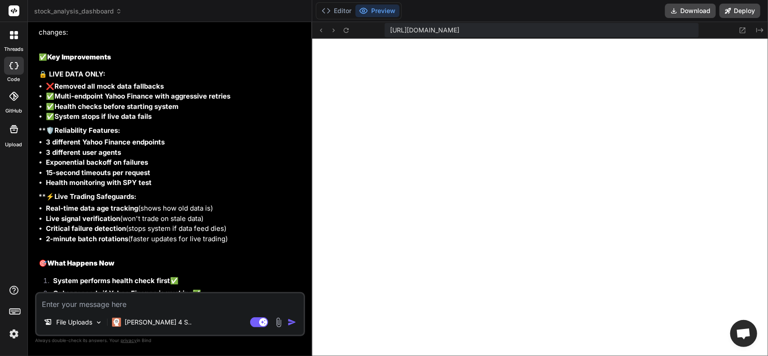
scroll to position [4199, 0]
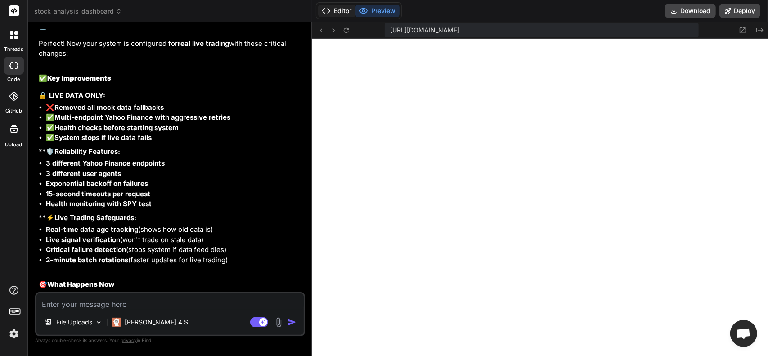
click at [344, 6] on button "Editor" at bounding box center [336, 10] width 37 height 13
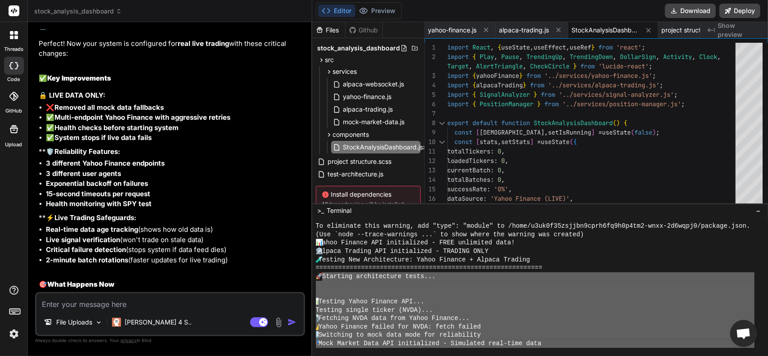
scroll to position [2292, 0]
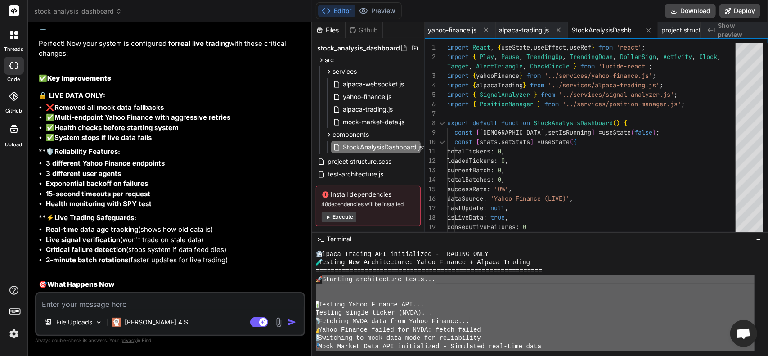
drag, startPoint x: 454, startPoint y: 106, endPoint x: 457, endPoint y: 232, distance: 126.0
click at [374, 100] on span "yahoo-finance.js" at bounding box center [367, 96] width 50 height 11
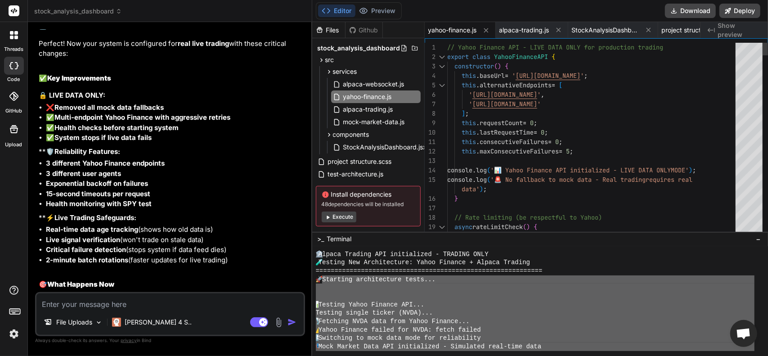
scroll to position [0, 0]
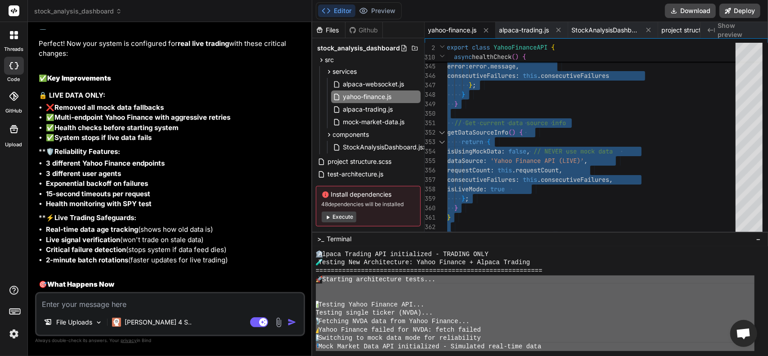
drag, startPoint x: 447, startPoint y: 46, endPoint x: 614, endPoint y: 371, distance: 365.7
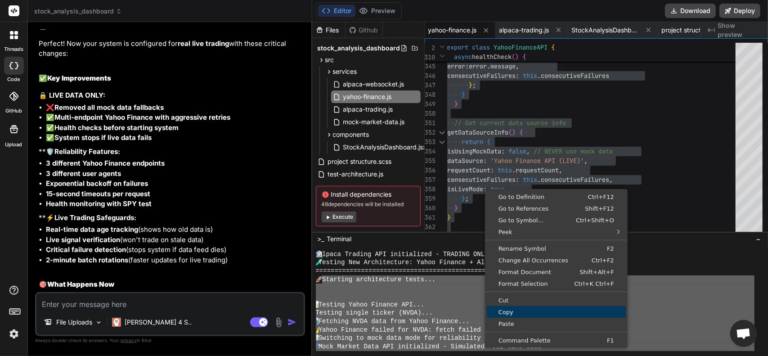
click at [514, 314] on span "Copy" at bounding box center [556, 312] width 139 height 6
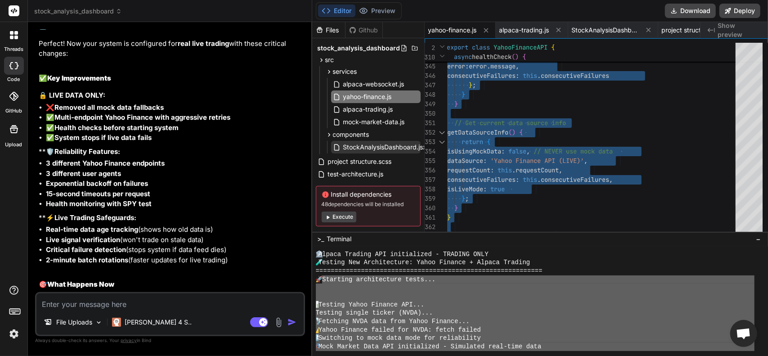
click at [368, 147] on span "StockAnalysisDashboard.jsx" at bounding box center [384, 147] width 85 height 11
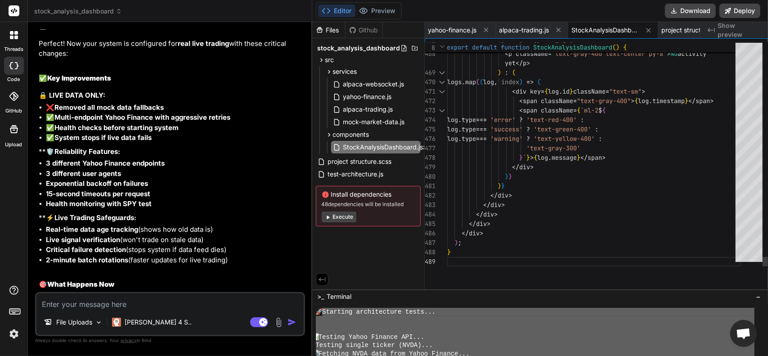
scroll to position [2325, 0]
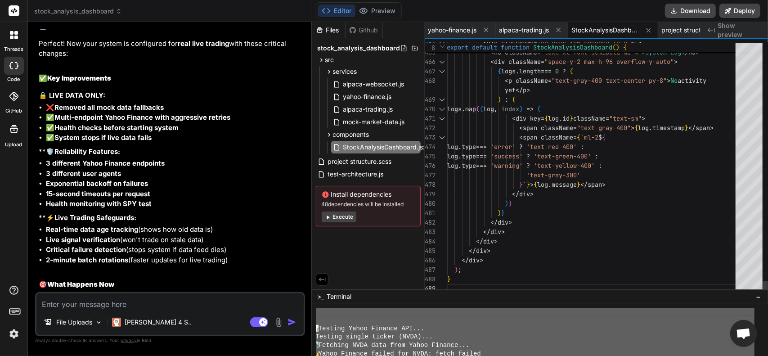
drag, startPoint x: 535, startPoint y: 231, endPoint x: 543, endPoint y: 313, distance: 81.8
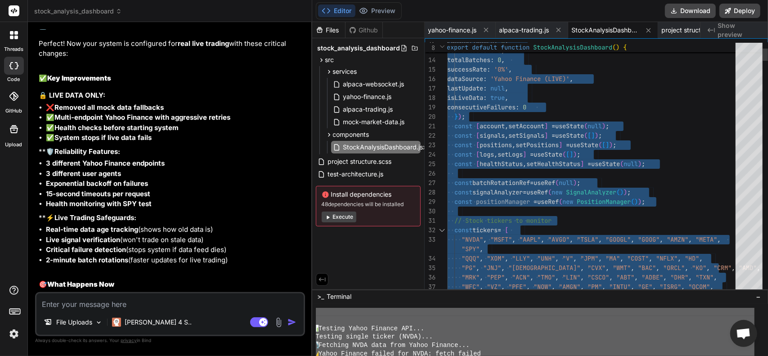
type textarea "import React, { useState, useEffect, useRef } from 'react'; import { Play, Paus…"
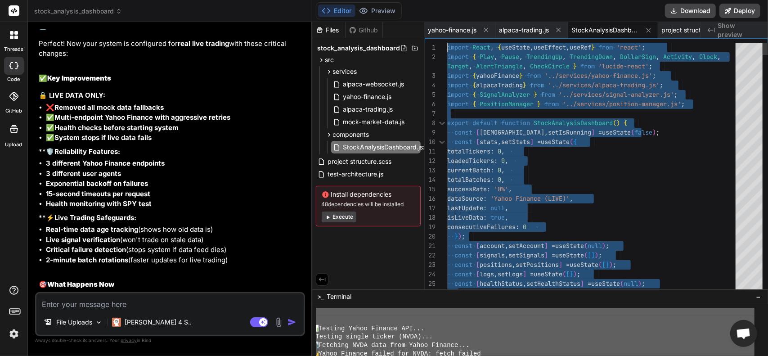
drag, startPoint x: 473, startPoint y: 279, endPoint x: 372, endPoint y: -8, distance: 304.4
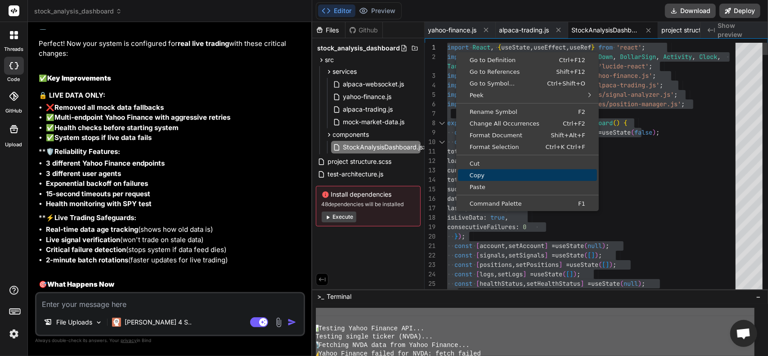
click at [475, 176] on span "Copy" at bounding box center [527, 175] width 139 height 6
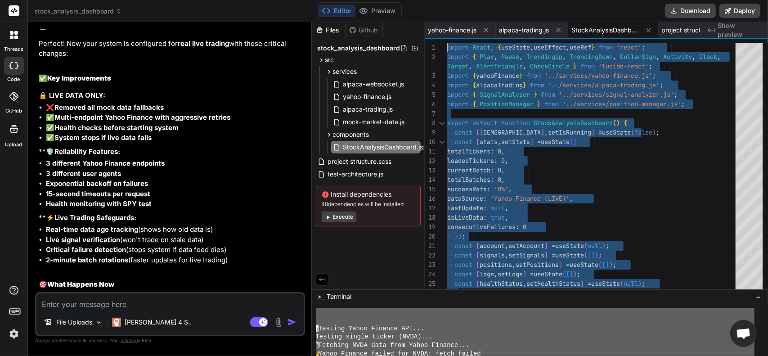
click at [198, 304] on textarea at bounding box center [169, 301] width 267 height 16
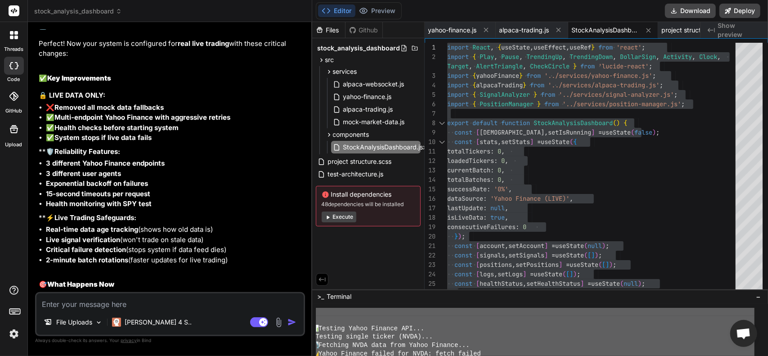
type textarea "C"
type textarea "x"
type textarea "Ca"
type textarea "x"
type textarea "Can"
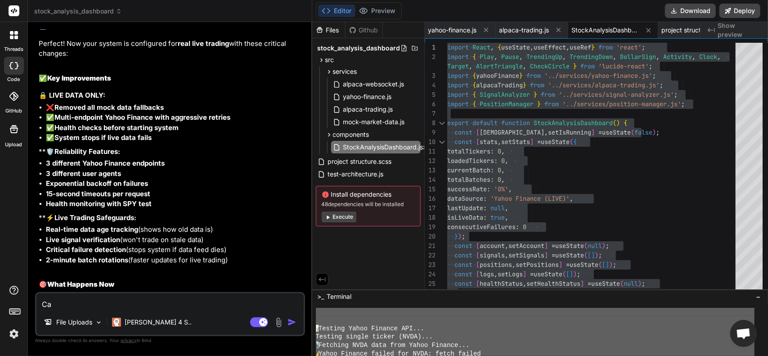
type textarea "x"
type textarea "Can"
type textarea "x"
type textarea "Can y"
type textarea "x"
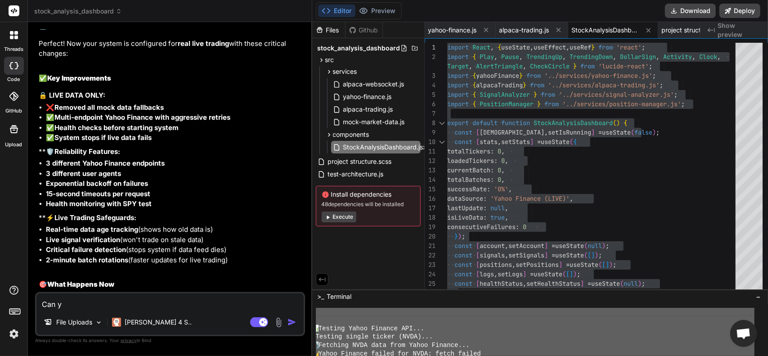
type textarea "Can yo"
type textarea "x"
type textarea "Can you"
type textarea "x"
type textarea "Can you"
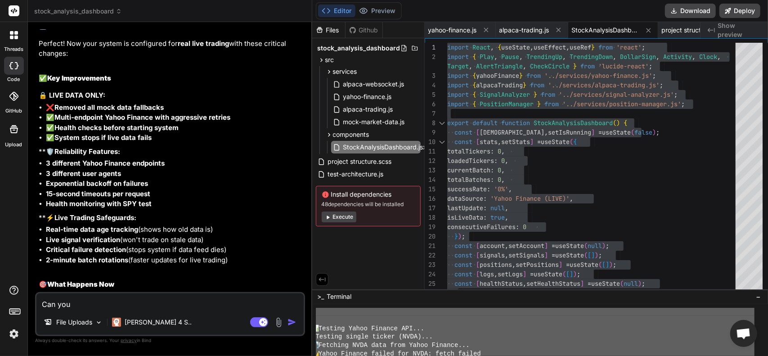
type textarea "x"
type textarea "Can you c"
type textarea "x"
type textarea "Can you cr"
type textarea "x"
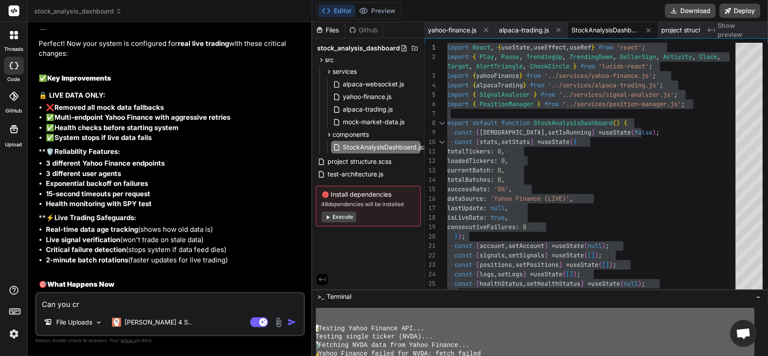
type textarea "Can you cre"
type textarea "x"
type textarea "Can you crea"
type textarea "x"
type textarea "Can you creat"
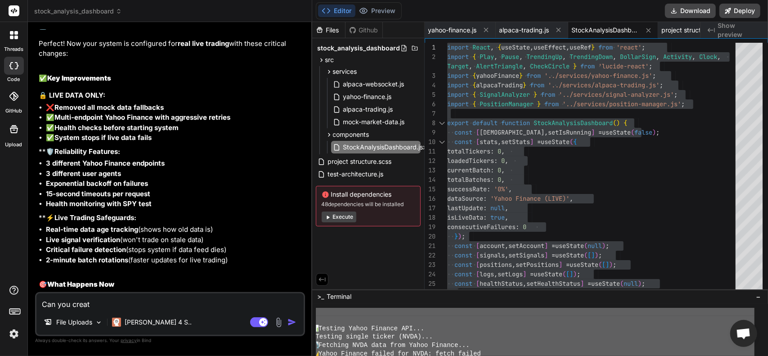
type textarea "x"
type textarea "Can you create"
type textarea "x"
type textarea "Can you create"
type textarea "x"
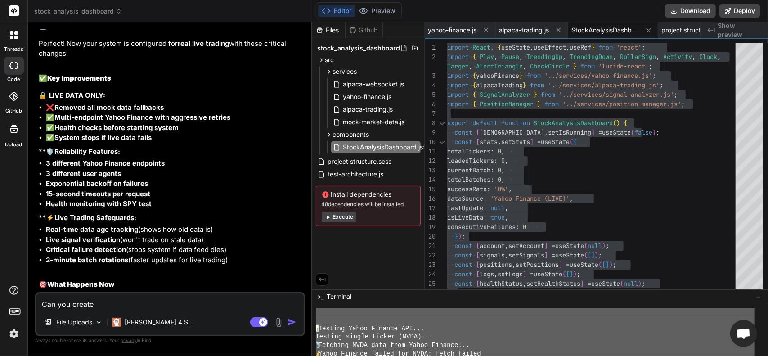
type textarea "Can you create a"
type textarea "x"
type textarea "Can you create a"
type textarea "x"
type textarea "Can you create a b"
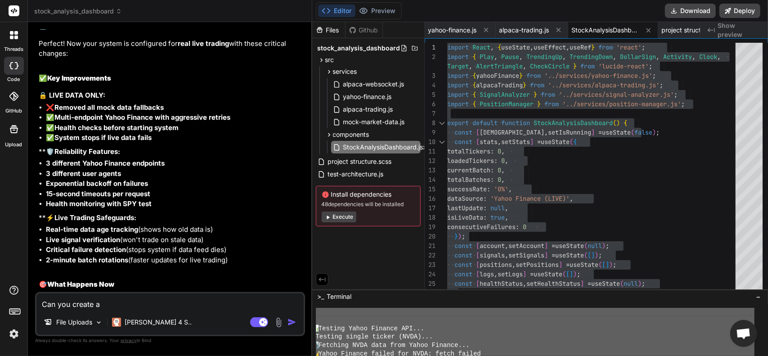
type textarea "x"
type textarea "Can you create a"
type textarea "x"
type textarea "Can you create a ."
type textarea "x"
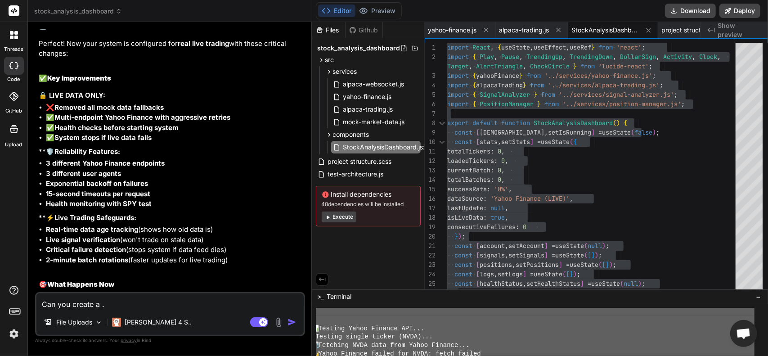
type textarea "Can you create a .a"
type textarea "x"
type textarea "Can you create a .at"
type textarea "x"
type textarea "Can you create a .a"
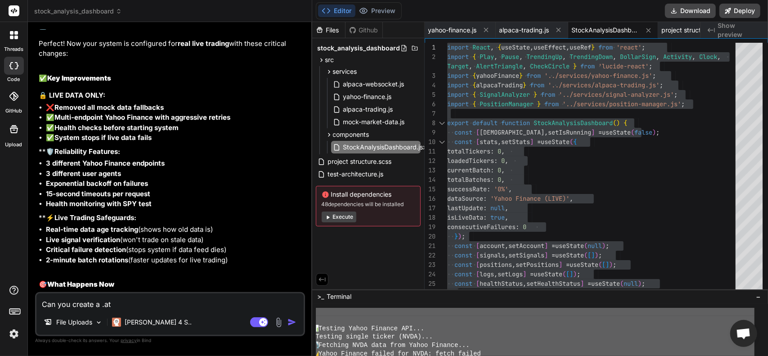
type textarea "x"
type textarea "Can you create a ."
type textarea "x"
type textarea "Can you create a .b"
type textarea "x"
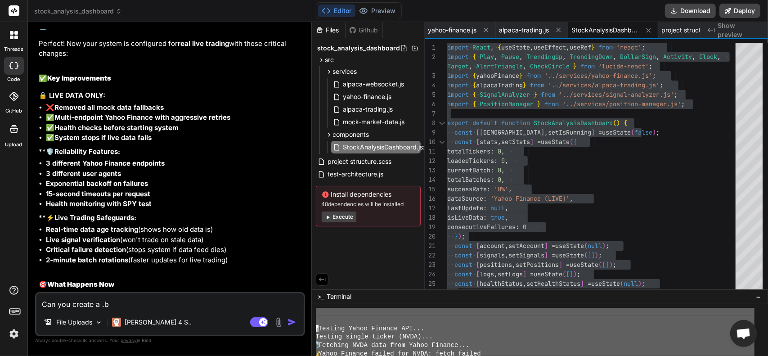
type textarea "Can you create a .ba"
type textarea "x"
type textarea "Can you create a .bat"
type textarea "x"
type textarea "Can you create a .bat"
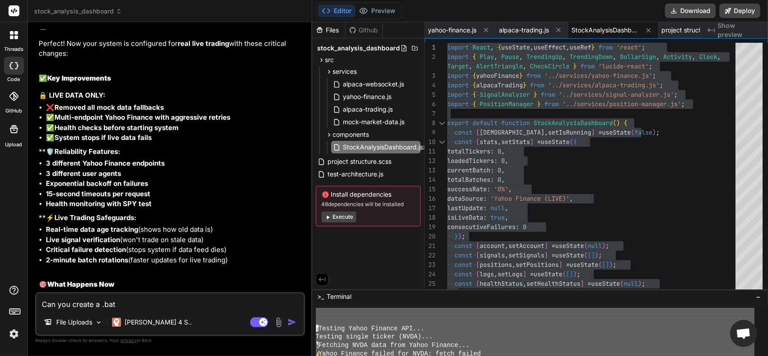
type textarea "x"
type textarea "Can you create a .bat f"
type textarea "x"
type textarea "Can you create a .bat fi"
type textarea "x"
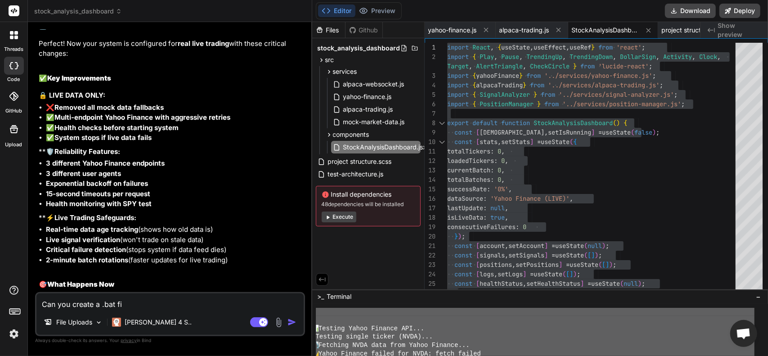
type textarea "Can you create a .bat fil"
type textarea "x"
type textarea "Can you create a .bat file"
type textarea "x"
type textarea "Can you create a .bat file"
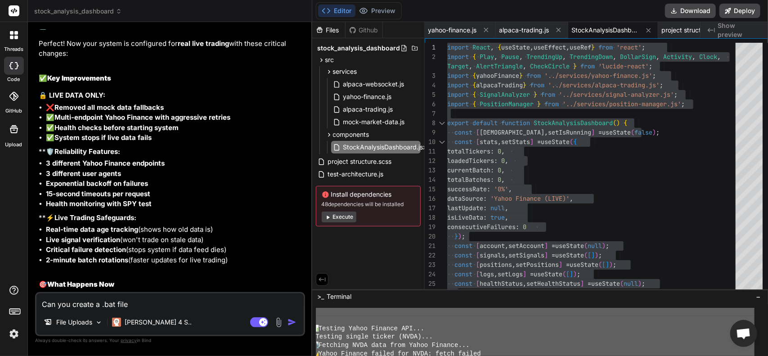
type textarea "x"
type textarea "Can you create a .bat file f"
type textarea "x"
type textarea "Can you create a .bat file fo"
type textarea "x"
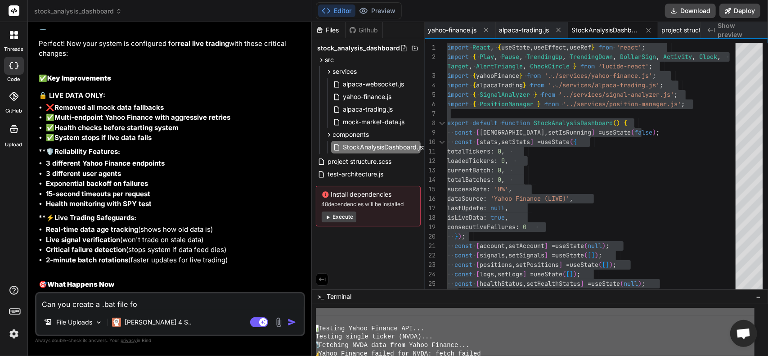
type textarea "Can you create a .bat file fo"
type textarea "x"
type textarea "Can you create a .bat file fo r"
type textarea "x"
type textarea "Can you create a .bat file fo rm"
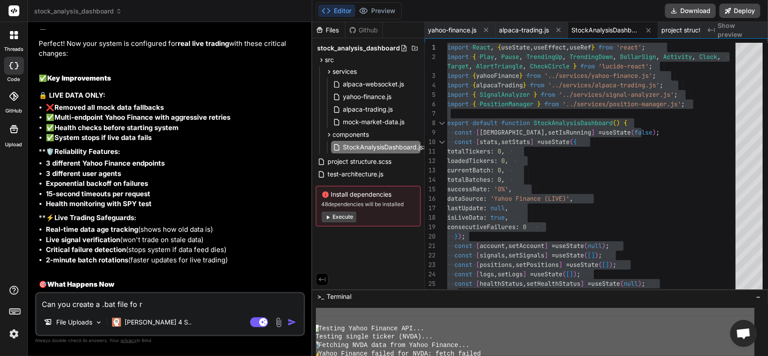
type textarea "x"
type textarea "Can you create a .bat file fo rme"
type textarea "x"
type textarea "Can you create a .bat file fo rm"
type textarea "x"
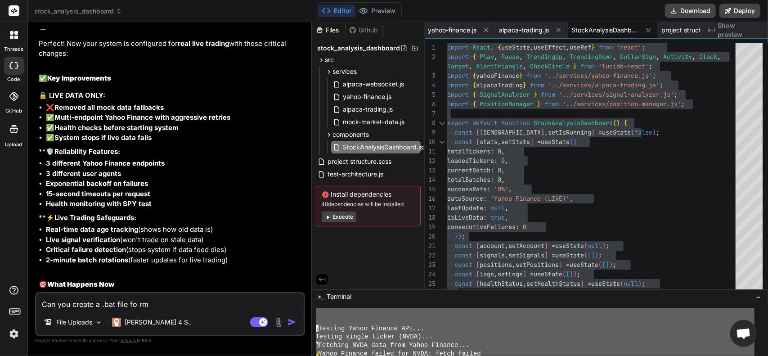
type textarea "Can you create a .bat file fo r"
type textarea "x"
type textarea "Can you create a .bat file fo"
type textarea "x"
type textarea "Can you create a .bat file fo"
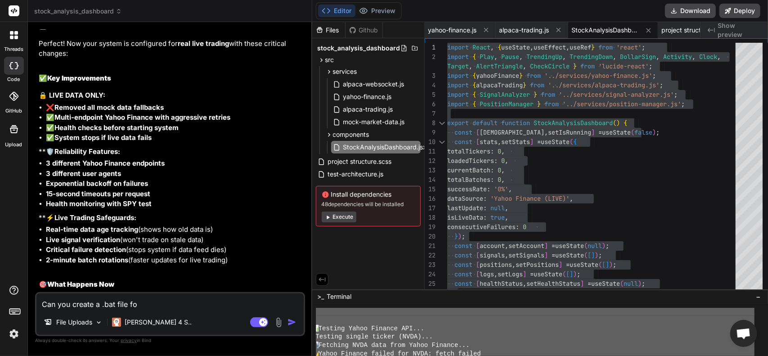
type textarea "x"
type textarea "Can you create a .bat file for"
type textarea "x"
type textarea "Can you create a .bat file for"
type textarea "x"
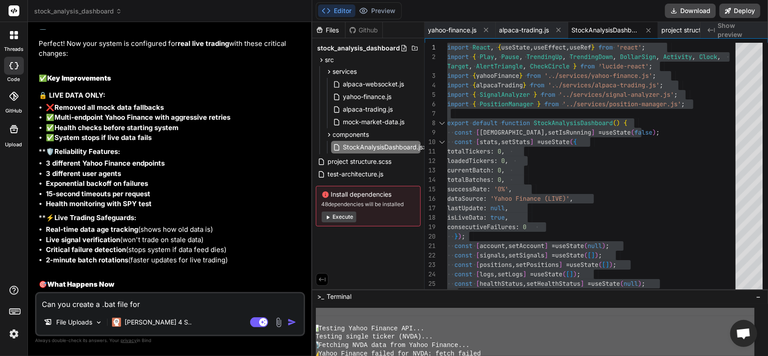
type textarea "Can you create a .bat file for m"
type textarea "x"
type textarea "Can you create a .bat file for me"
type textarea "x"
type textarea "Can you create a .bat file for me"
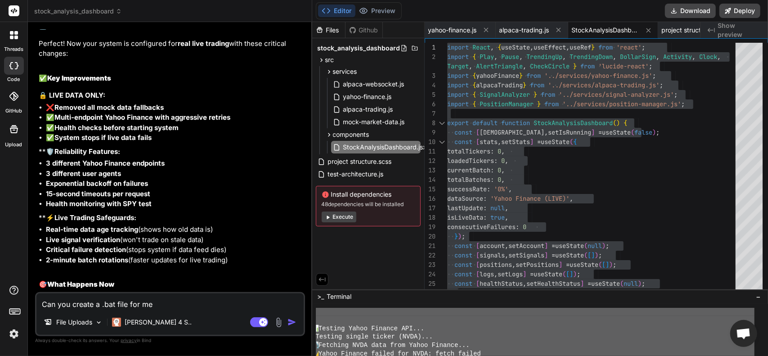
type textarea "x"
type textarea "Can you create a .bat file for me t"
type textarea "x"
type textarea "Can you create a .bat file for me th"
type textarea "x"
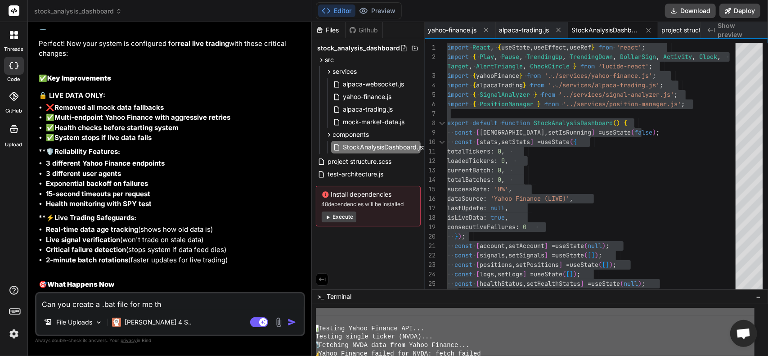
type textarea "Can you create a .bat file for me tha"
type textarea "x"
type textarea "Can you create a .bat file for me that"
type textarea "x"
type textarea "Can you create a .bat file for me that"
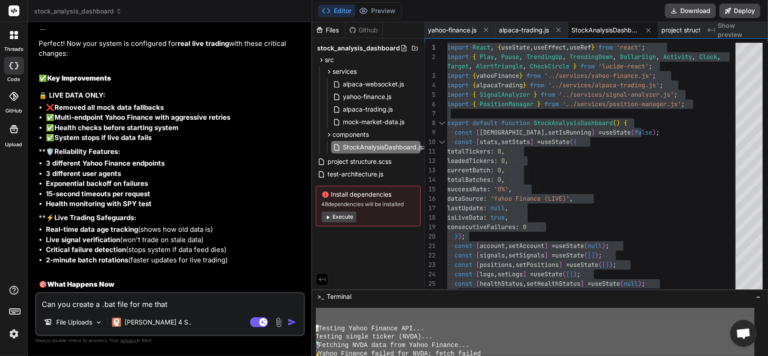
type textarea "x"
type textarea "Can you create a .bat file for me that s"
type textarea "x"
type textarea "Can you create a .bat file for me that st"
type textarea "x"
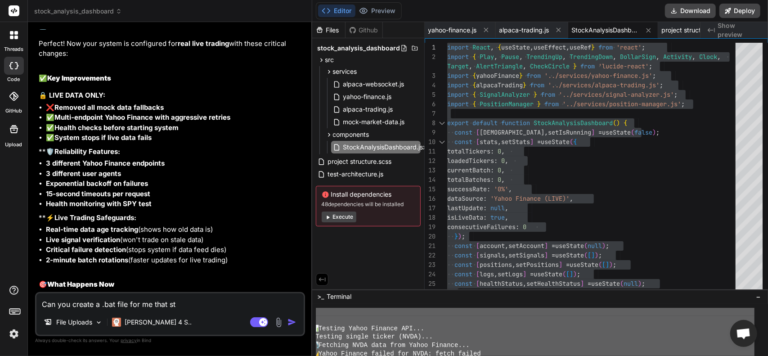
type textarea "Can you create a .bat file for me that sta"
type textarea "x"
type textarea "Can you create a .bat file for me that star"
type textarea "x"
type textarea "Can you create a .bat file for me that start"
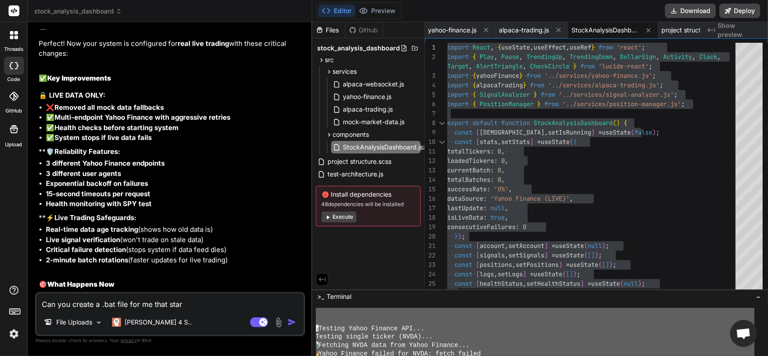
type textarea "x"
type textarea "Can you create a .bat file for me that starts"
type textarea "x"
type textarea "Can you create a .bat file for me that starts"
type textarea "x"
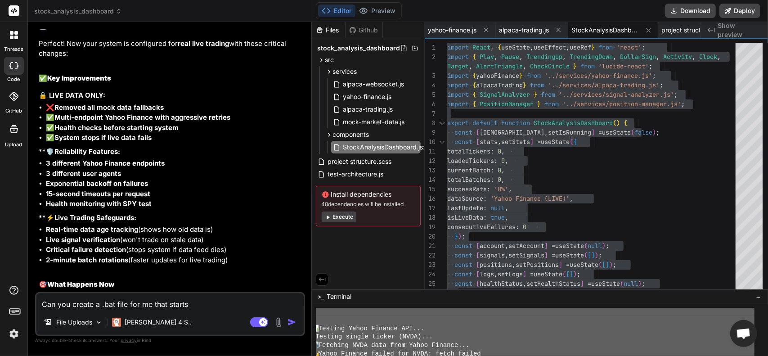
type textarea "Can you create a .bat file for me that starts t"
type textarea "x"
type textarea "Can you create a .bat file for me that starts th"
type textarea "x"
type textarea "Can you create a .bat file for me that starts thi"
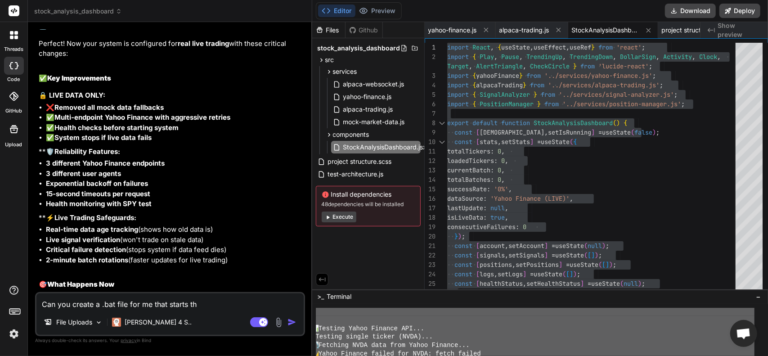
type textarea "x"
type textarea "Can you create a .bat file for me that starts this"
type textarea "x"
type textarea "Can you create a .bat file for me that starts this"
type textarea "x"
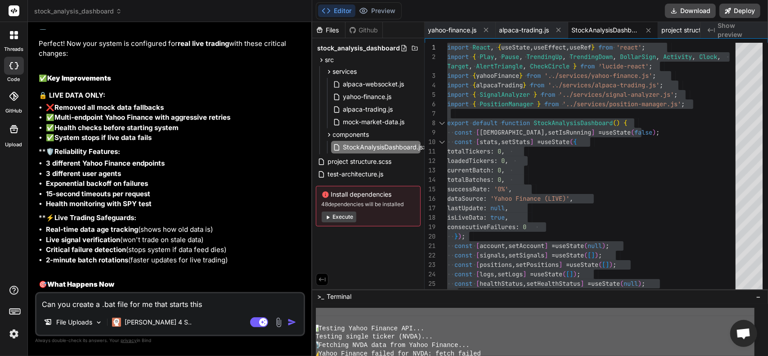
type textarea "Can you create a .bat file for me that starts this o"
type textarea "x"
type textarea "Can you create a .bat file for me that starts this on"
type textarea "x"
type textarea "Can you create a .bat file for me that starts this on"
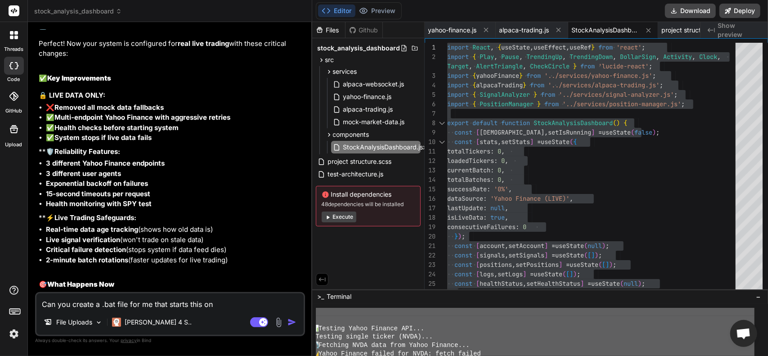
type textarea "x"
type textarea "Can you create a .bat file for me that starts this on m"
type textarea "x"
type textarea "Can you create a .bat file for me that starts this on my"
type textarea "x"
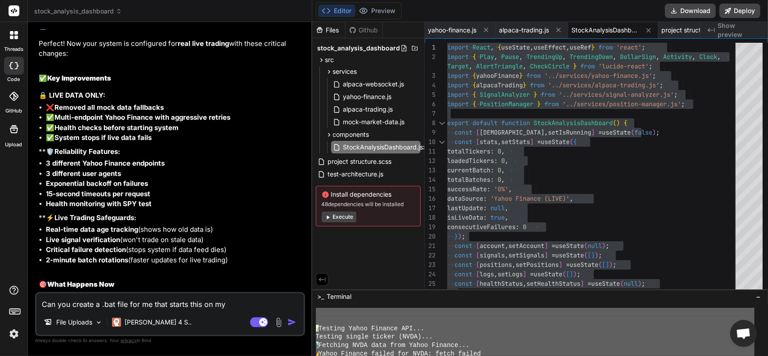
type textarea "Can you create a .bat file for me that starts this on my"
type textarea "x"
type textarea "Can you create a .bat file for me that starts this on my c"
type textarea "x"
type textarea "Can you create a .bat file for me that starts this on my co"
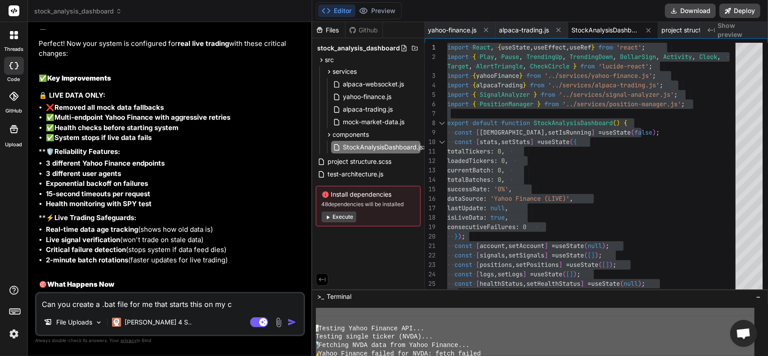
type textarea "x"
type textarea "Can you create a .bat file for me that starts this on my com"
type textarea "x"
type textarea "Can you create a .bat file for me that starts this on my comp"
type textarea "x"
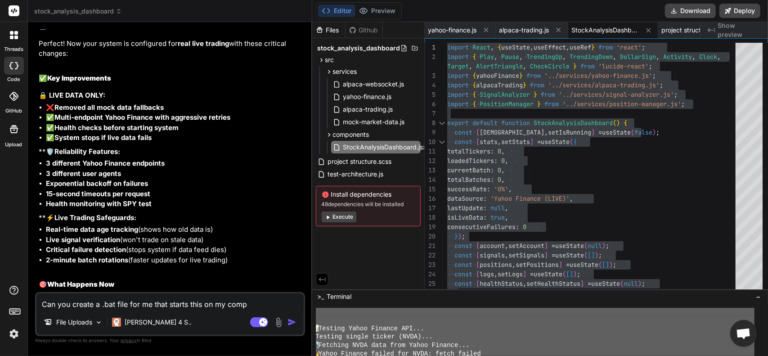
type textarea "Can you create a .bat file for me that starts this on my compu"
type textarea "x"
type textarea "Can you create a .bat file for me that starts this on my comput"
type textarea "x"
type textarea "Can you create a .bat file for me that starts this on my compute"
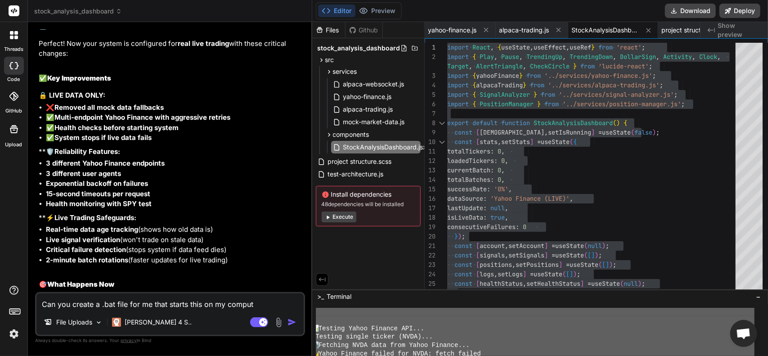
type textarea "x"
type textarea "Can you create a .bat file for me that starts this on my computer"
type textarea "x"
type textarea "Can you create a .bat file for me that starts this on my computer"
type textarea "x"
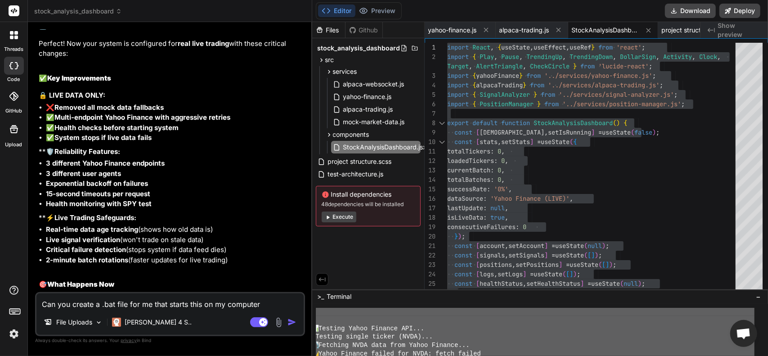
type textarea "Can you create a .bat file for me that starts this on my computer a"
type textarea "x"
type textarea "Can you create a .bat file for me that starts this on my computer au"
type textarea "x"
type textarea "Can you create a .bat file for me that starts this on my computer auo"
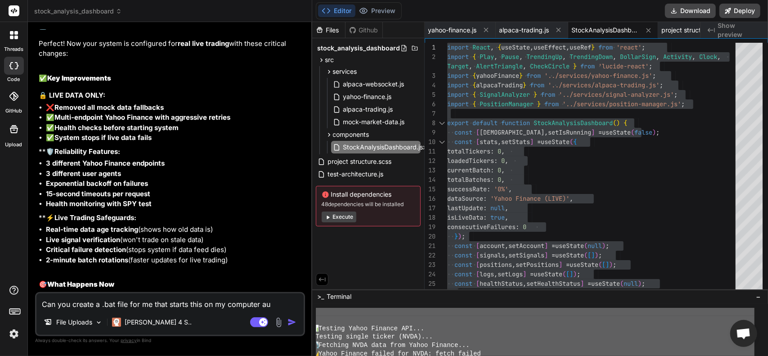
type textarea "x"
type textarea "Can you create a .bat file for me that starts this on my computer au"
type textarea "x"
type textarea "Can you create a .bat file for me that starts this on my computer aut"
type textarea "x"
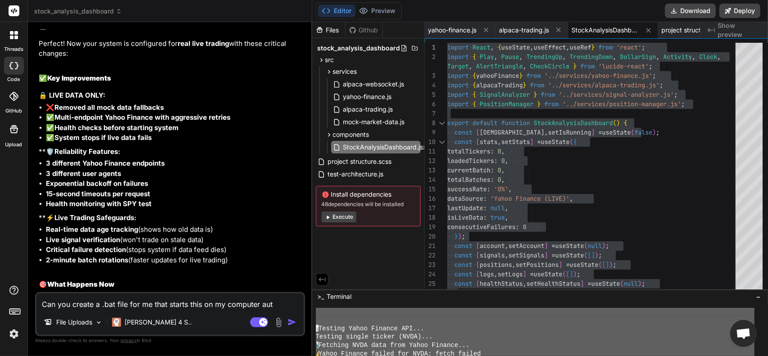
type textarea "Can you create a .bat file for me that starts this on my computer auto"
type textarea "x"
type textarea "Can you create a .bat file for me that starts this on my computer autom"
type textarea "x"
type textarea "Can you create a .bat file for me that starts this on my computer automa"
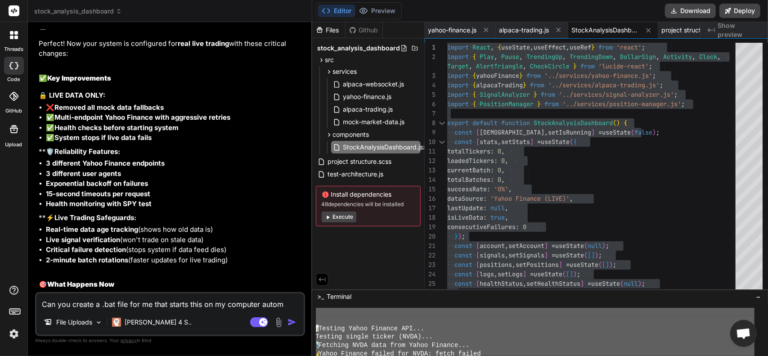
type textarea "x"
type textarea "Can you create a .bat file for me that starts this on my computer automat"
type textarea "x"
type textarea "Can you create a .bat file for me that starts this on my computer automati"
type textarea "x"
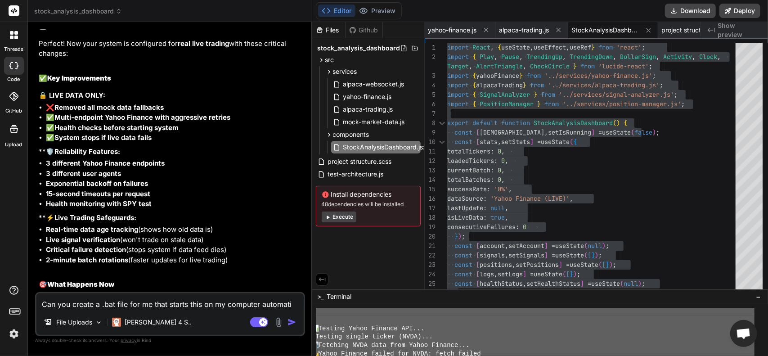
type textarea "Can you create a .bat file for me that starts this on my computer automatic"
type textarea "x"
type textarea "Can you create a .bat file for me that starts this on my computer automatica"
type textarea "x"
type textarea "Can you create a .bat file for me that starts this on my computer automatical"
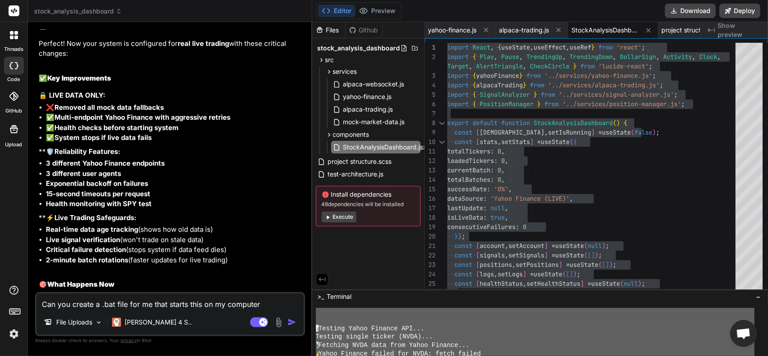
type textarea "x"
type textarea "Can you create a .bat file for me that starts this on my computer automaticall"
type textarea "x"
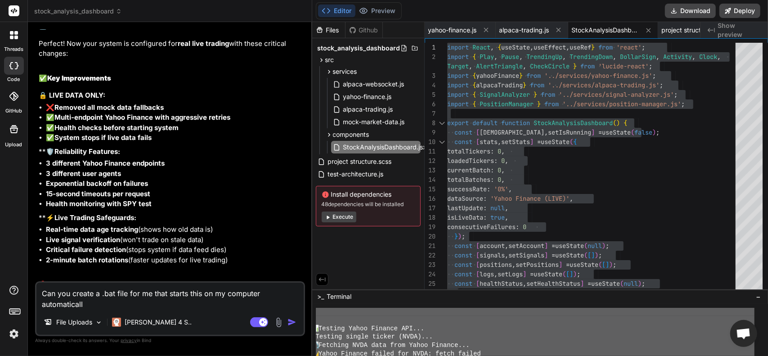
type textarea "Can you create a .bat file for me that starts this on my computer automatically"
type textarea "x"
type textarea "Can you create a .bat file for me that starts this on my computer automaticall"
type textarea "x"
type textarea "Can you create a .bat file for me that starts this on my computer automatical"
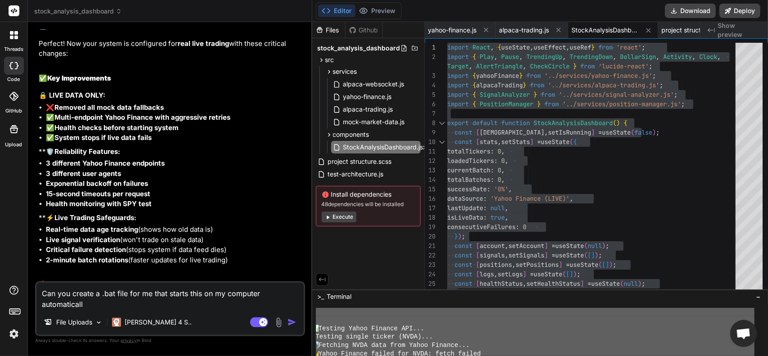
type textarea "x"
type textarea "Can you create a .bat file for me that starts this on my computer automatica"
type textarea "x"
type textarea "Can you create a .bat file for me that starts this on my computer automatic"
type textarea "x"
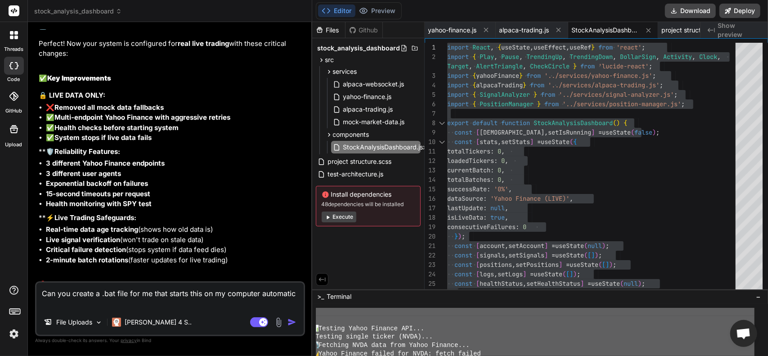
type textarea "Can you create a .bat file for me that starts this on my computer automati"
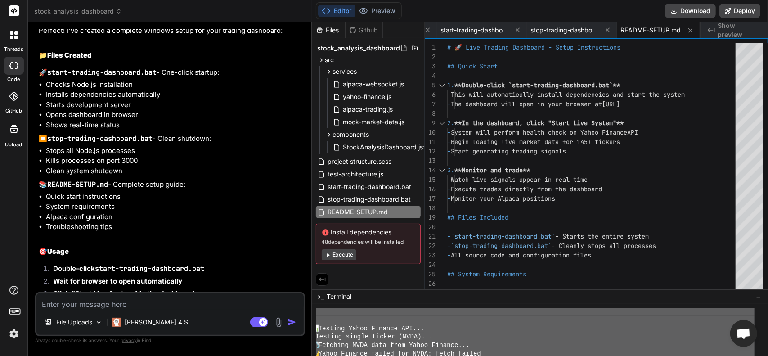
scroll to position [4711, 0]
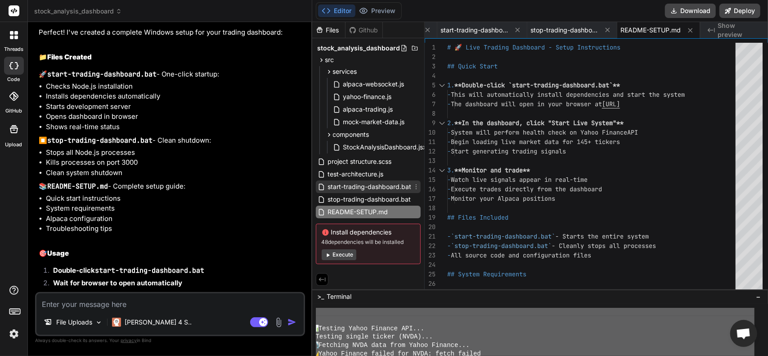
click at [363, 191] on span "start-trading-dashboard.bat" at bounding box center [369, 186] width 85 height 11
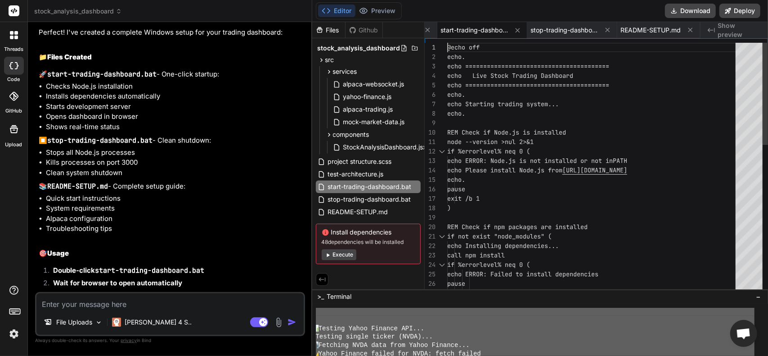
scroll to position [0, 0]
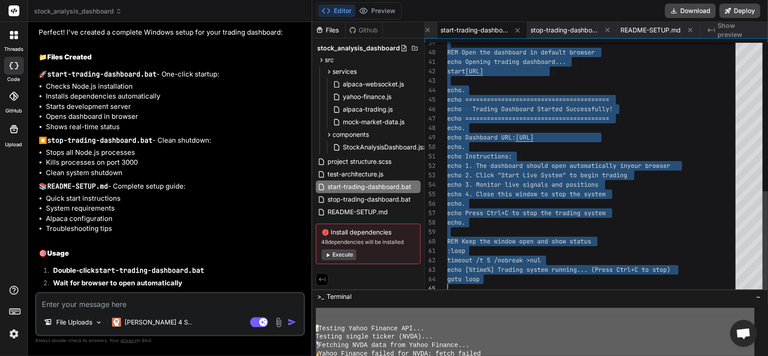
drag, startPoint x: 447, startPoint y: 46, endPoint x: 628, endPoint y: 358, distance: 361.1
click at [359, 201] on span "stop-trading-dashboard.bat" at bounding box center [369, 199] width 85 height 11
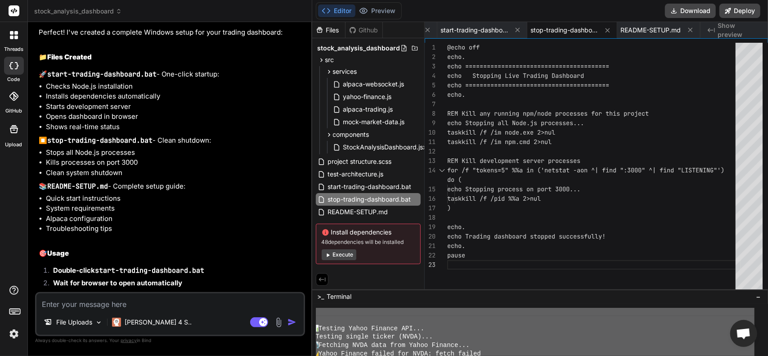
click at [442, 45] on div "1" at bounding box center [436, 47] width 22 height 9
drag, startPoint x: 445, startPoint y: 44, endPoint x: 497, endPoint y: 133, distance: 102.8
click at [502, 141] on div "1 2 3 4 5 6 7 8 9 10 11 12 13 14 15 16 17 18 19 20 21 22 23 @echo off echo. ech…" at bounding box center [596, 168] width 343 height 251
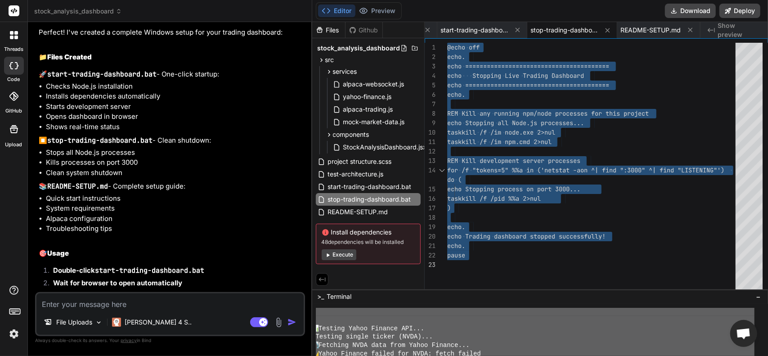
drag, startPoint x: 448, startPoint y: 47, endPoint x: 537, endPoint y: 336, distance: 303.3
click at [537, 293] on div "@echo off echo. echo ======================================== echo Stopping Liv…" at bounding box center [594, 168] width 294 height 251
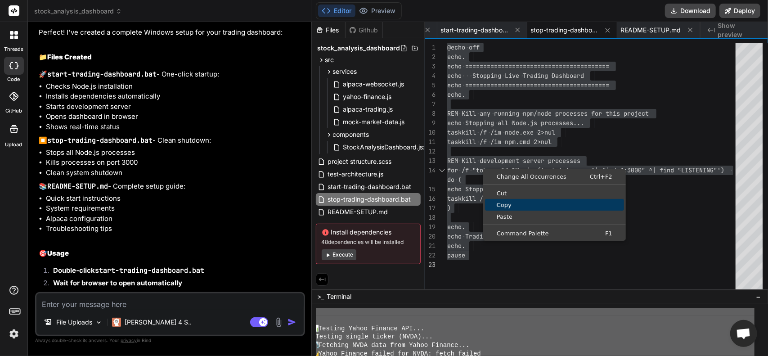
click at [507, 209] on link "Copy" at bounding box center [554, 205] width 139 height 12
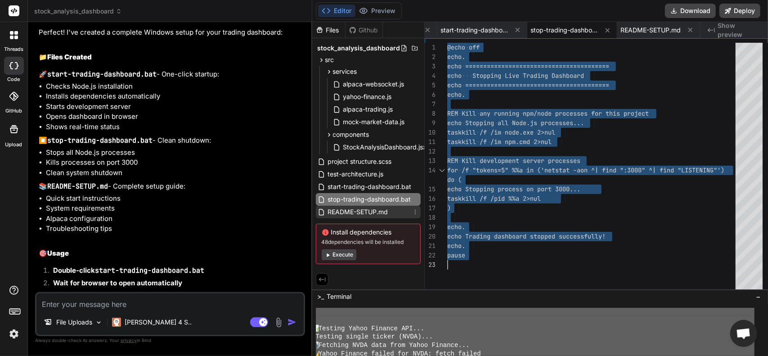
click at [352, 215] on span "README-SETUP.md" at bounding box center [358, 211] width 62 height 11
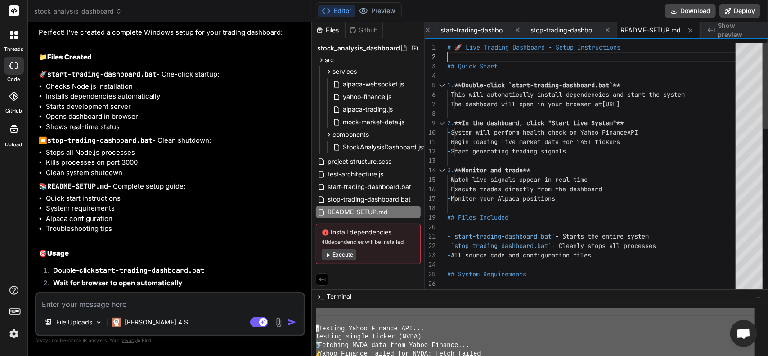
drag, startPoint x: 448, startPoint y: 48, endPoint x: 470, endPoint y: 58, distance: 24.6
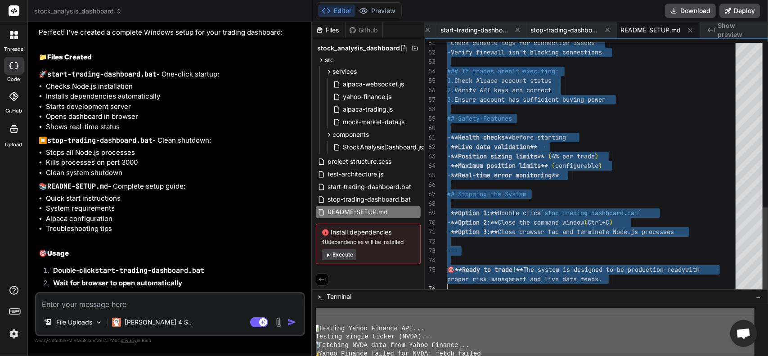
drag, startPoint x: 447, startPoint y: 46, endPoint x: 567, endPoint y: 341, distance: 318.4
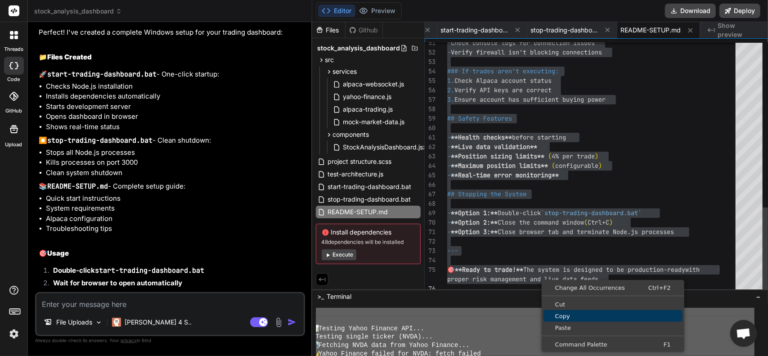
click at [564, 315] on span "Copy" at bounding box center [612, 316] width 139 height 6
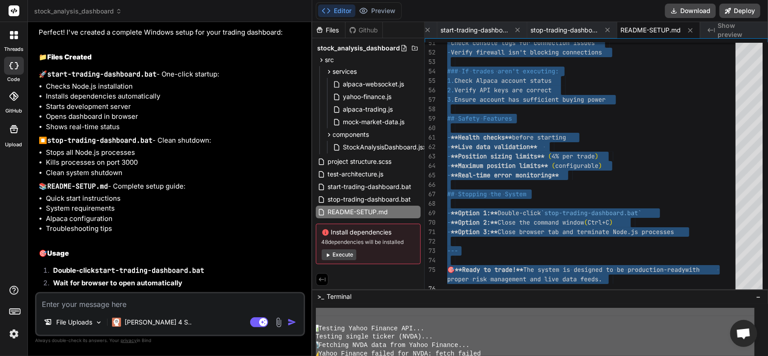
click at [115, 301] on textarea at bounding box center [169, 301] width 267 height 16
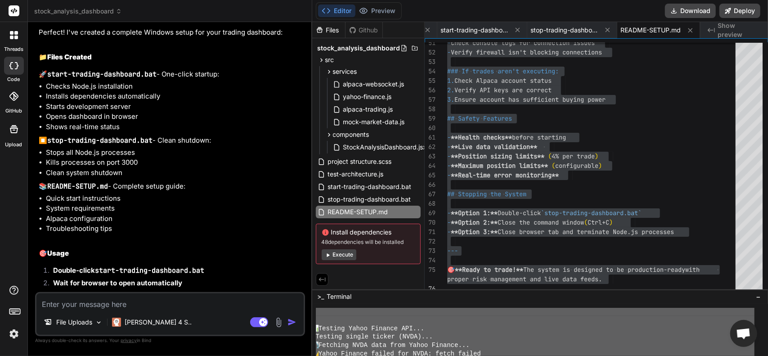
drag, startPoint x: 114, startPoint y: 301, endPoint x: 61, endPoint y: 304, distance: 53.2
click at [63, 306] on textarea at bounding box center [169, 301] width 267 height 16
click at [60, 304] on textarea "browser tap opened buy" at bounding box center [169, 301] width 267 height 16
click at [179, 303] on textarea "browser tap opened buy" at bounding box center [169, 301] width 267 height 16
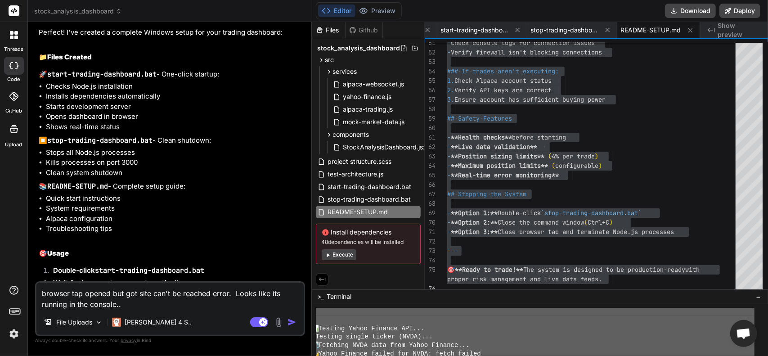
paste textarea "Starting trading system... Starting development server... Waiting for server to…"
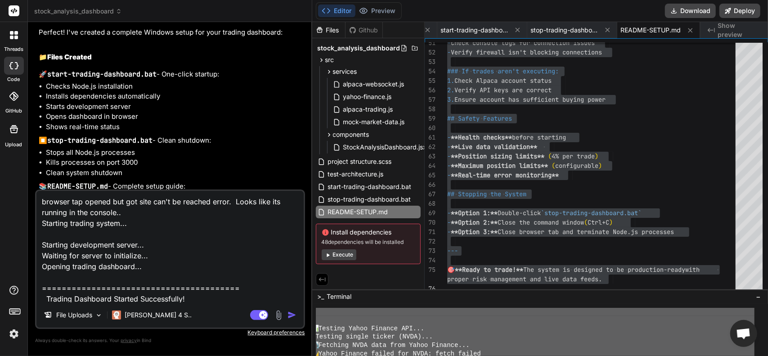
scroll to position [195, 0]
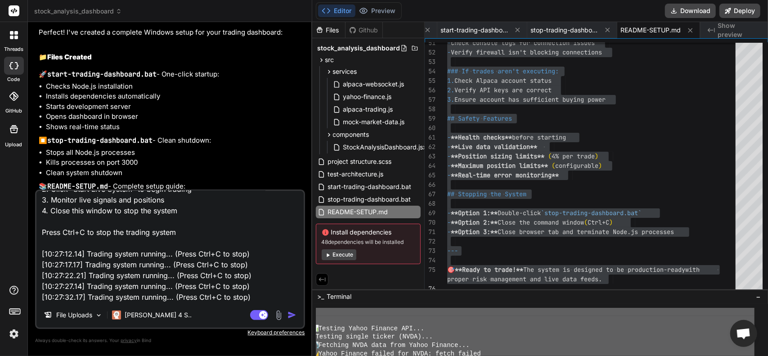
click at [291, 316] on img "button" at bounding box center [291, 314] width 9 height 9
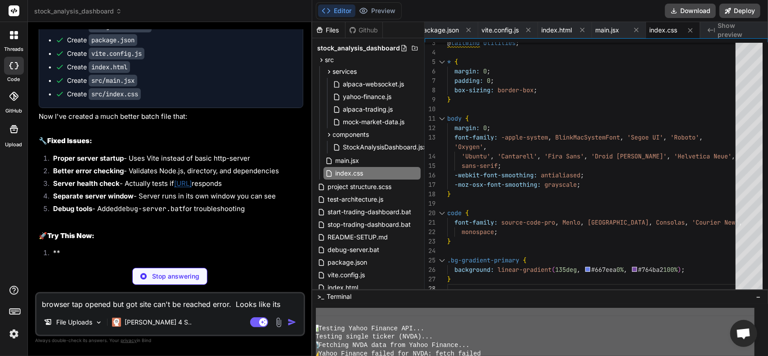
scroll to position [5487, 0]
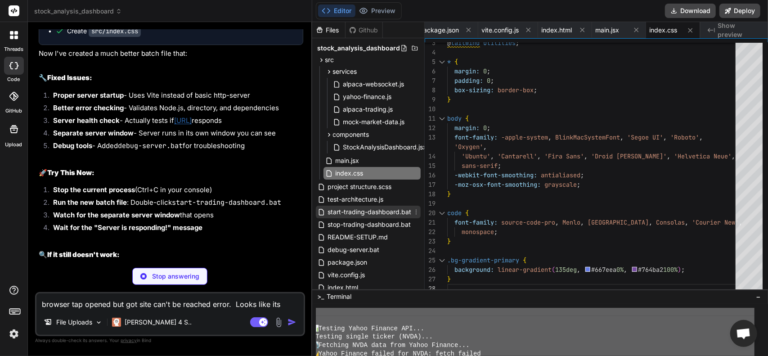
click at [367, 215] on span "start-trading-dashboard.bat" at bounding box center [369, 211] width 85 height 11
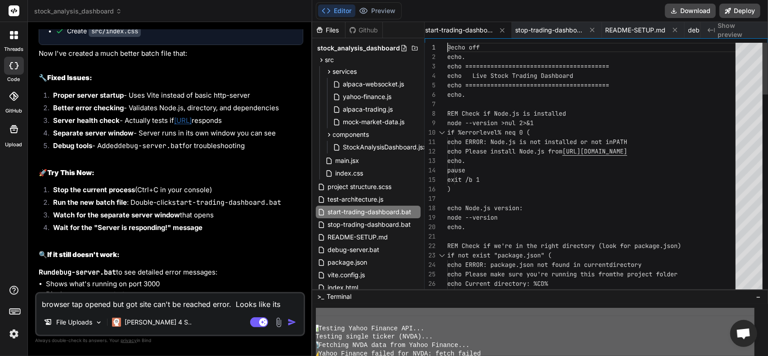
scroll to position [0, 0]
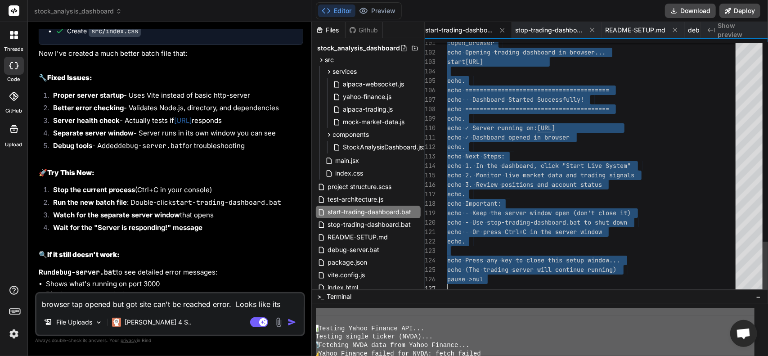
drag, startPoint x: 447, startPoint y: 47, endPoint x: 572, endPoint y: 334, distance: 313.4
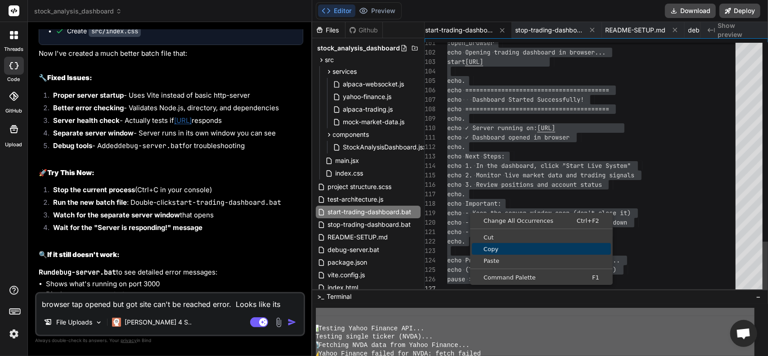
click at [492, 253] on link "Copy" at bounding box center [541, 249] width 139 height 12
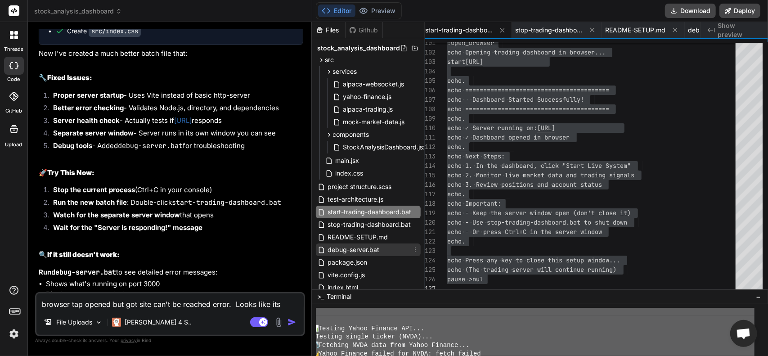
click at [358, 246] on span "debug-server.bat" at bounding box center [354, 249] width 54 height 11
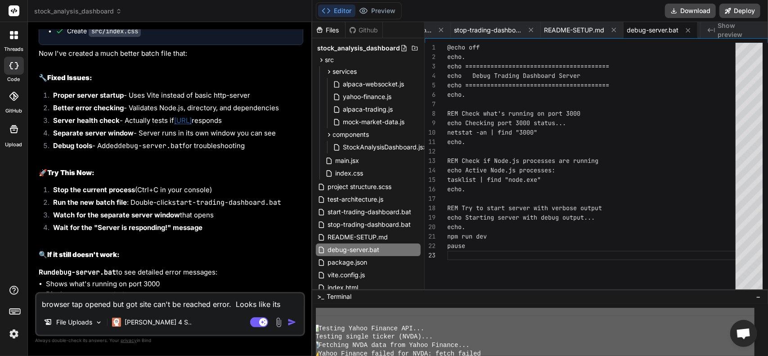
drag, startPoint x: 447, startPoint y: 45, endPoint x: 461, endPoint y: 57, distance: 18.2
click at [461, 57] on div "@echo off echo. echo ======================================== echo Debug Tradin…" at bounding box center [607, 168] width 321 height 251
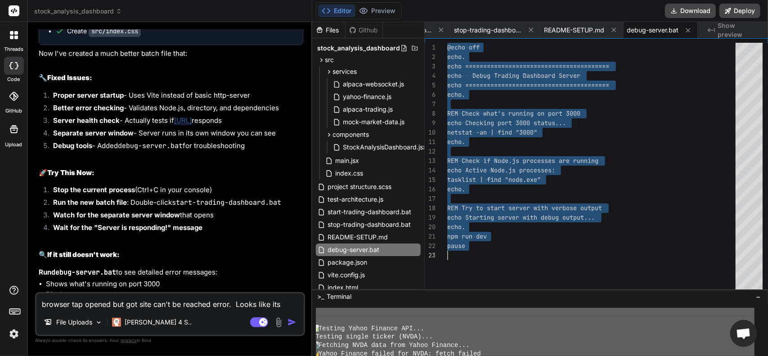
drag, startPoint x: 447, startPoint y: 47, endPoint x: 486, endPoint y: 273, distance: 229.1
click at [486, 273] on div "@echo off echo. echo ======================================== echo Debug Tradin…" at bounding box center [594, 168] width 294 height 251
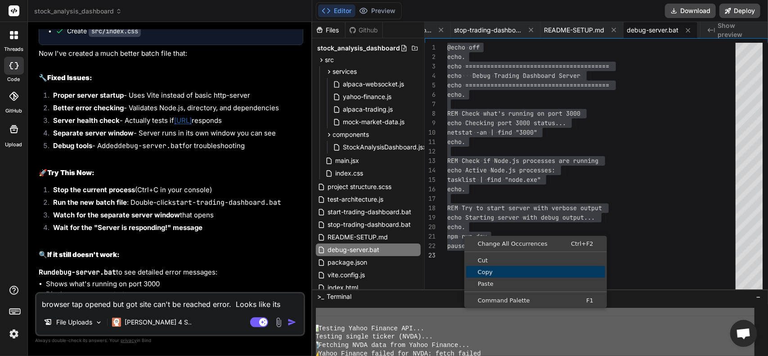
click at [486, 270] on span "Copy" at bounding box center [535, 272] width 139 height 6
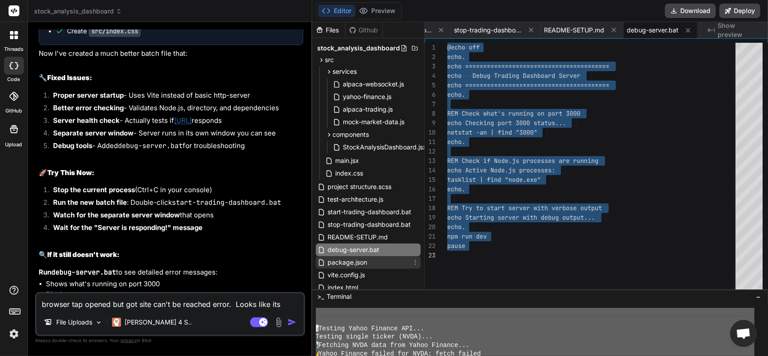
click at [348, 264] on span "package.json" at bounding box center [347, 262] width 41 height 11
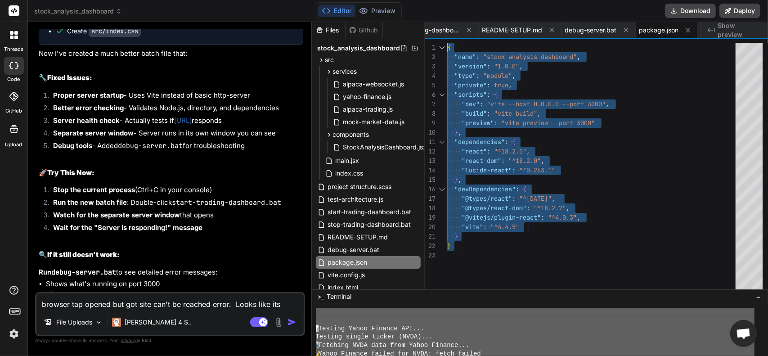
drag, startPoint x: 454, startPoint y: 249, endPoint x: 398, endPoint y: 23, distance: 232.7
click at [447, 43] on div "{ "name" : "stock-analysis-dashboard" , "version" : "1.0.0" , "type" : "module"…" at bounding box center [594, 168] width 294 height 251
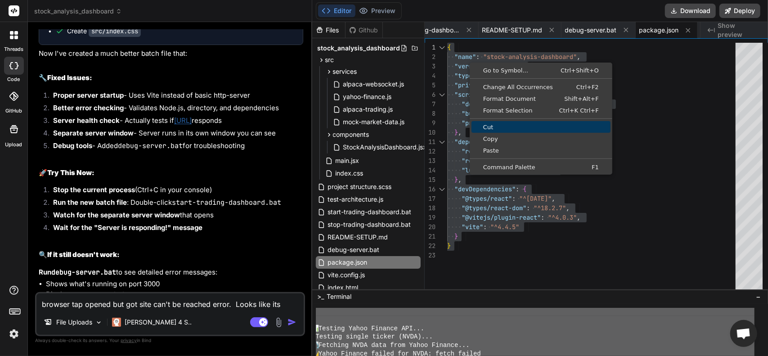
click at [495, 136] on span "Copy" at bounding box center [540, 139] width 139 height 6
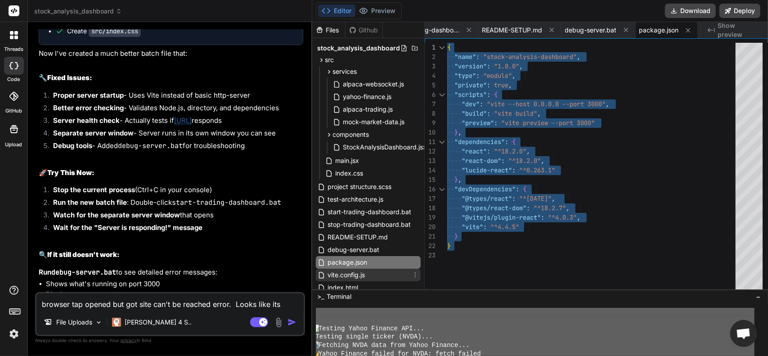
click at [351, 274] on span "vite.config.js" at bounding box center [346, 274] width 39 height 11
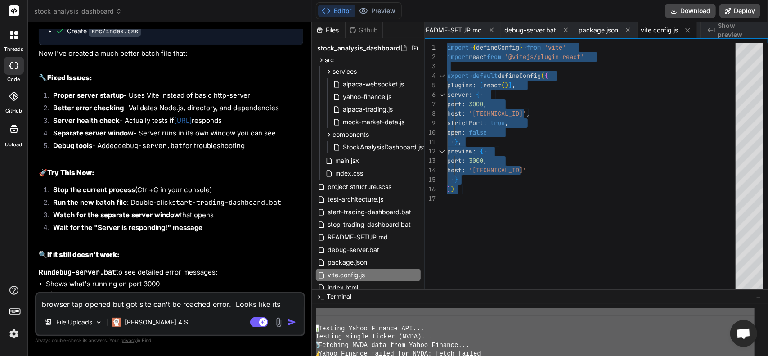
drag, startPoint x: 478, startPoint y: 191, endPoint x: 410, endPoint y: 10, distance: 192.6
click at [447, 43] on div "import { defineConfig } from 'vite' import react from '@vitejs/plugin-react' ex…" at bounding box center [594, 168] width 294 height 251
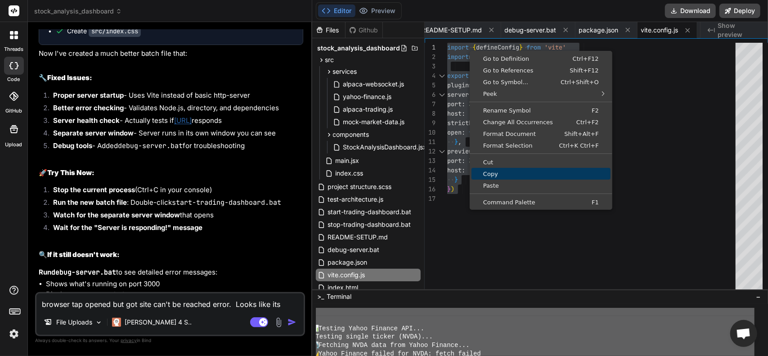
click at [492, 173] on span "Copy" at bounding box center [540, 174] width 139 height 6
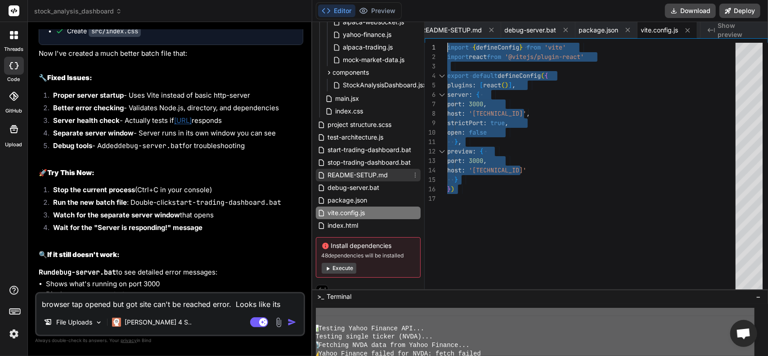
scroll to position [71, 0]
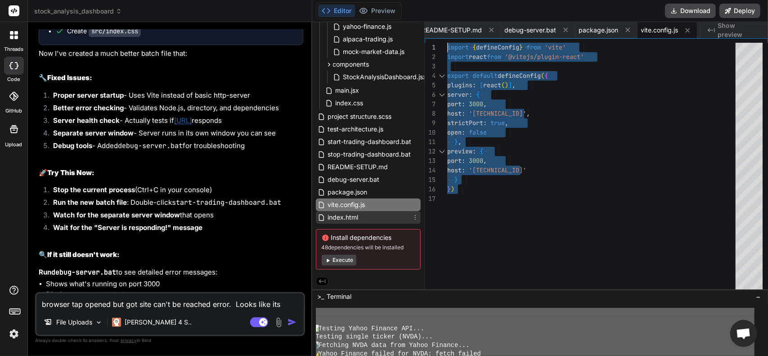
click at [363, 214] on div "index.html" at bounding box center [368, 217] width 105 height 13
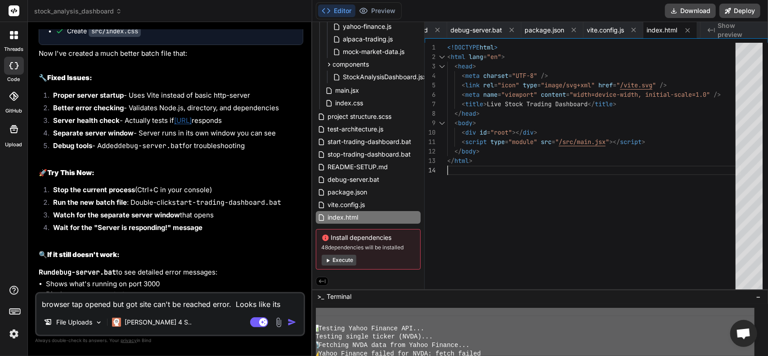
click at [478, 176] on div "<!DOCTYPE html > < html lang = "en" > < head > < meta charset = "UTF-8" /> < li…" at bounding box center [594, 168] width 294 height 251
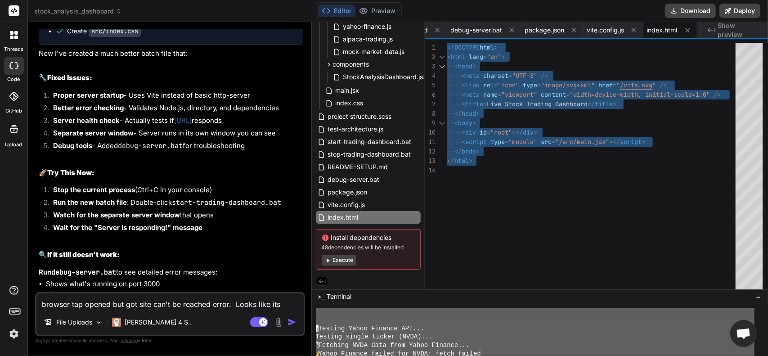
drag, startPoint x: 473, startPoint y: 170, endPoint x: 426, endPoint y: -54, distance: 229.8
click at [447, 43] on div "<!DOCTYPE html > < html lang = "en" > < head > < meta charset = "UTF-8" /> < li…" at bounding box center [594, 168] width 294 height 251
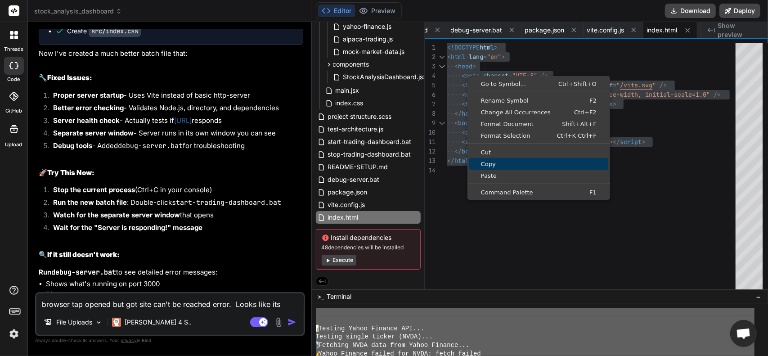
click at [499, 160] on link "Copy" at bounding box center [538, 164] width 139 height 12
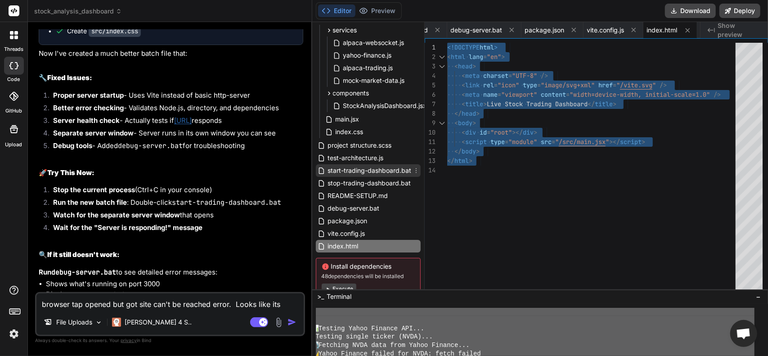
scroll to position [45, 0]
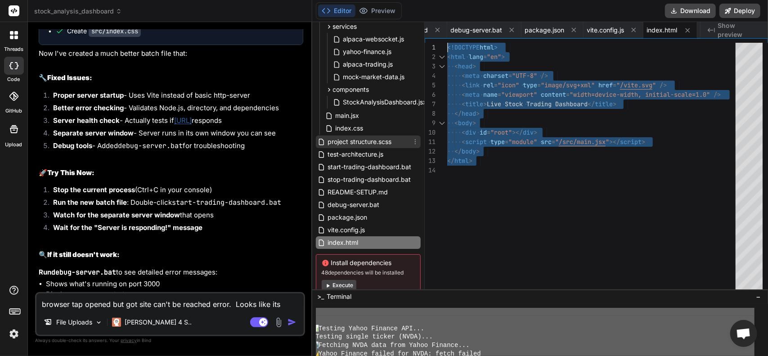
click at [348, 138] on span "project structure.scss" at bounding box center [360, 141] width 66 height 11
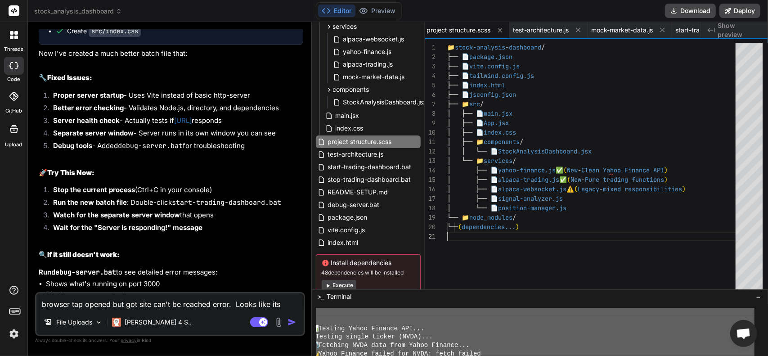
scroll to position [0, 0]
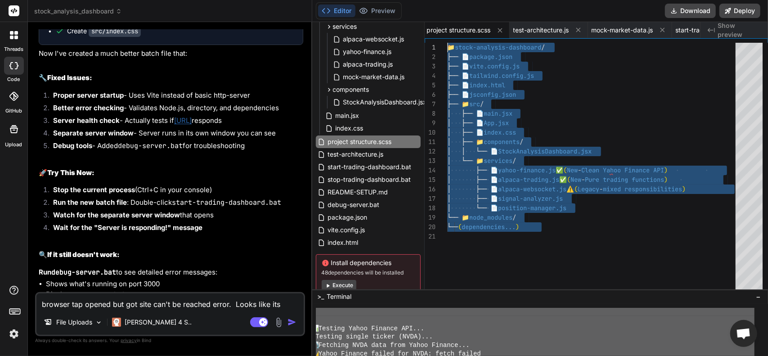
drag, startPoint x: 459, startPoint y: 239, endPoint x: 414, endPoint y: 3, distance: 240.0
click at [447, 43] on div "📁 stock-analysis-dashboard / ├── 📄 package.json ├── 📄 vite.config.js ├── 📄 tail…" at bounding box center [594, 168] width 294 height 251
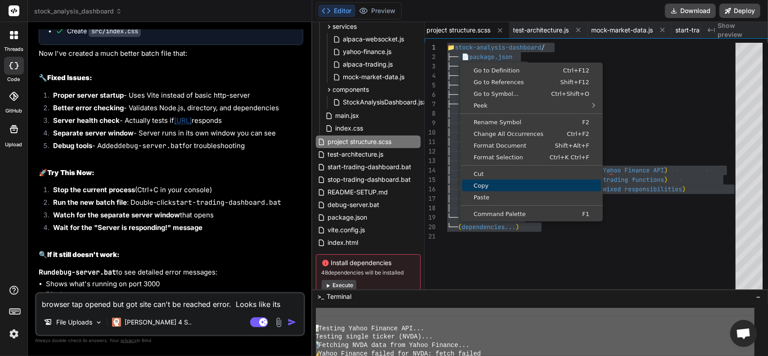
click at [498, 186] on span "Copy" at bounding box center [531, 186] width 139 height 6
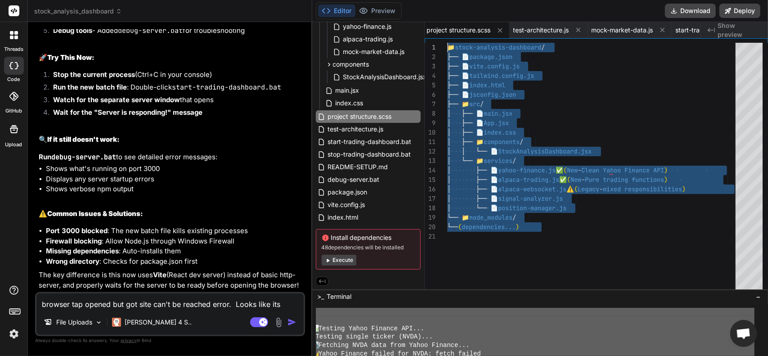
scroll to position [5757, 0]
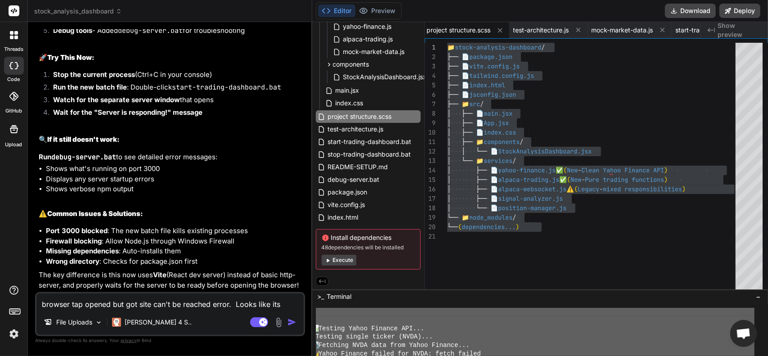
click at [110, 296] on textarea "browser tap opened but got site can't be reached error. Looks like its running …" at bounding box center [169, 301] width 267 height 16
paste textarea "> stock-analysis-dashboard@1.0.0 dev > vite --host 0.0.0.0 --port 3000 'vite' i…"
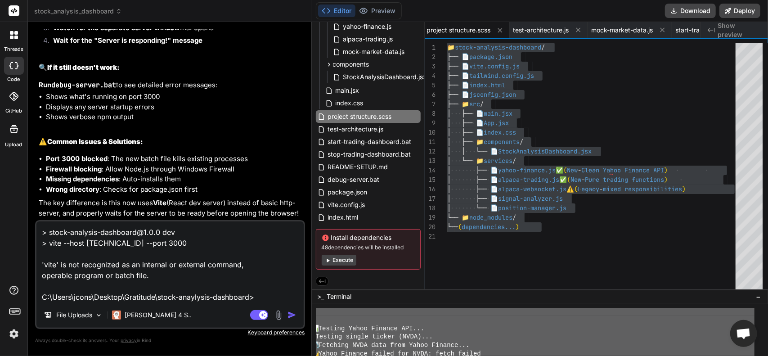
click at [292, 314] on img "button" at bounding box center [291, 314] width 9 height 9
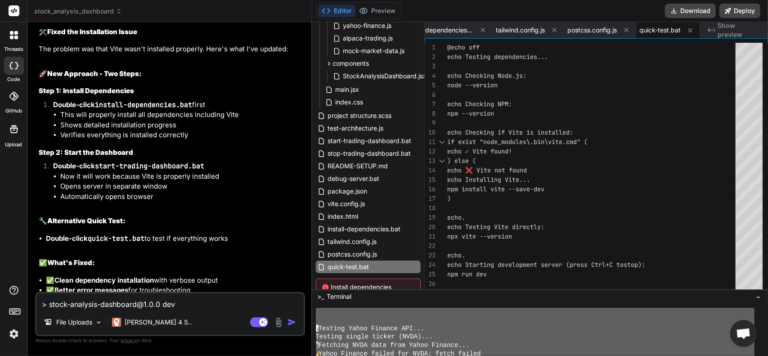
scroll to position [6113, 0]
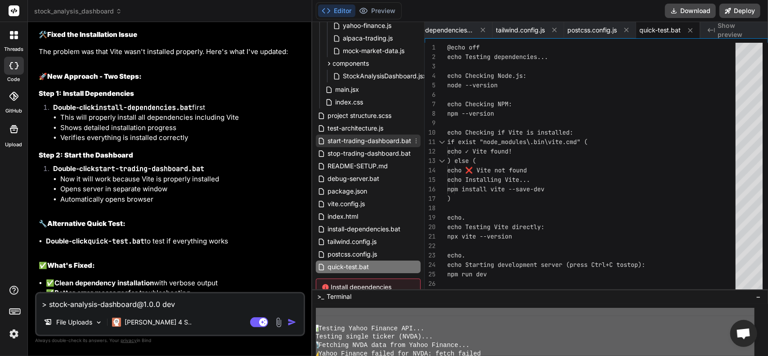
click at [362, 140] on span "start-trading-dashboard.bat" at bounding box center [369, 140] width 85 height 11
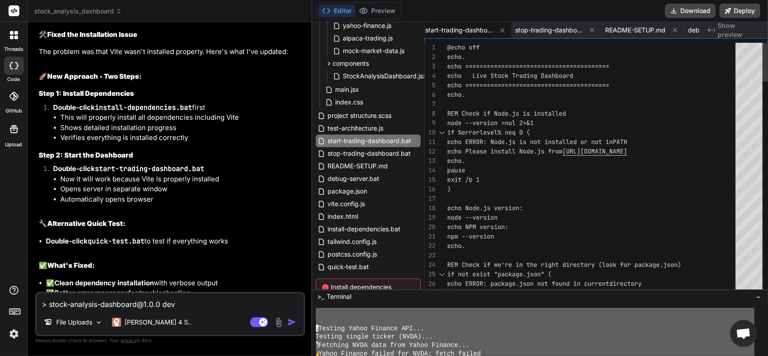
drag, startPoint x: 445, startPoint y: 46, endPoint x: 480, endPoint y: 54, distance: 35.9
click at [480, 54] on div "1 2 3 4 5 6 7 8 9 10 11 12 13 14 15 16 17 18 19 20 21 22 23 24 25 26 27 @echo o…" at bounding box center [596, 168] width 343 height 251
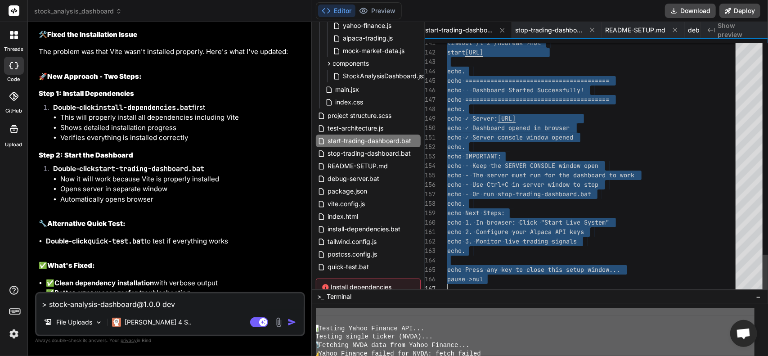
drag, startPoint x: 447, startPoint y: 47, endPoint x: 585, endPoint y: 347, distance: 329.6
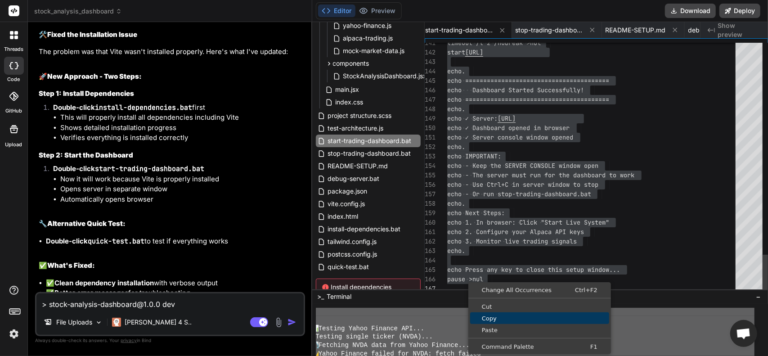
click at [488, 318] on span "Copy" at bounding box center [539, 318] width 139 height 6
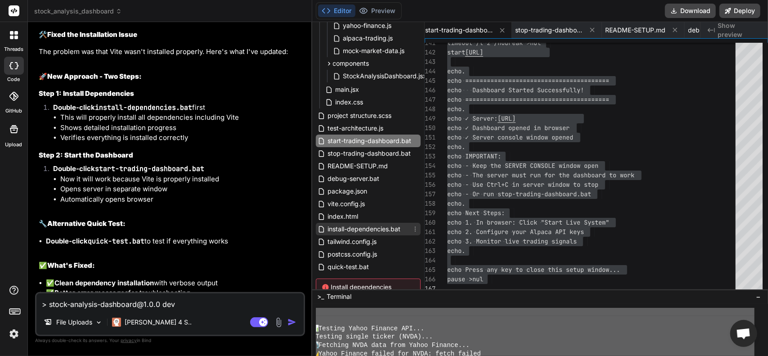
click at [370, 232] on span "install-dependencies.bat" at bounding box center [364, 229] width 75 height 11
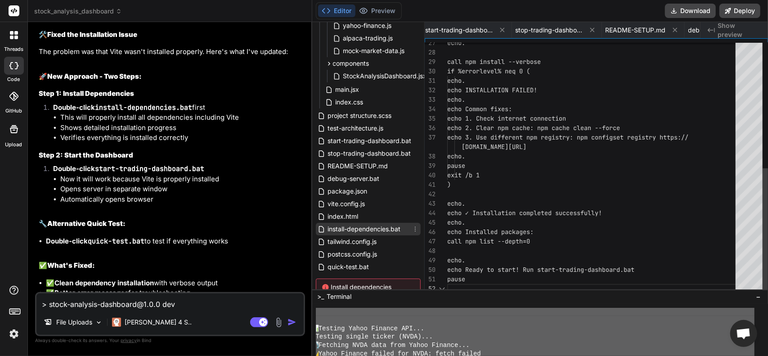
scroll to position [0, 1004]
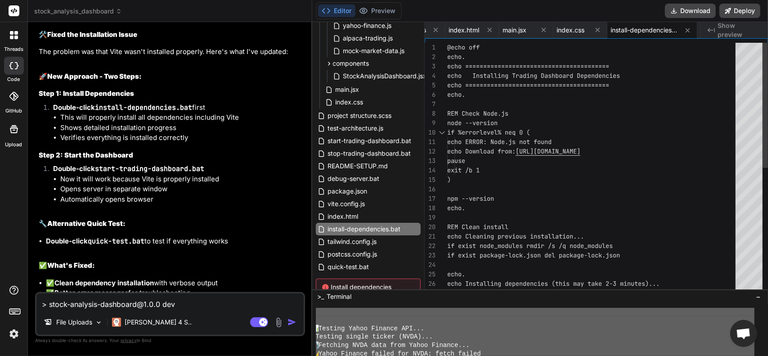
drag, startPoint x: 444, startPoint y: 47, endPoint x: 463, endPoint y: 47, distance: 19.3
click at [463, 47] on div "27 25 26 22 23 24 20 21 17 18 19 15 16 13 14 10 11 12 8 9 6 7 3 4 5 1 2 echo. e…" at bounding box center [596, 168] width 343 height 251
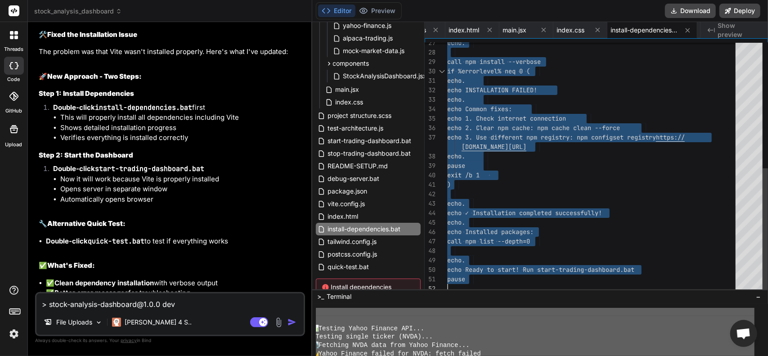
drag, startPoint x: 447, startPoint y: 47, endPoint x: 593, endPoint y: 320, distance: 309.3
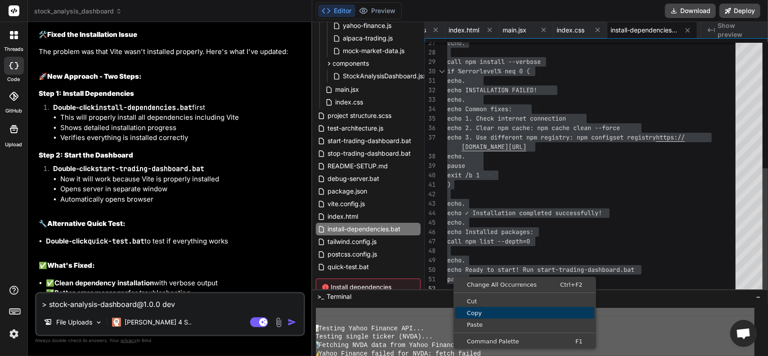
click at [482, 308] on link "Copy" at bounding box center [524, 313] width 139 height 12
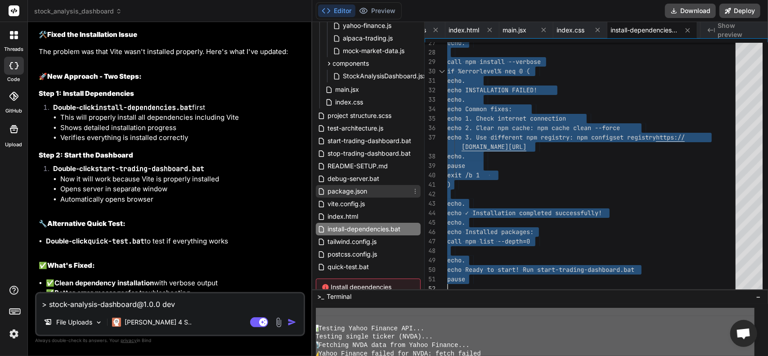
click at [344, 189] on span "package.json" at bounding box center [347, 191] width 41 height 11
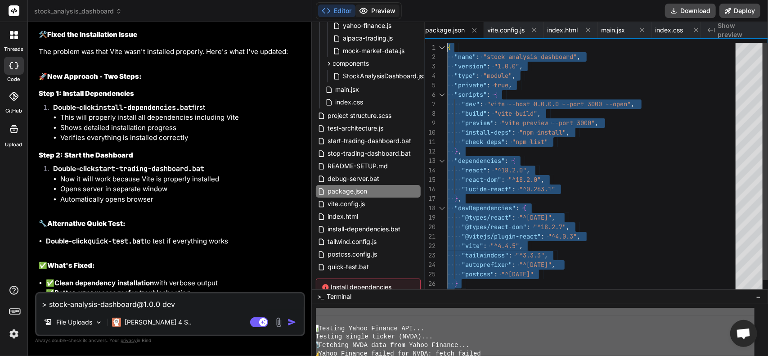
drag, startPoint x: 455, startPoint y: 280, endPoint x: 362, endPoint y: 9, distance: 286.0
click at [447, 43] on div "} "name" : "stock-analysis-dashboard" , "version" : "1.0.0" , "type" : "module"…" at bounding box center [594, 175] width 294 height 264
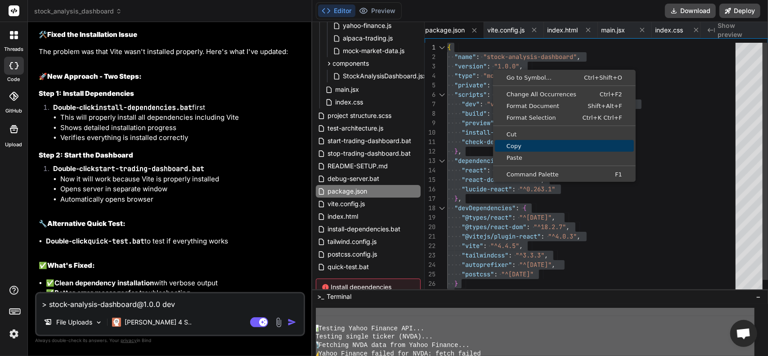
click at [524, 144] on span "Copy" at bounding box center [564, 146] width 139 height 6
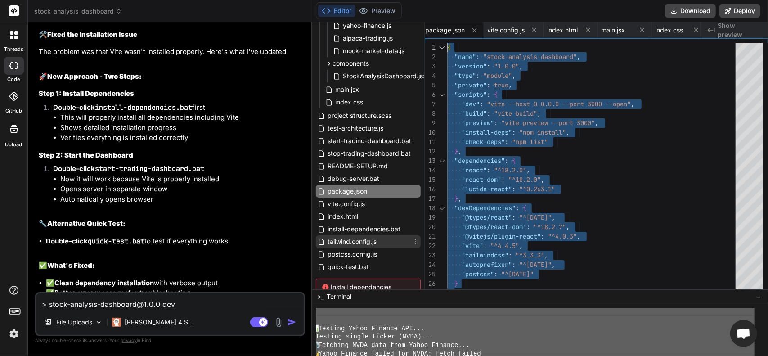
click at [355, 243] on span "tailwind.config.js" at bounding box center [352, 241] width 51 height 11
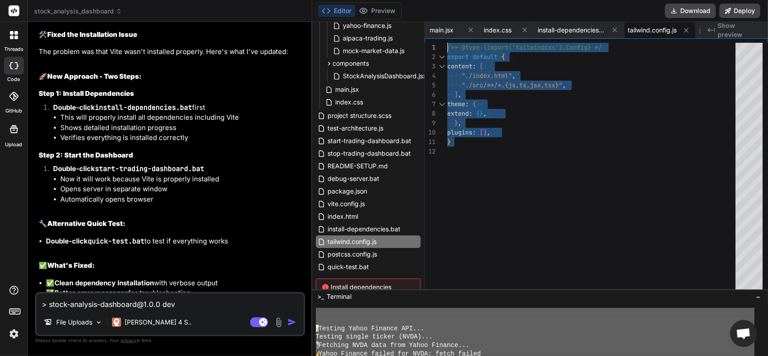
drag, startPoint x: 465, startPoint y: 152, endPoint x: 413, endPoint y: 16, distance: 146.2
click at [447, 43] on div "export default { content : [ "./index.html" , "./src/**/*.{js,ts,jsx,tsx}" , ] …" at bounding box center [594, 168] width 294 height 251
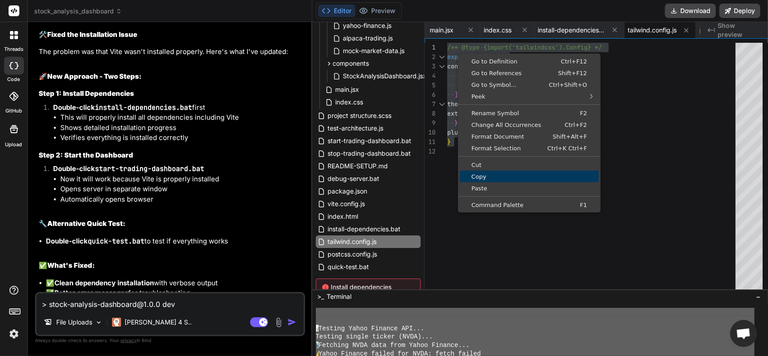
click at [489, 174] on span "Copy" at bounding box center [529, 177] width 139 height 6
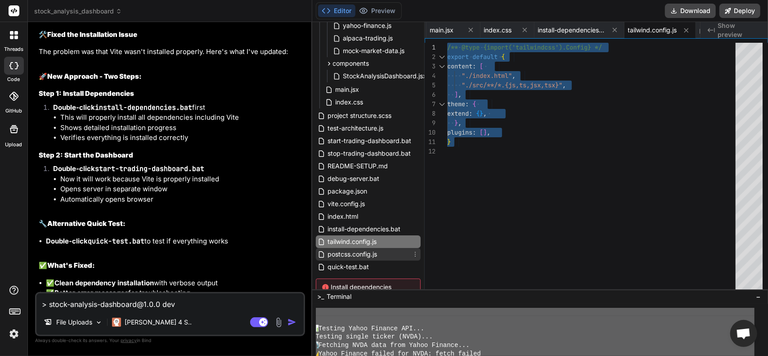
click at [333, 254] on span "postcss.config.js" at bounding box center [352, 254] width 51 height 11
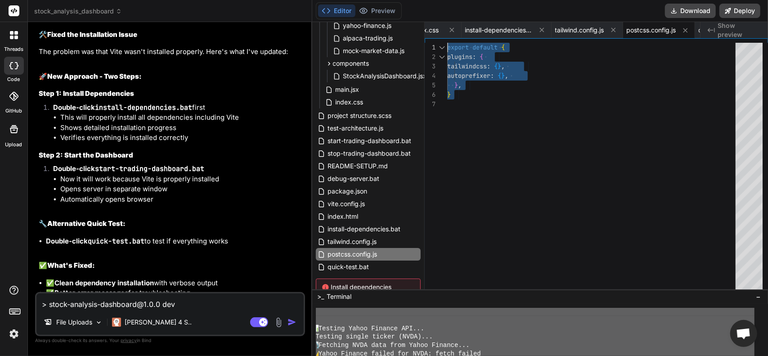
drag, startPoint x: 467, startPoint y: 101, endPoint x: 405, endPoint y: 16, distance: 105.2
click at [447, 43] on div "plugins : { tailwindcss : { } , autoprefixer : { } , } , } export default {" at bounding box center [594, 168] width 294 height 251
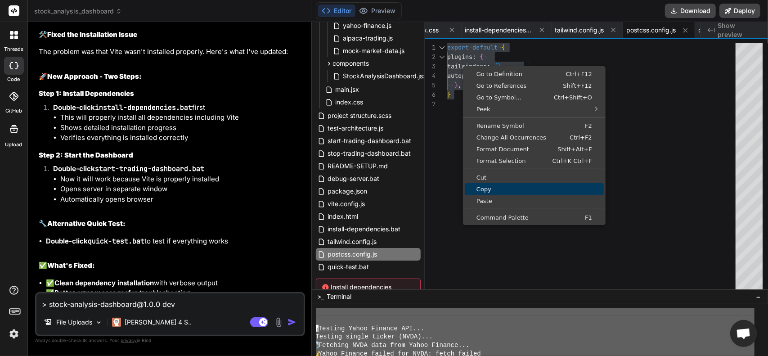
click at [486, 186] on span "Copy" at bounding box center [534, 189] width 139 height 6
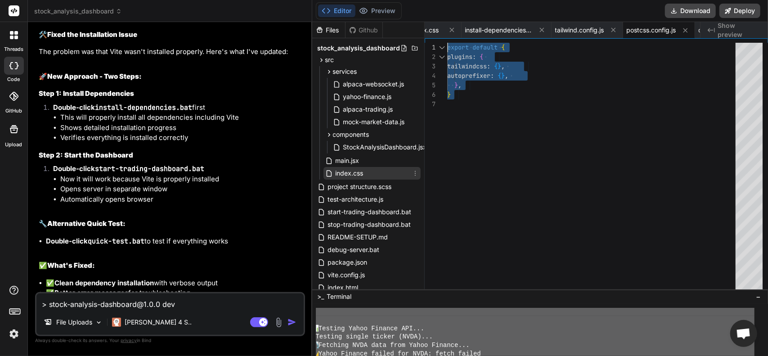
click at [349, 172] on span "index.css" at bounding box center [350, 173] width 30 height 11
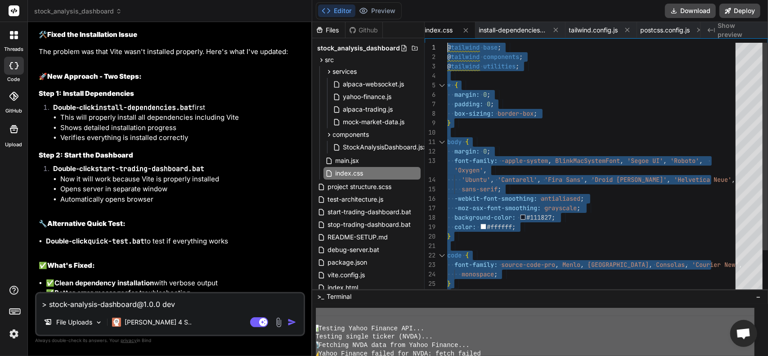
drag, startPoint x: 466, startPoint y: 279, endPoint x: 357, endPoint y: 12, distance: 288.7
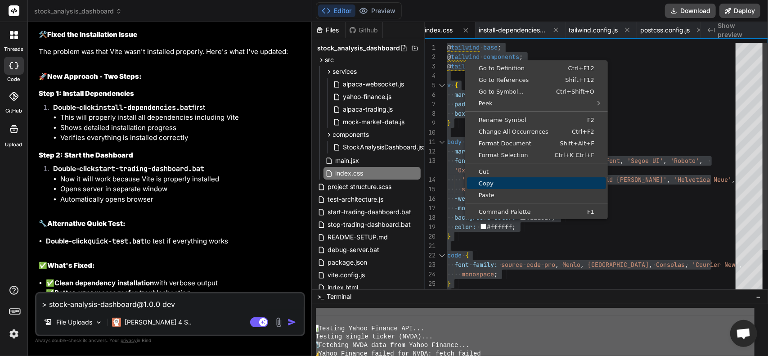
click at [501, 184] on span "Copy" at bounding box center [536, 183] width 139 height 6
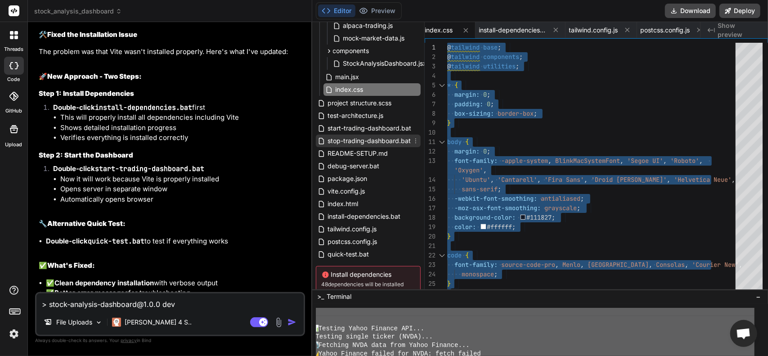
scroll to position [90, 0]
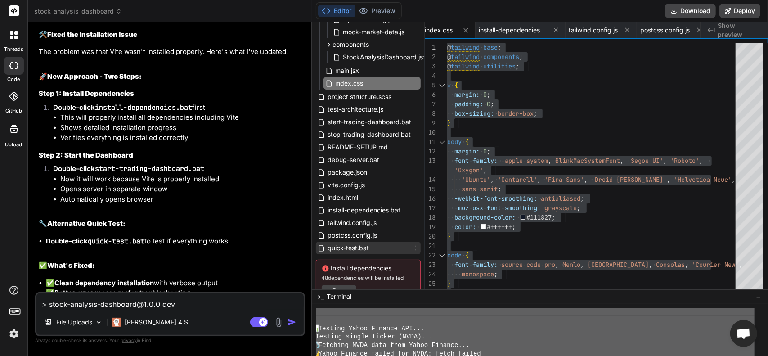
click at [358, 247] on span "quick-test.bat" at bounding box center [348, 247] width 43 height 11
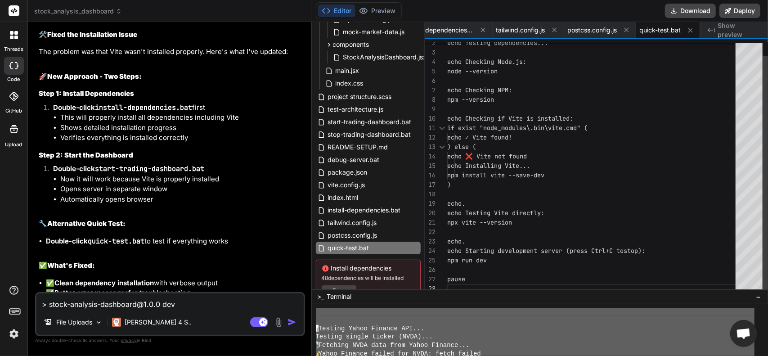
scroll to position [0, 0]
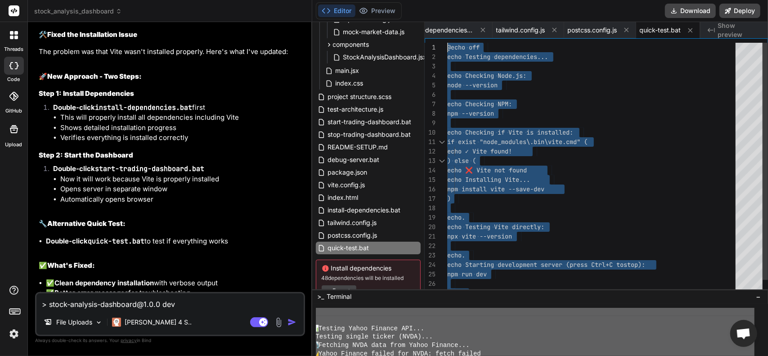
drag, startPoint x: 459, startPoint y: 288, endPoint x: 377, endPoint y: -4, distance: 303.9
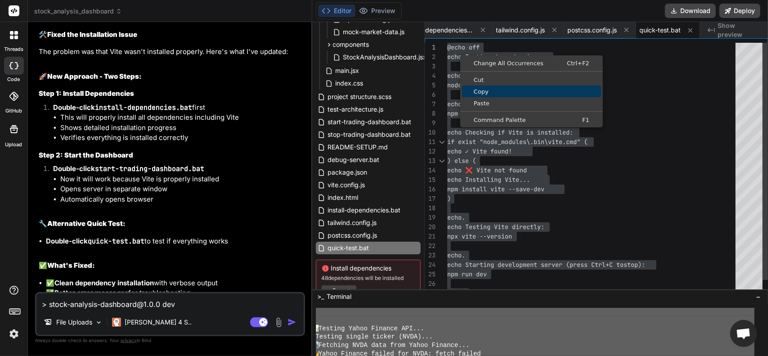
click at [479, 94] on span "Copy" at bounding box center [531, 92] width 139 height 6
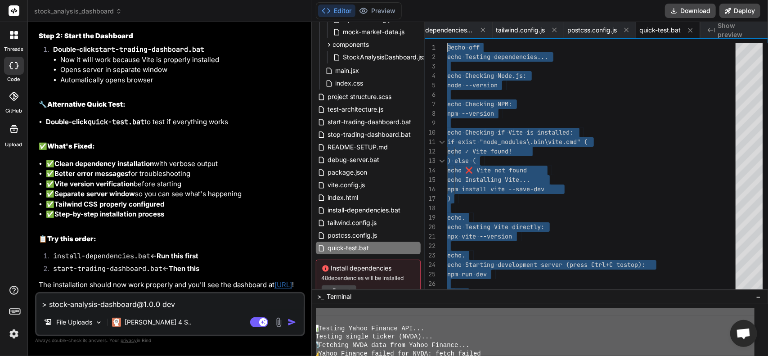
scroll to position [6293, 0]
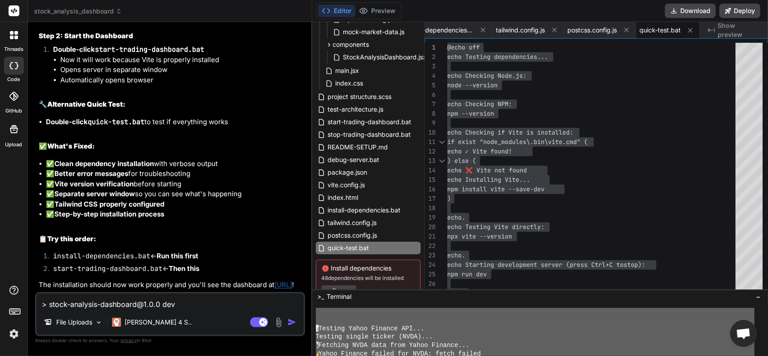
click at [147, 41] on h3 "Step 2: Start the Dashboard" at bounding box center [171, 36] width 264 height 10
click at [182, 172] on div "The issue is that Vite isn't installed yet. Let me fix the batch file to proper…" at bounding box center [171, 12] width 264 height 555
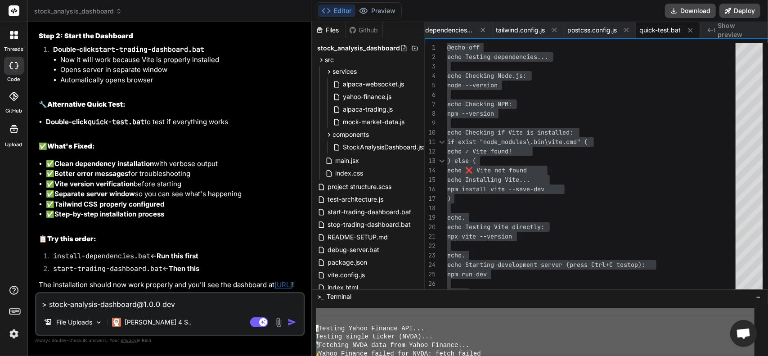
scroll to position [6428, 0]
click at [129, 306] on textarea "> stock-analysis-dashboard@1.0.0 dev > vite --host 0.0.0.0 --port 3000 'vite' i…" at bounding box center [169, 301] width 267 height 16
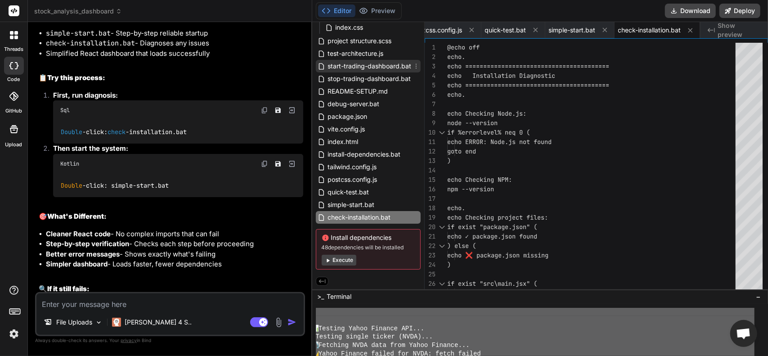
scroll to position [147, 0]
click at [351, 203] on span "simple-start.bat" at bounding box center [351, 204] width 49 height 11
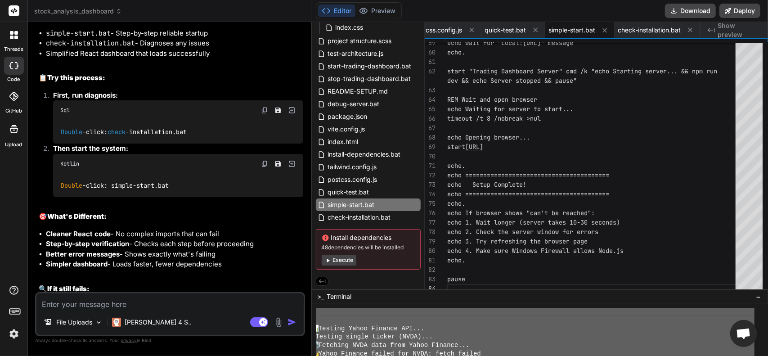
drag, startPoint x: 521, startPoint y: 289, endPoint x: 522, endPoint y: 303, distance: 13.5
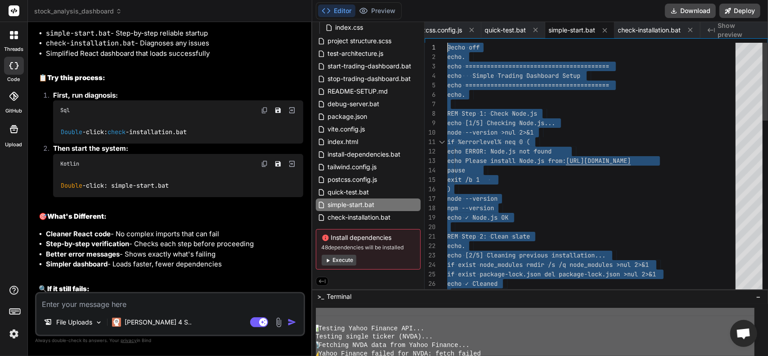
drag, startPoint x: 453, startPoint y: 287, endPoint x: 401, endPoint y: 1, distance: 290.7
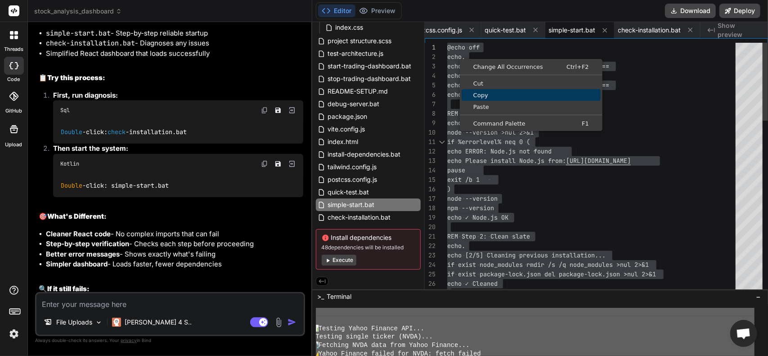
click at [481, 92] on span "Copy" at bounding box center [530, 95] width 139 height 6
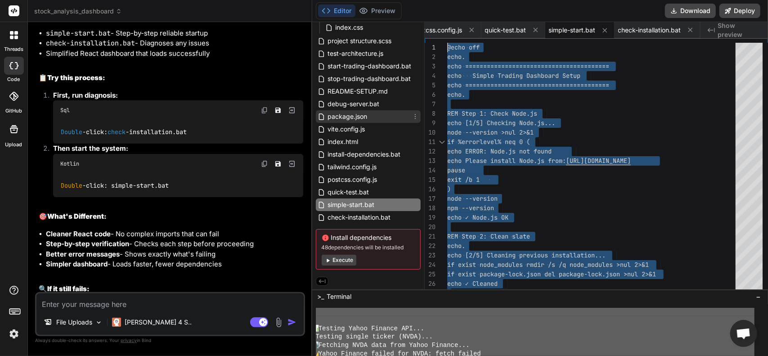
click at [362, 117] on span "package.json" at bounding box center [347, 116] width 41 height 11
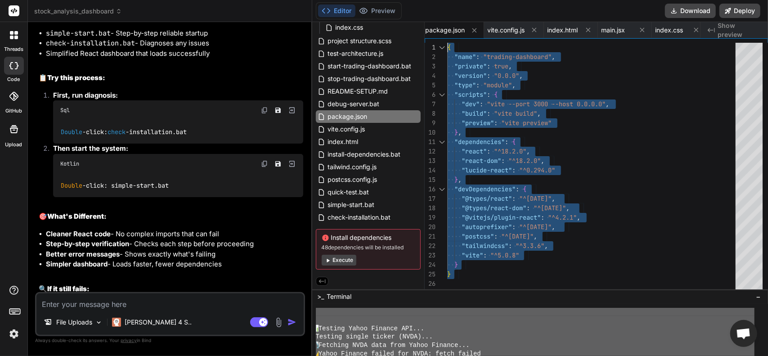
drag, startPoint x: 465, startPoint y: 274, endPoint x: 336, endPoint y: -1, distance: 303.6
click at [447, 43] on div "} "vite" : "^5.0.8" } "tailwindcss" : "^3.3.6" , "autoprefixer" : "^10.4.16" , …" at bounding box center [594, 168] width 294 height 251
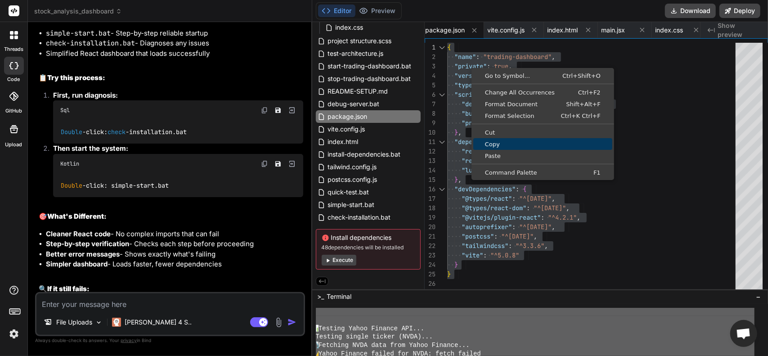
click at [507, 144] on span "Copy" at bounding box center [542, 144] width 139 height 6
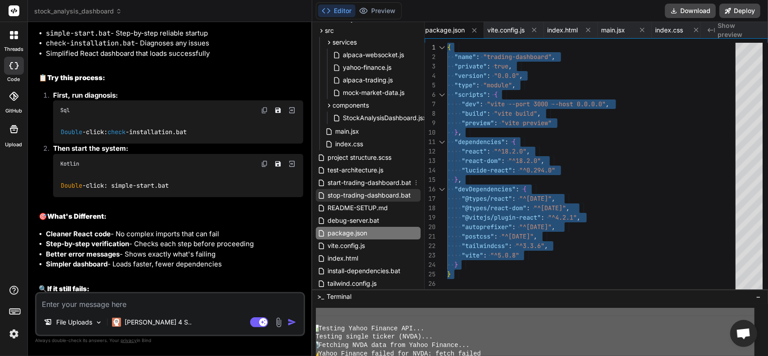
scroll to position [12, 0]
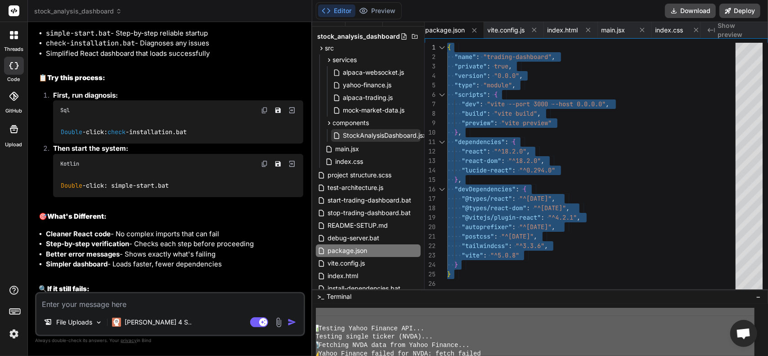
click at [376, 129] on div "StockAnalysisDashboard.jsx" at bounding box center [376, 135] width 90 height 13
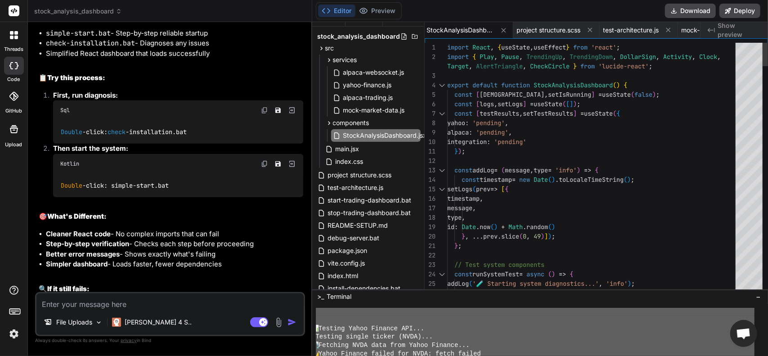
scroll to position [0, 0]
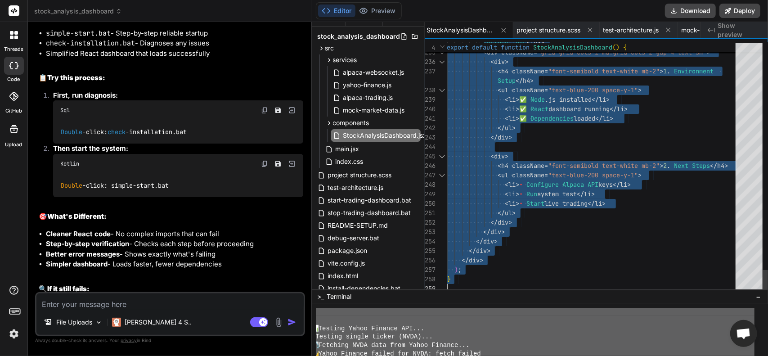
drag, startPoint x: 447, startPoint y: 47, endPoint x: 587, endPoint y: 377, distance: 358.5
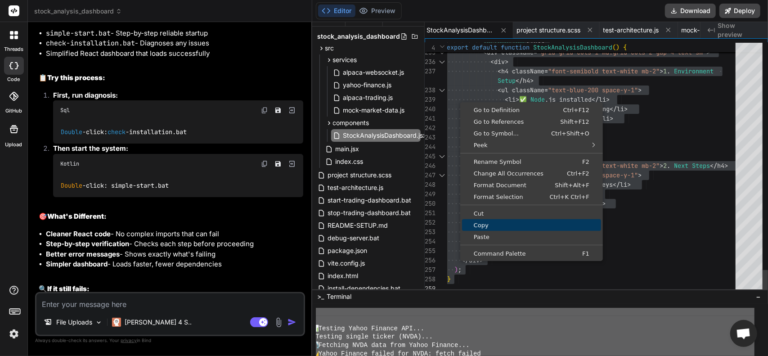
click at [481, 227] on span "Copy" at bounding box center [531, 225] width 139 height 6
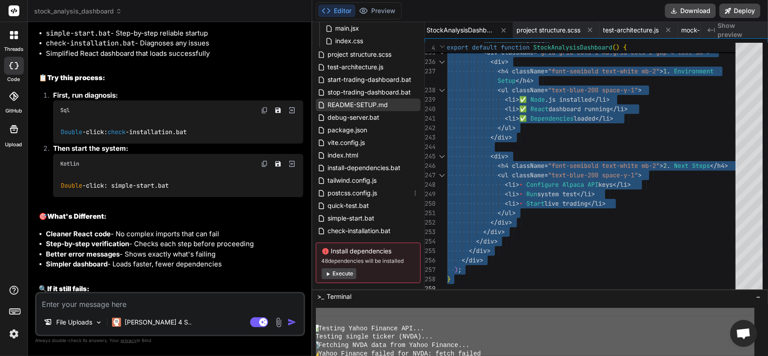
scroll to position [135, 0]
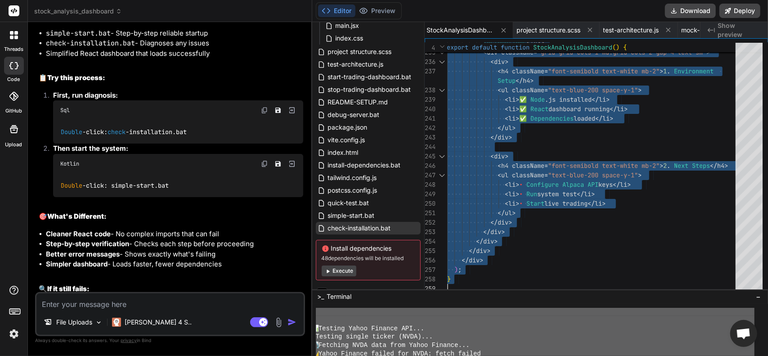
click at [357, 232] on span "check-installation.bat" at bounding box center [359, 228] width 65 height 11
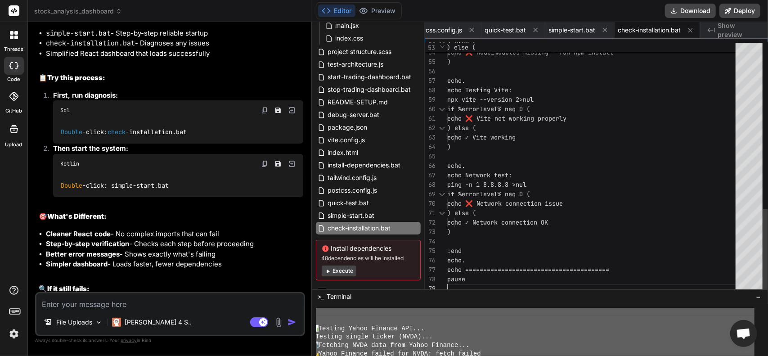
scroll to position [0, 0]
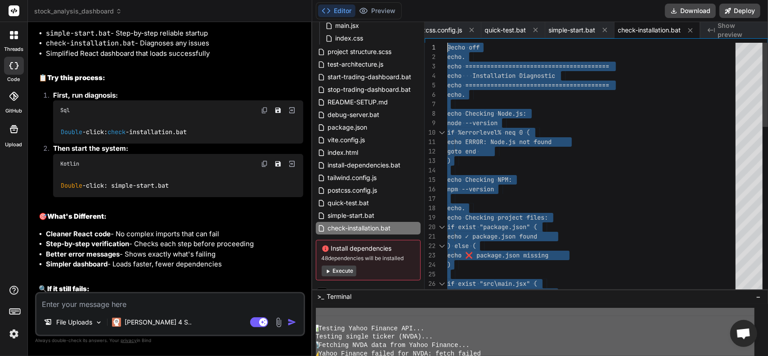
drag, startPoint x: 448, startPoint y: 287, endPoint x: 374, endPoint y: 22, distance: 274.1
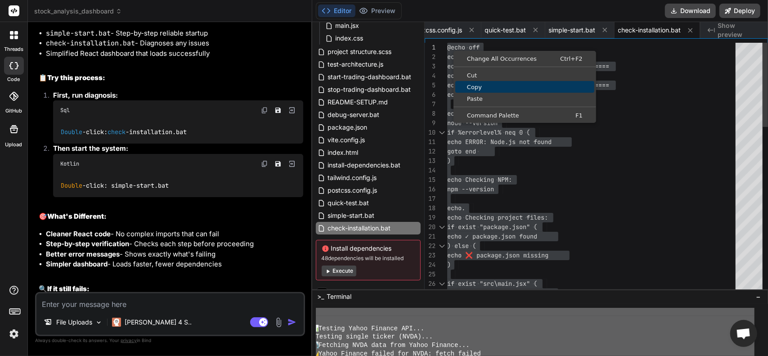
click at [468, 86] on span "Copy" at bounding box center [524, 87] width 139 height 6
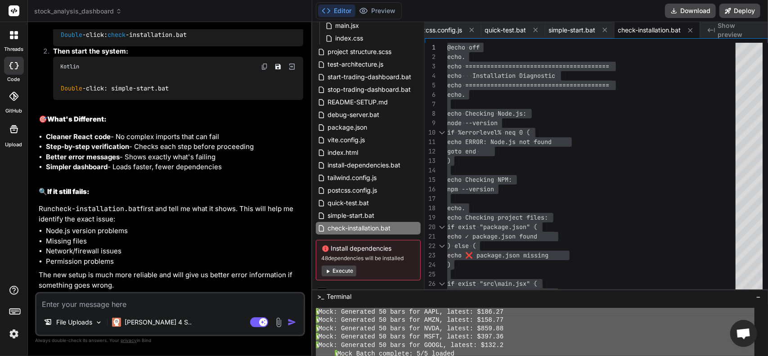
scroll to position [2460, 0]
click at [175, 304] on textarea at bounding box center [169, 301] width 267 height 16
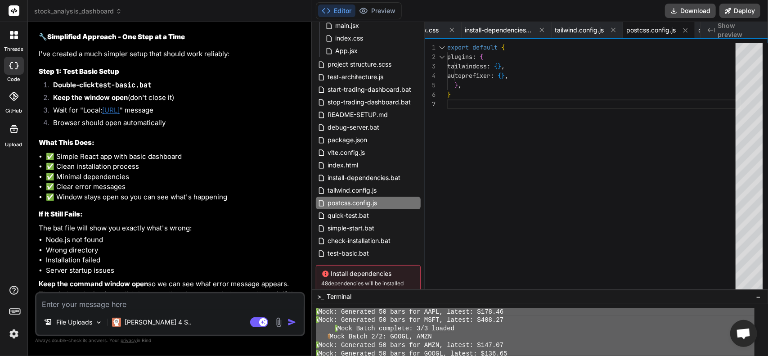
scroll to position [7309, 0]
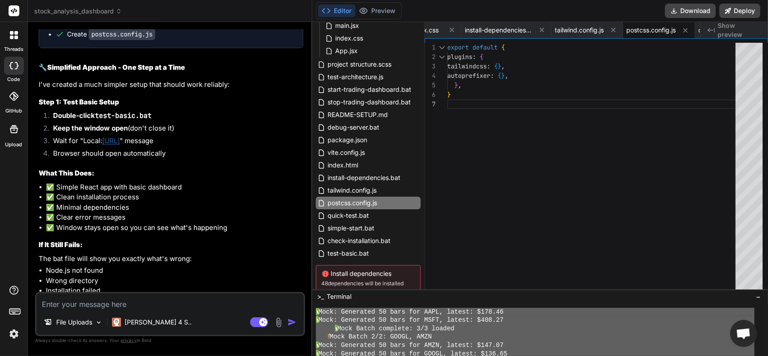
click at [358, 253] on span "test-basic.bat" at bounding box center [348, 253] width 43 height 11
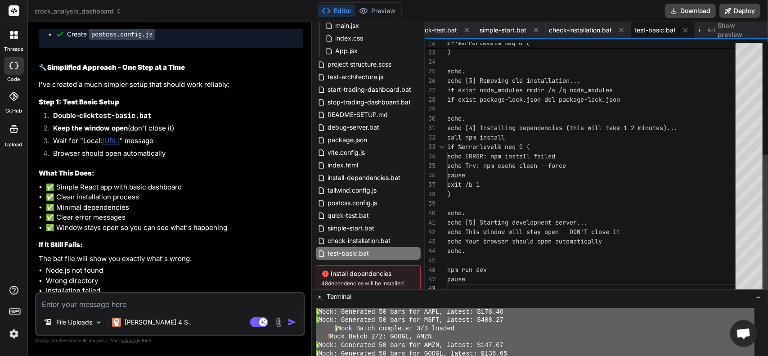
scroll to position [0, 0]
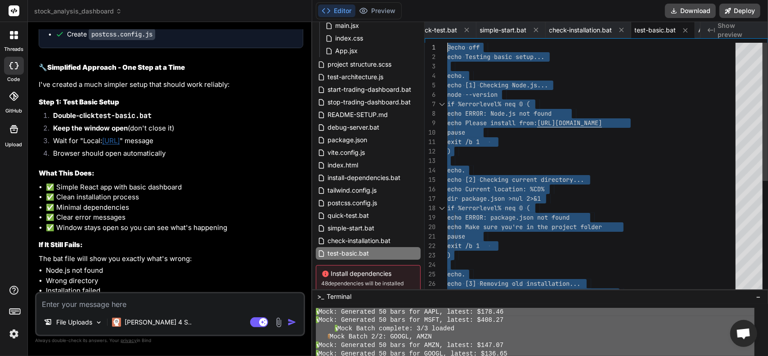
drag, startPoint x: 452, startPoint y: 286, endPoint x: 383, endPoint y: 17, distance: 277.8
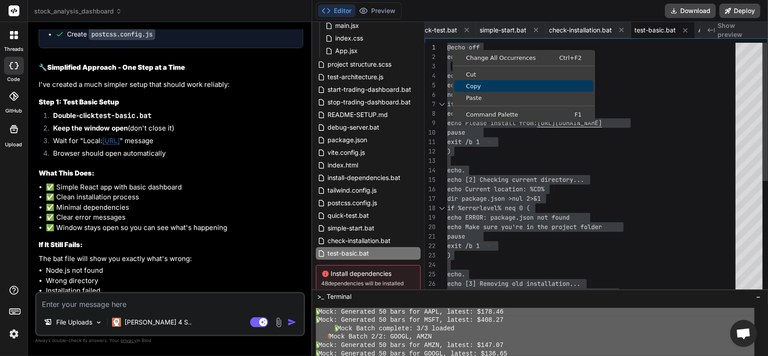
click at [479, 85] on span "Copy" at bounding box center [523, 86] width 139 height 6
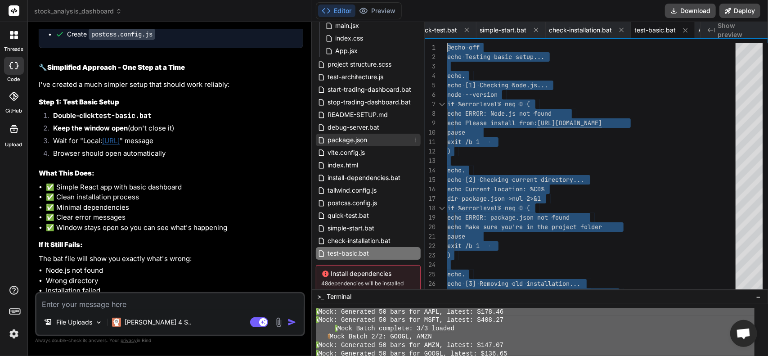
click at [349, 139] on span "package.json" at bounding box center [347, 139] width 41 height 11
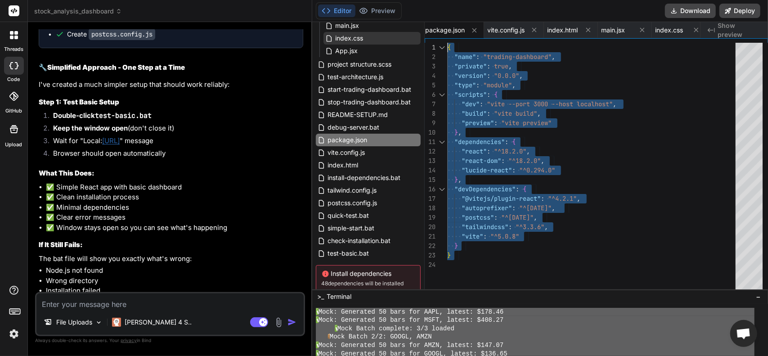
drag, startPoint x: 470, startPoint y: 261, endPoint x: 352, endPoint y: 37, distance: 253.1
click at [447, 43] on div "} } "vite" : "^5.0.8" "tailwindcss" : "^3.3.6" , "postcss" : "^8.4.32" , "autop…" at bounding box center [594, 168] width 294 height 251
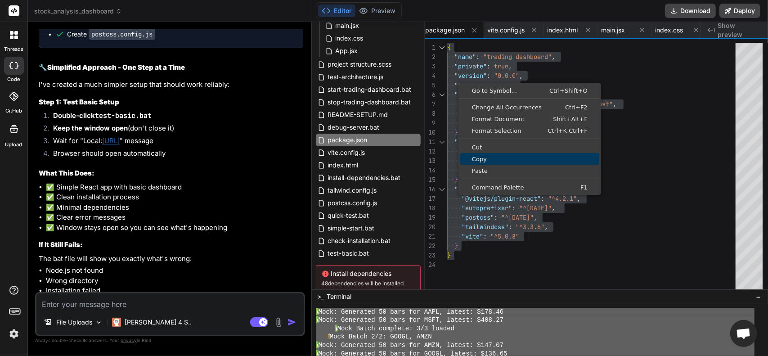
click at [491, 158] on span "Copy" at bounding box center [529, 159] width 139 height 6
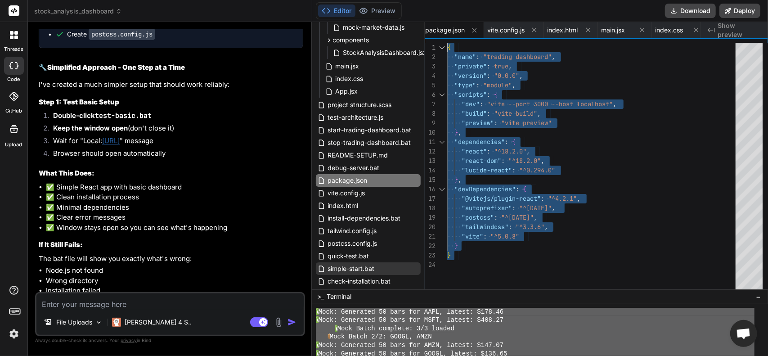
scroll to position [82, 0]
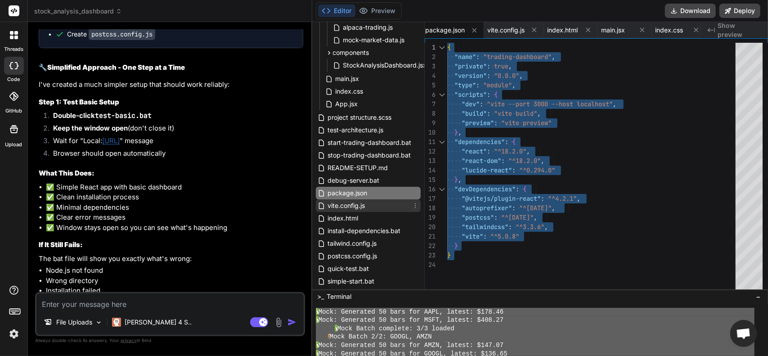
click at [359, 208] on span "vite.config.js" at bounding box center [346, 205] width 39 height 11
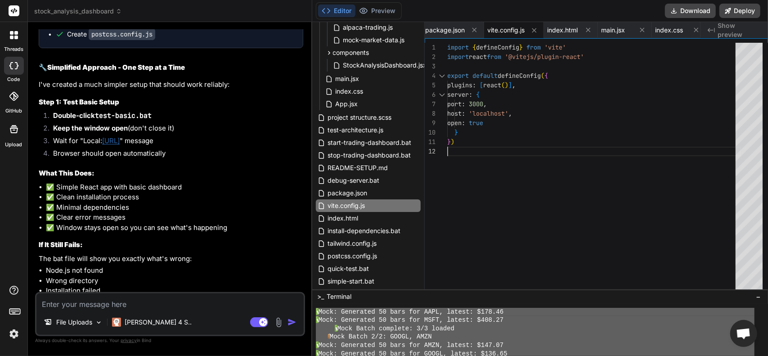
scroll to position [0, 0]
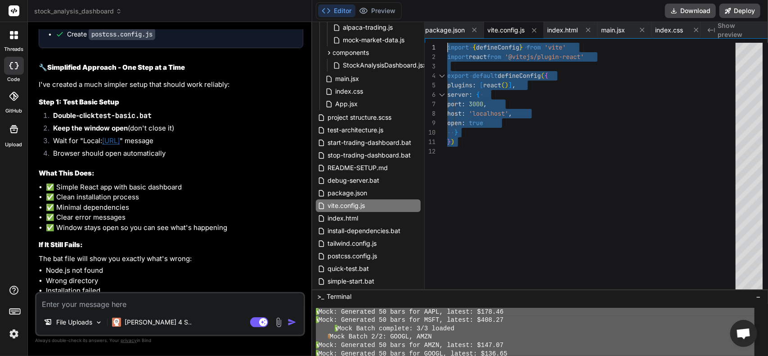
drag, startPoint x: 483, startPoint y: 155, endPoint x: 401, endPoint y: 9, distance: 167.4
click at [447, 43] on div "} ) } open : true host : 'localhost' , port : 3000 , server : { plugins : [ rea…" at bounding box center [594, 168] width 294 height 251
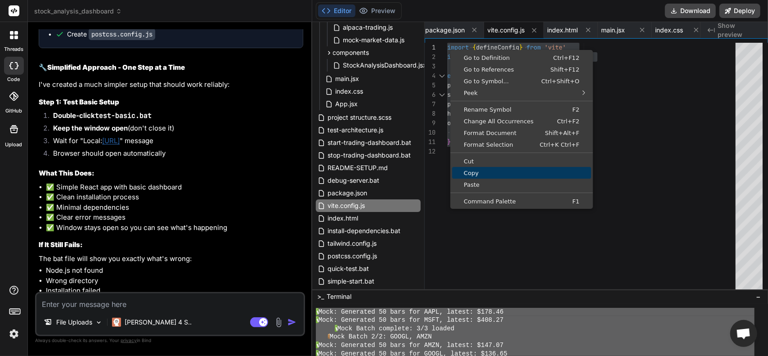
click at [475, 170] on span "Copy" at bounding box center [521, 173] width 139 height 6
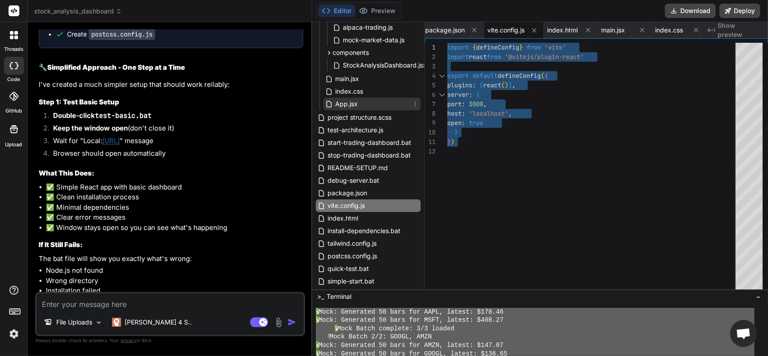
click at [334, 107] on icon at bounding box center [329, 104] width 9 height 8
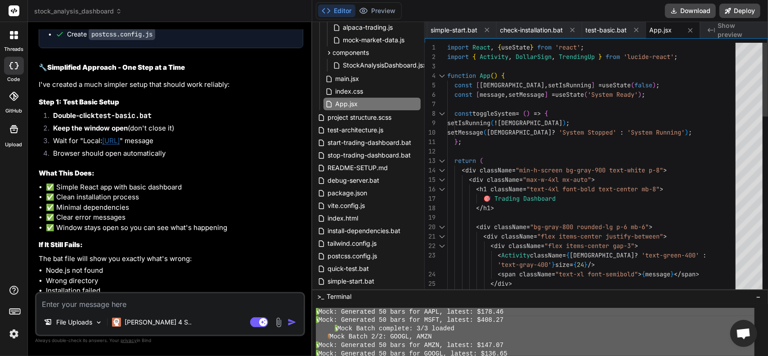
drag, startPoint x: 443, startPoint y: 45, endPoint x: 453, endPoint y: 49, distance: 11.5
click at [453, 49] on div "12 11 10 9 8 7 6 5 4 3 2 1 13 14 15 16 17 18 19 20 21 22 23 24 25 26 } ; setMes…" at bounding box center [596, 168] width 343 height 251
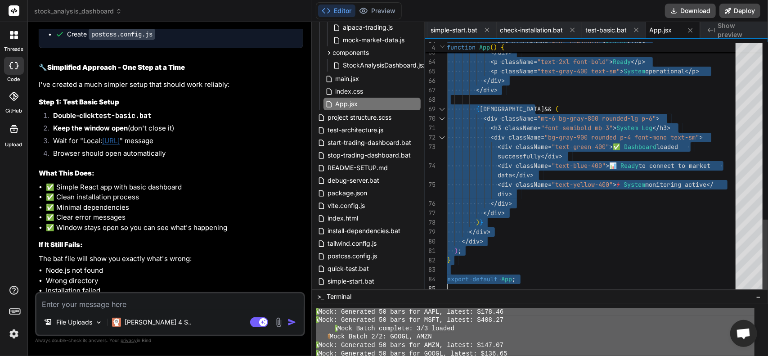
drag, startPoint x: 448, startPoint y: 46, endPoint x: 587, endPoint y: 340, distance: 324.9
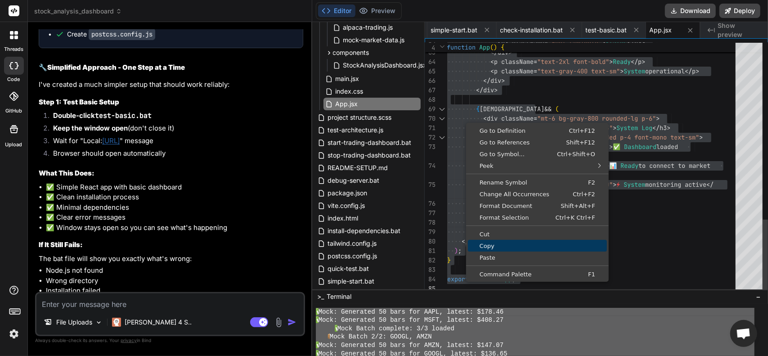
click at [491, 247] on span "Copy" at bounding box center [537, 246] width 139 height 6
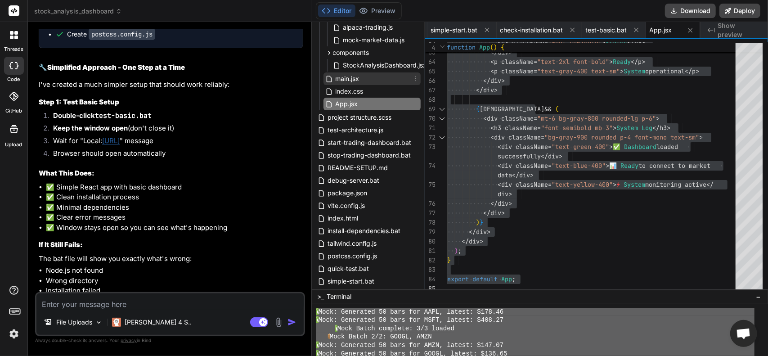
click at [353, 79] on span "main.jsx" at bounding box center [348, 78] width 26 height 11
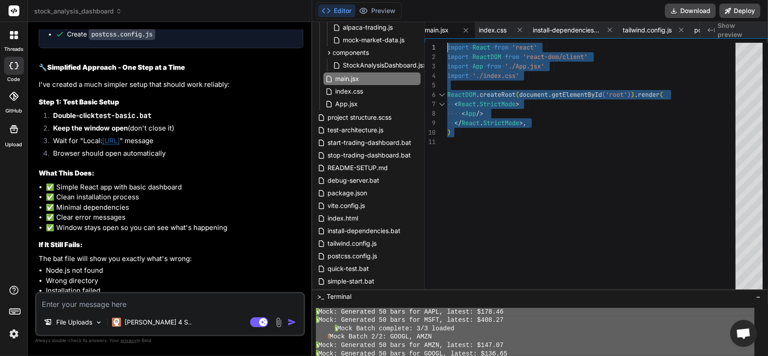
drag, startPoint x: 450, startPoint y: 137, endPoint x: 405, endPoint y: 26, distance: 120.0
click at [447, 43] on div "import React from 'react' import ReactDOM from 'react-dom/client' import App fr…" at bounding box center [594, 168] width 294 height 251
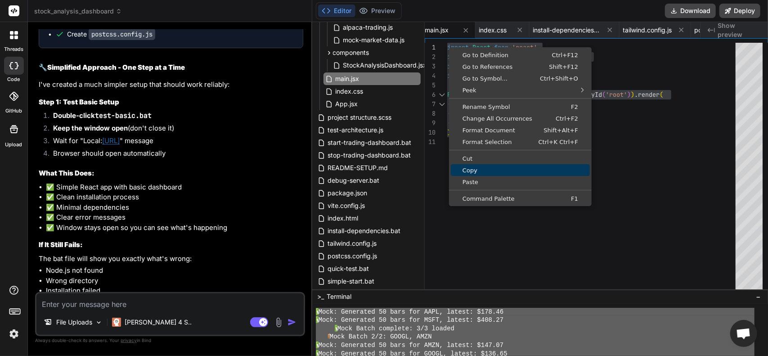
click at [475, 168] on span "Copy" at bounding box center [520, 170] width 139 height 6
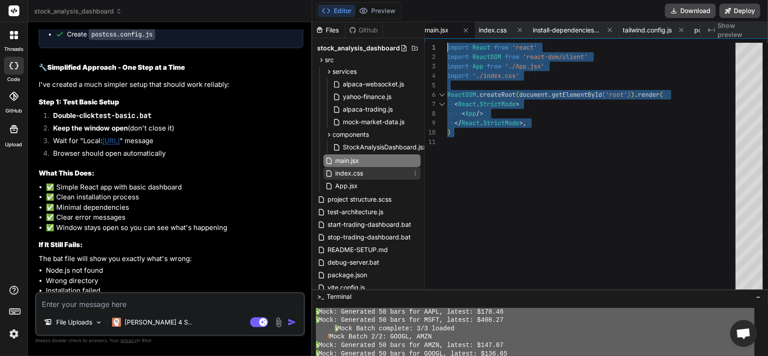
click at [375, 178] on div "index.css" at bounding box center [371, 173] width 97 height 13
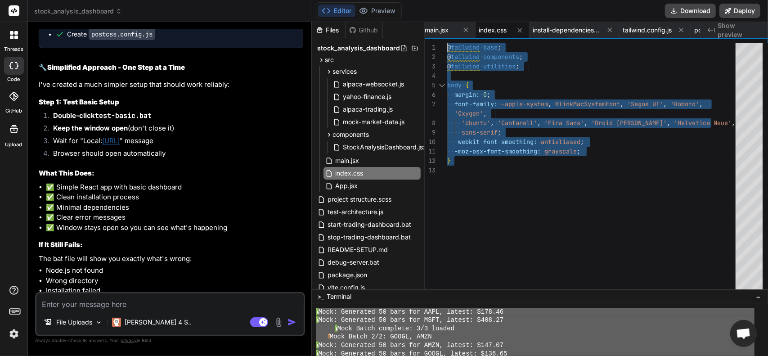
drag, startPoint x: 459, startPoint y: 165, endPoint x: 378, endPoint y: 6, distance: 177.8
click at [447, 43] on div "@ tailwind base ; @ tailwind components ; @ tailwind utilities ; body { margin:…" at bounding box center [594, 168] width 294 height 251
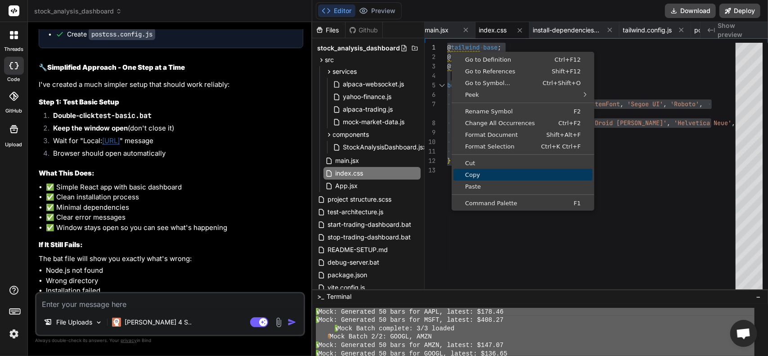
click at [471, 173] on span "Copy" at bounding box center [522, 175] width 139 height 6
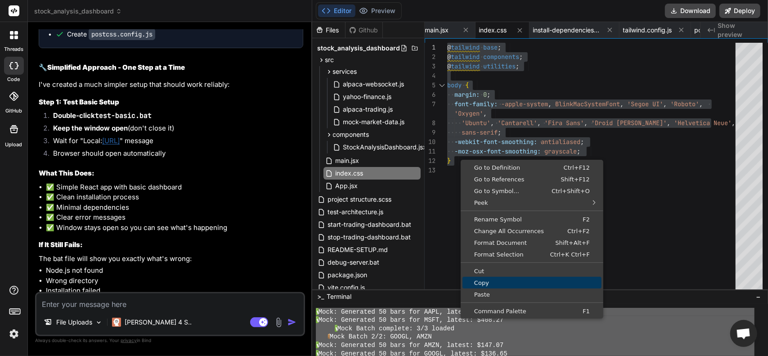
click at [478, 285] on span "Copy" at bounding box center [531, 283] width 139 height 6
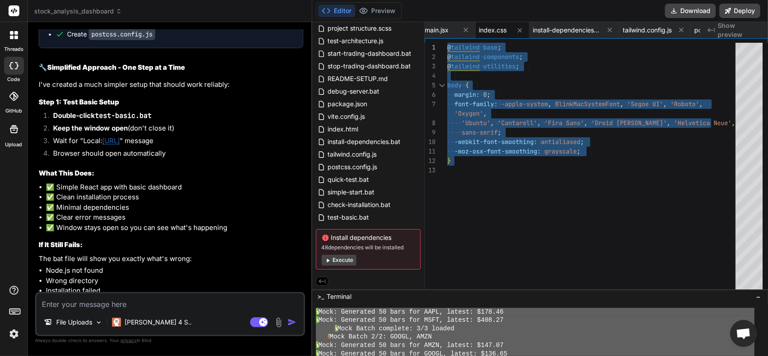
scroll to position [172, 0]
click at [346, 161] on div "postcss.config.js" at bounding box center [368, 167] width 105 height 13
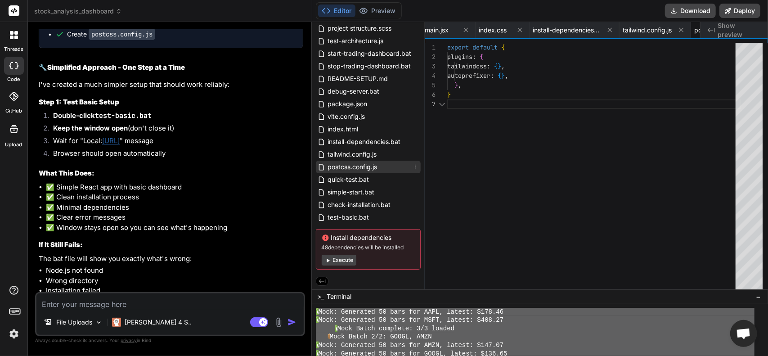
scroll to position [0, 1150]
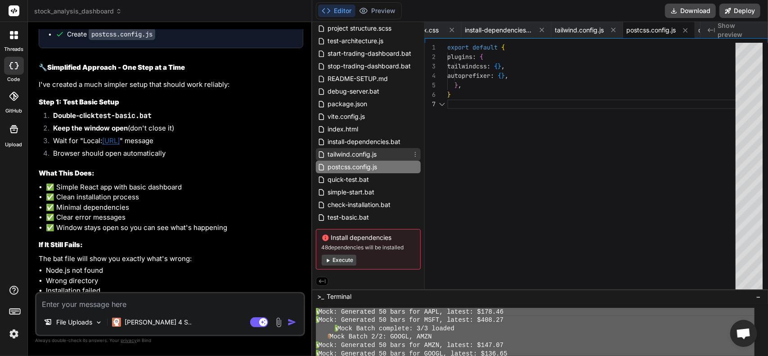
click at [348, 153] on span "tailwind.config.js" at bounding box center [352, 154] width 51 height 11
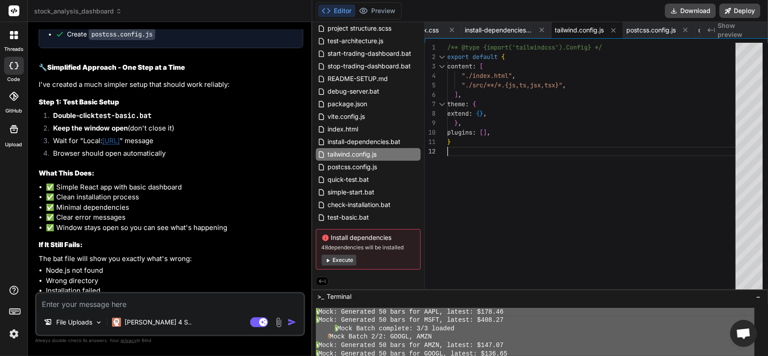
scroll to position [0, 0]
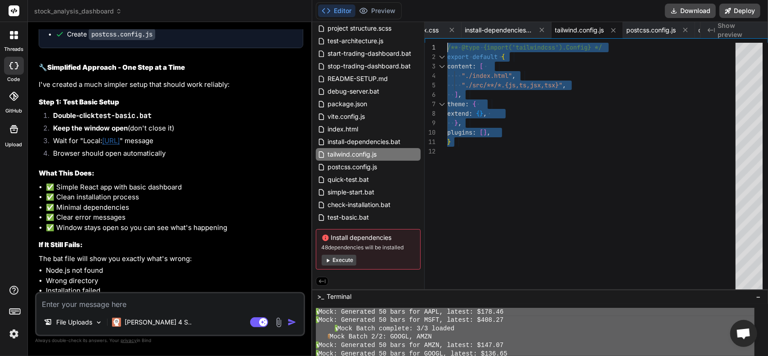
drag, startPoint x: 458, startPoint y: 158, endPoint x: 407, endPoint y: 27, distance: 140.4
click at [447, 43] on div "/** @type {import('tailwindcss').Config} */ export default { content : [ "./ind…" at bounding box center [594, 168] width 294 height 251
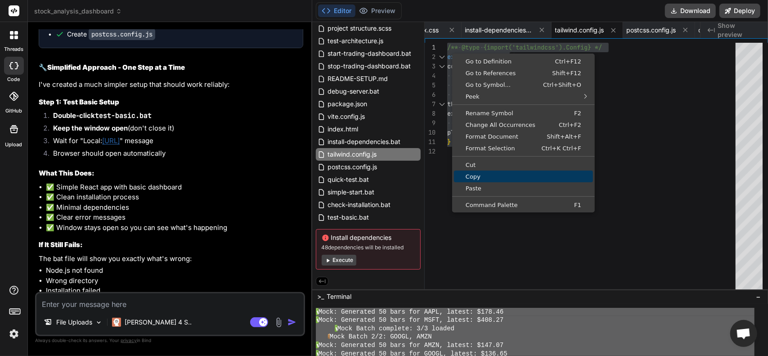
click at [478, 175] on span "Copy" at bounding box center [523, 177] width 139 height 6
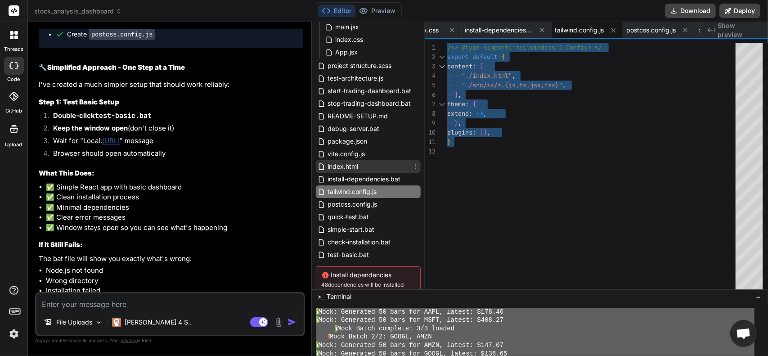
scroll to position [135, 0]
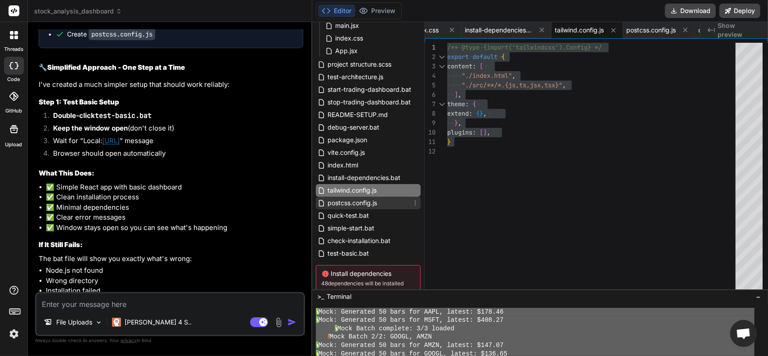
click at [364, 201] on span "postcss.config.js" at bounding box center [352, 202] width 51 height 11
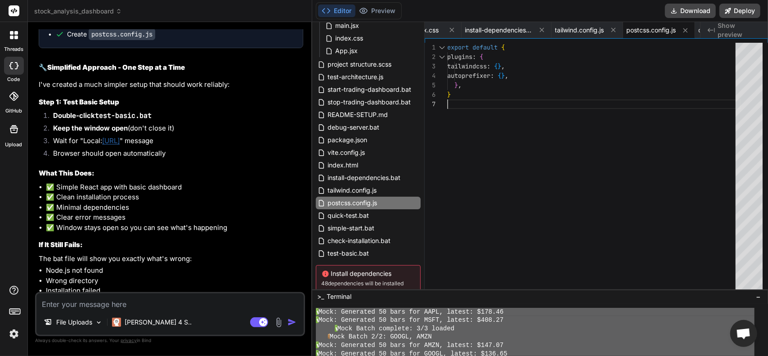
scroll to position [0, 0]
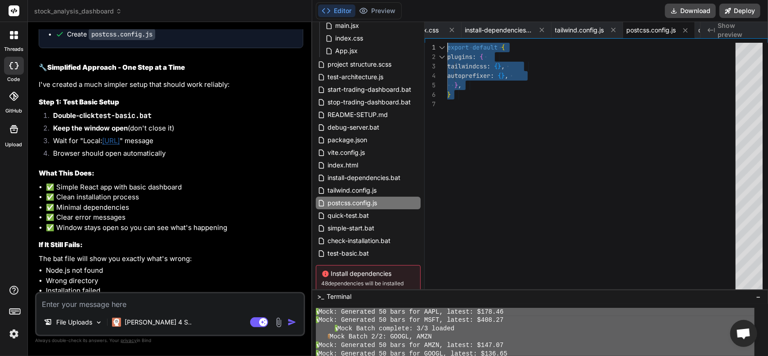
drag, startPoint x: 465, startPoint y: 115, endPoint x: 417, endPoint y: 31, distance: 96.3
click at [447, 43] on div "export default { plugins : { tailwindcss : { } , autoprefixer : { } , } , }" at bounding box center [594, 168] width 294 height 251
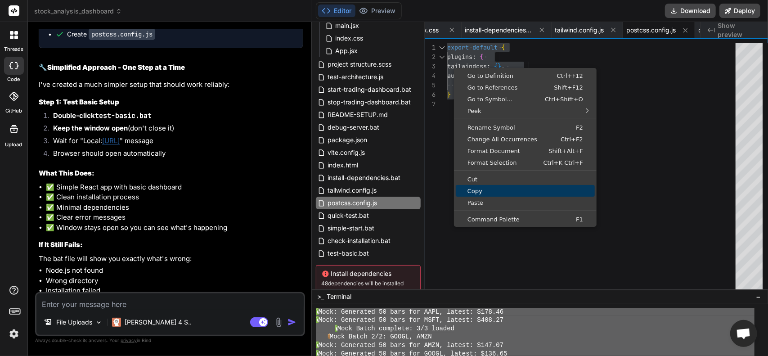
click at [487, 189] on span "Copy" at bounding box center [525, 191] width 139 height 6
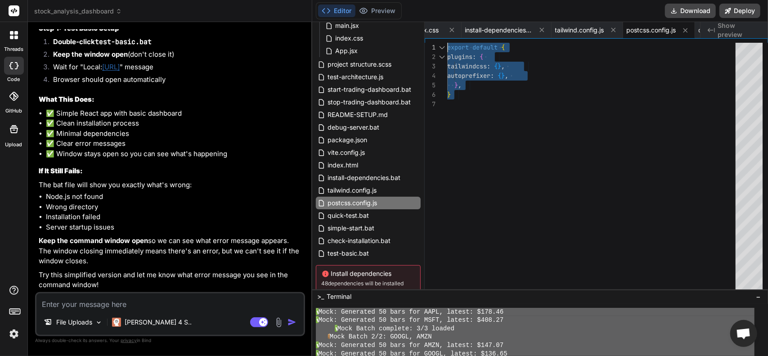
scroll to position [7579, 0]
click at [112, 299] on textarea at bounding box center [169, 301] width 267 height 16
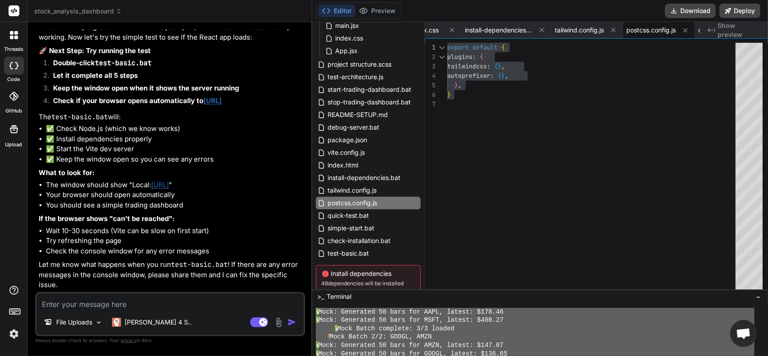
scroll to position [7901, 0]
click at [141, 304] on textarea at bounding box center [169, 301] width 267 height 16
paste textarea "[URL]"
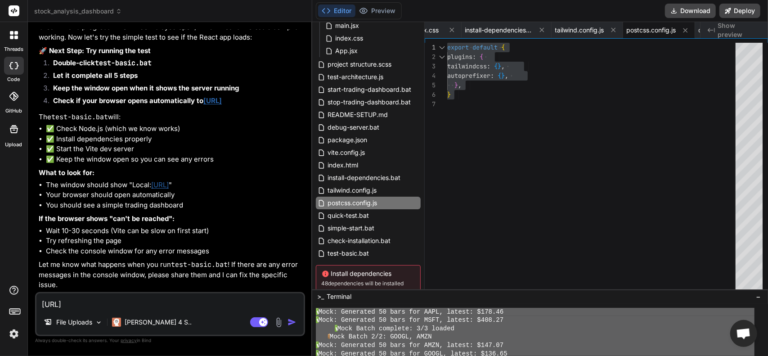
click at [290, 321] on img "button" at bounding box center [291, 322] width 9 height 9
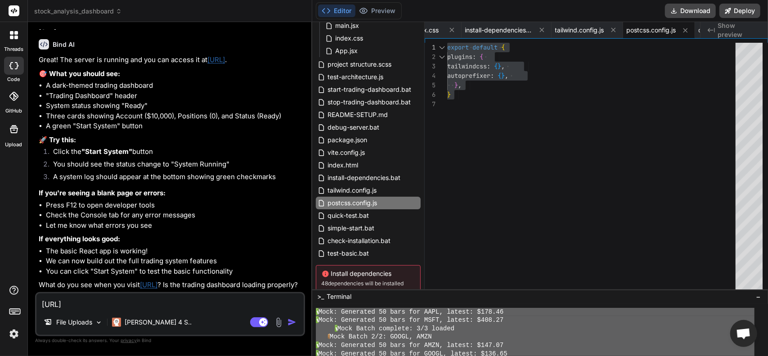
scroll to position [8201, 0]
click at [167, 300] on textarea "[URL]" at bounding box center [169, 301] width 267 height 16
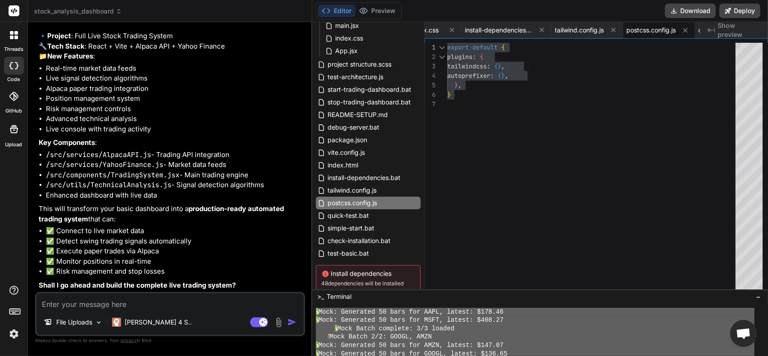
scroll to position [8574, 0]
click at [153, 307] on textarea at bounding box center [169, 301] width 267 height 16
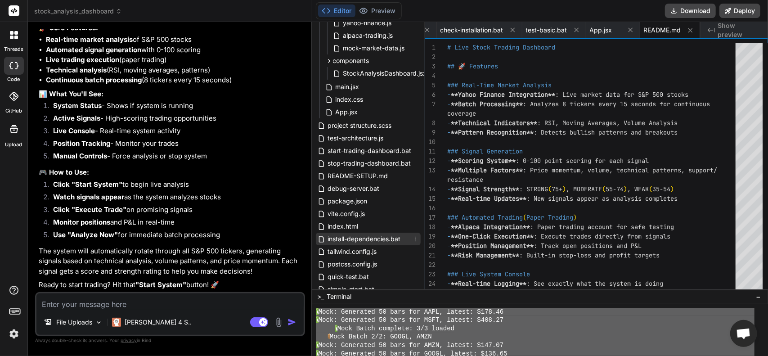
scroll to position [45, 0]
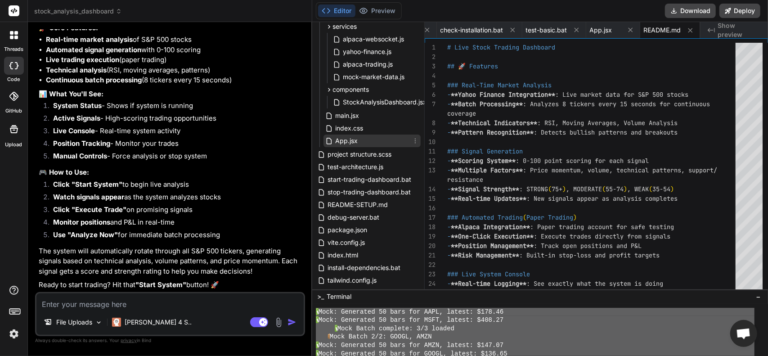
click at [341, 141] on span "App.jsx" at bounding box center [347, 140] width 24 height 11
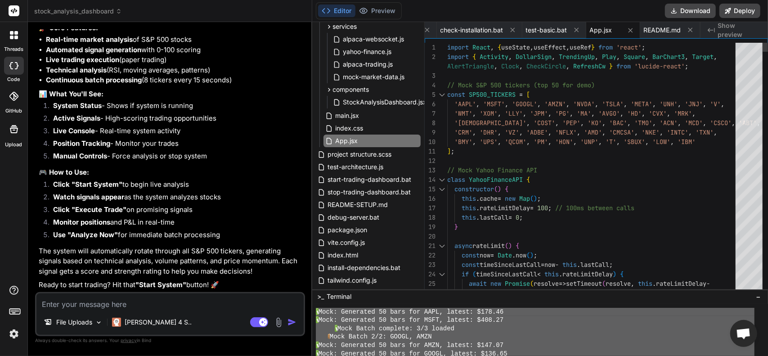
scroll to position [0, 0]
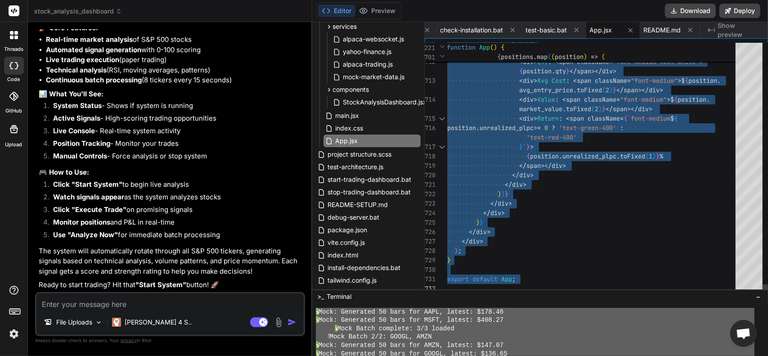
drag, startPoint x: 448, startPoint y: 45, endPoint x: 710, endPoint y: 377, distance: 422.7
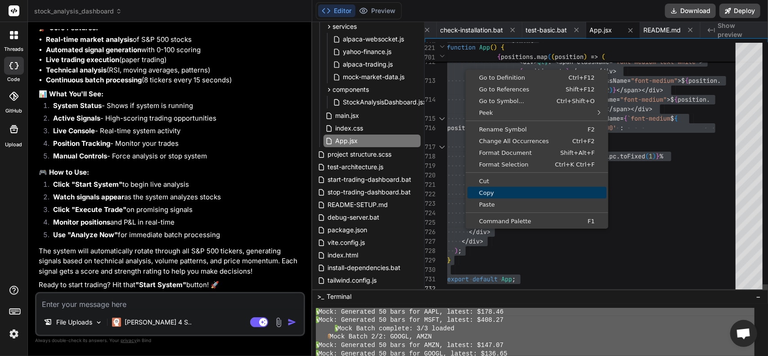
click at [493, 197] on link "Copy" at bounding box center [536, 193] width 139 height 12
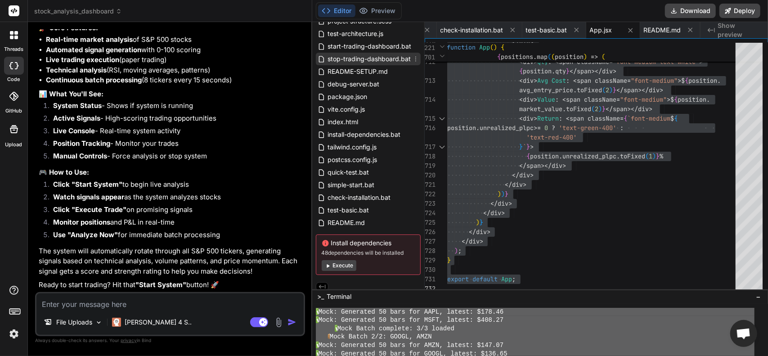
scroll to position [184, 0]
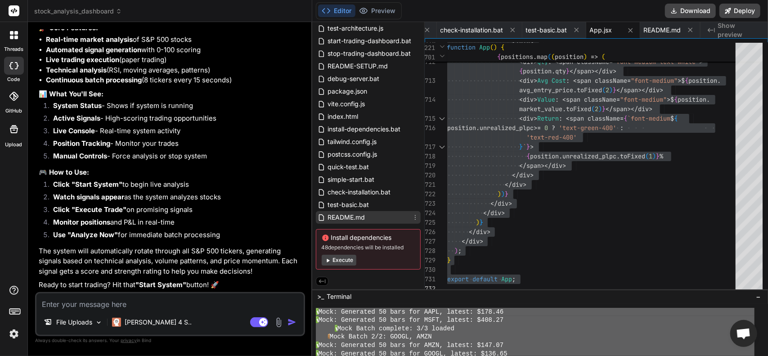
click at [352, 217] on span "README.md" at bounding box center [346, 217] width 39 height 11
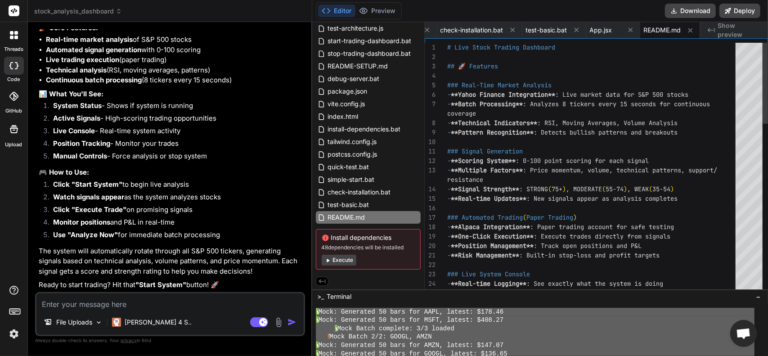
drag, startPoint x: 445, startPoint y: 45, endPoint x: 523, endPoint y: 55, distance: 78.0
click at [523, 55] on div "25 23 24 21 22 18 19 20 16 17 14 15 12 13 10 11 8 9 6 7 4 5 1 2 3 - **Error Tra…" at bounding box center [596, 168] width 343 height 251
drag, startPoint x: 447, startPoint y: 50, endPoint x: 475, endPoint y: 63, distance: 30.4
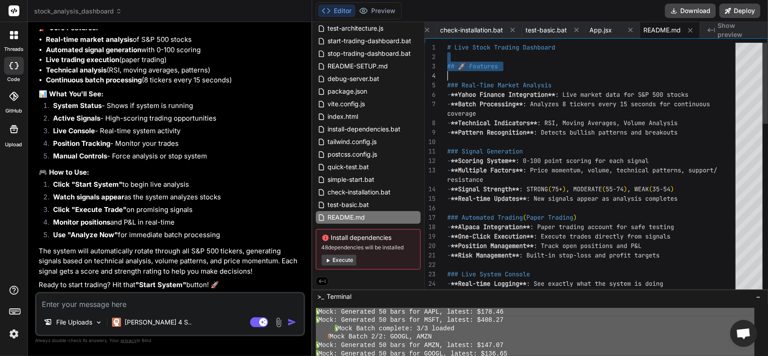
paste textarea "[plugin:vite:react-babel] C:\Users\jcons\Desktop\Gratitude\stock-anaylysis-dash…"
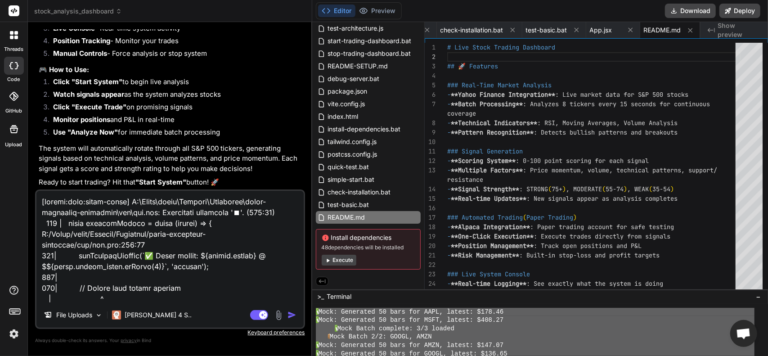
scroll to position [1598, 0]
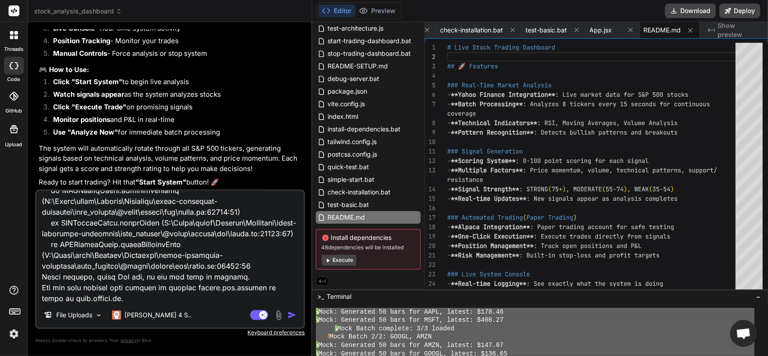
click at [288, 317] on img "button" at bounding box center [291, 314] width 9 height 9
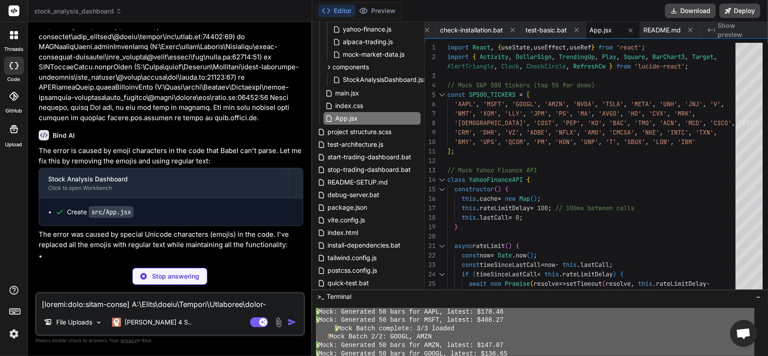
scroll to position [49, 0]
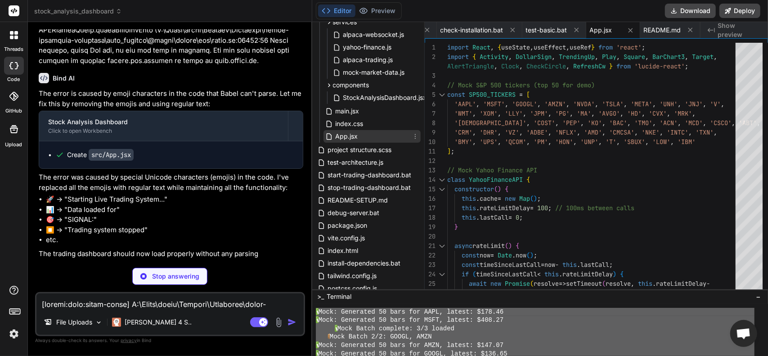
click at [366, 135] on div "App.jsx" at bounding box center [371, 136] width 97 height 13
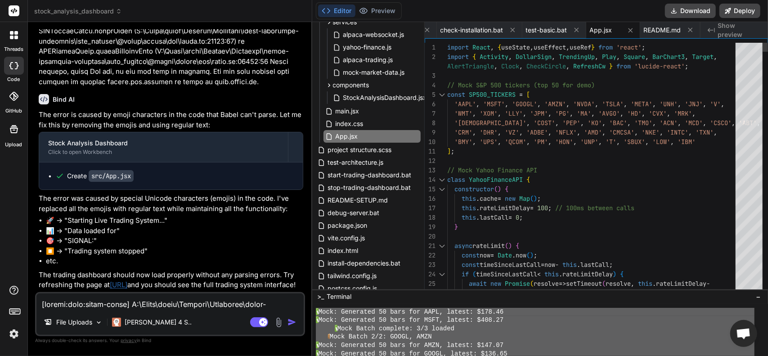
drag, startPoint x: 436, startPoint y: 45, endPoint x: 441, endPoint y: 45, distance: 5.0
click at [441, 45] on div "1" at bounding box center [436, 47] width 22 height 9
drag, startPoint x: 445, startPoint y: 45, endPoint x: 482, endPoint y: 59, distance: 39.4
click at [482, 59] on div "23 24 21 22 18 19 20 16 17 14 15 12 13 10 11 8 9 6 7 4 5 1 2 3 25 const timeSin…" at bounding box center [596, 168] width 343 height 251
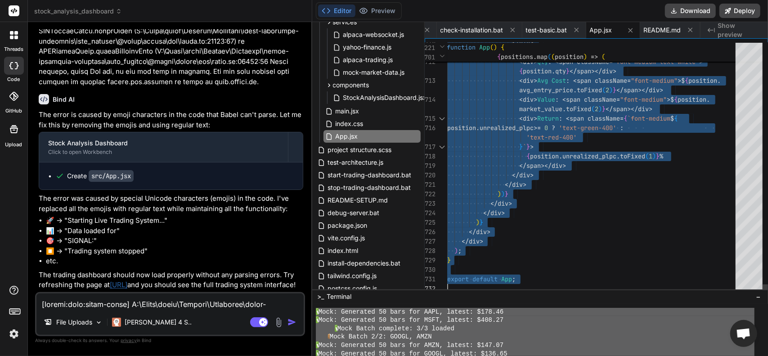
drag, startPoint x: 447, startPoint y: 44, endPoint x: 686, endPoint y: 377, distance: 410.3
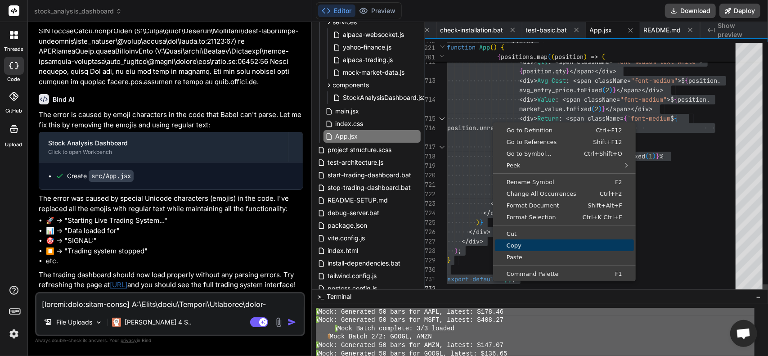
click at [540, 243] on span "Copy" at bounding box center [564, 245] width 139 height 6
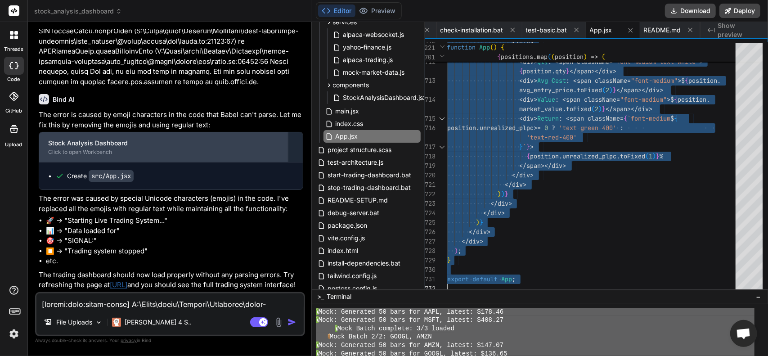
scroll to position [10418, 0]
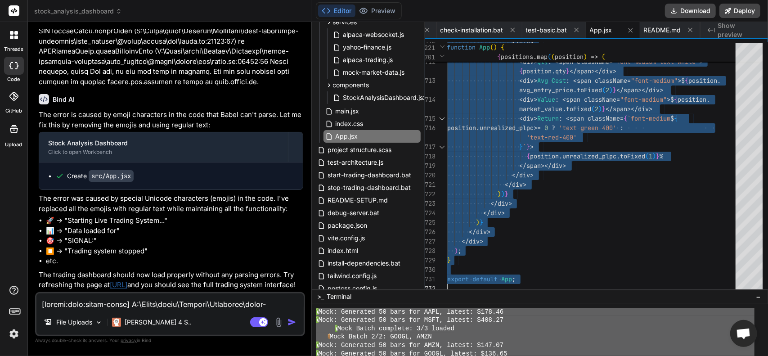
click at [168, 303] on textarea at bounding box center [169, 301] width 267 height 16
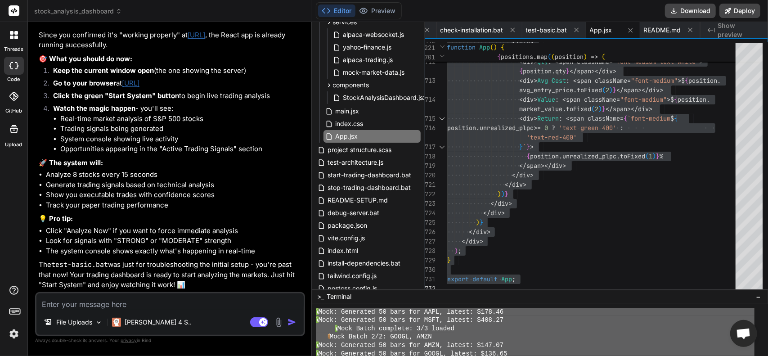
scroll to position [10658, 0]
click at [205, 39] on link "[URL]" at bounding box center [197, 35] width 18 height 9
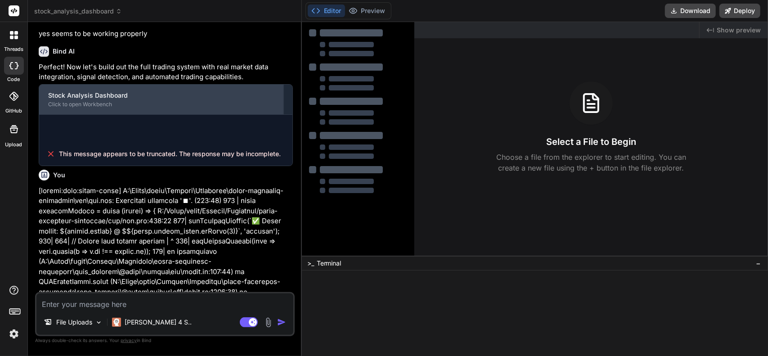
scroll to position [871, 0]
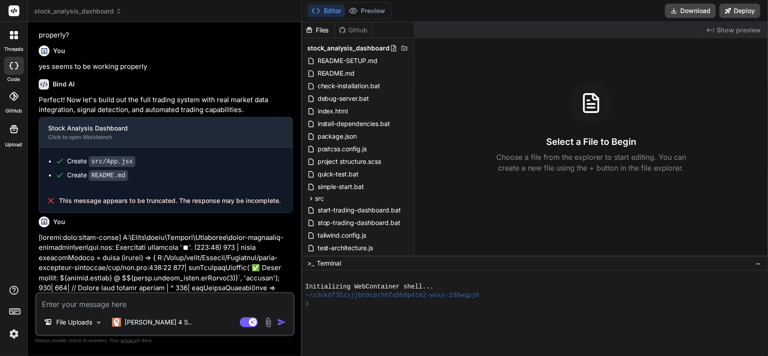
type textarea "x"
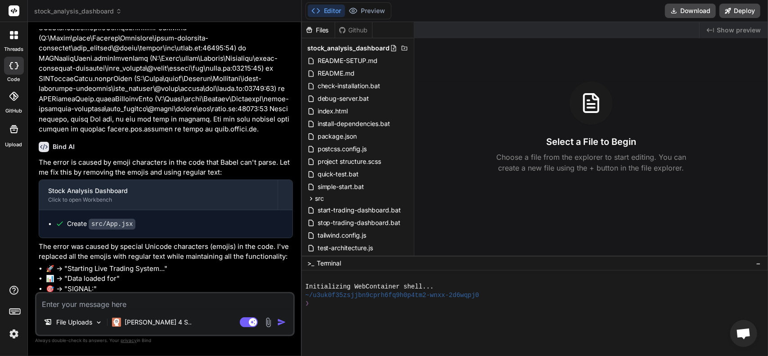
scroll to position [2273, 0]
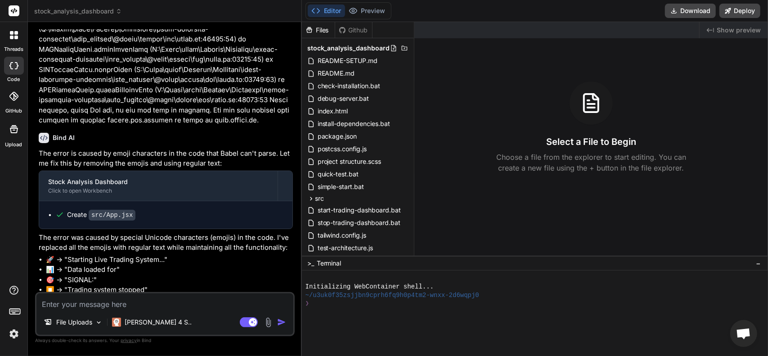
drag, startPoint x: 192, startPoint y: 277, endPoint x: 123, endPoint y: 278, distance: 69.3
click at [123, 309] on p "The trading dashboard should now load properly without any parsing errors. Try …" at bounding box center [166, 324] width 254 height 31
copy p "[URL]"
click at [106, 296] on textarea at bounding box center [164, 301] width 257 height 16
type textarea "W"
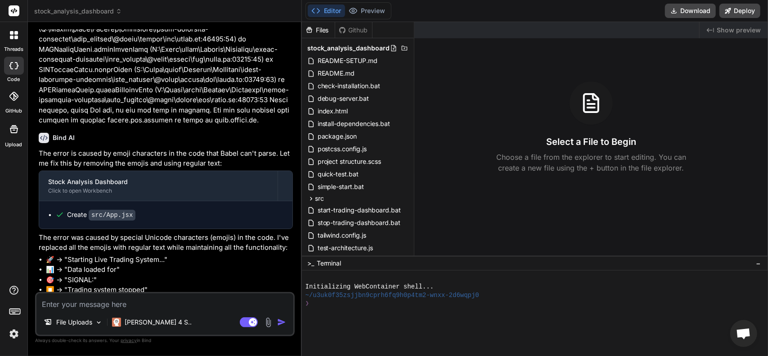
type textarea "x"
type textarea "Wo"
type textarea "x"
type textarea "Wor"
type textarea "x"
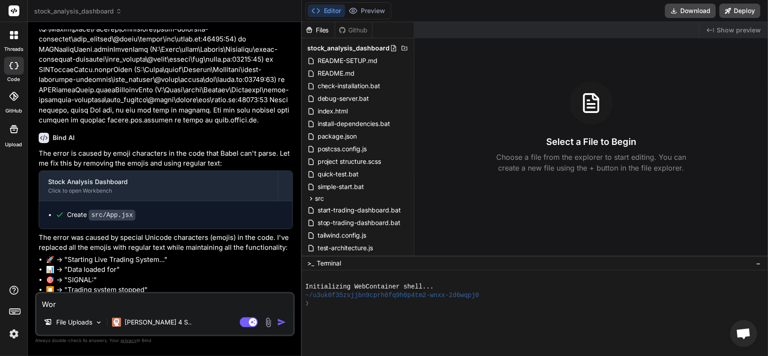
type textarea "Work"
type textarea "x"
type textarea "Works"
type textarea "x"
type textarea "Works"
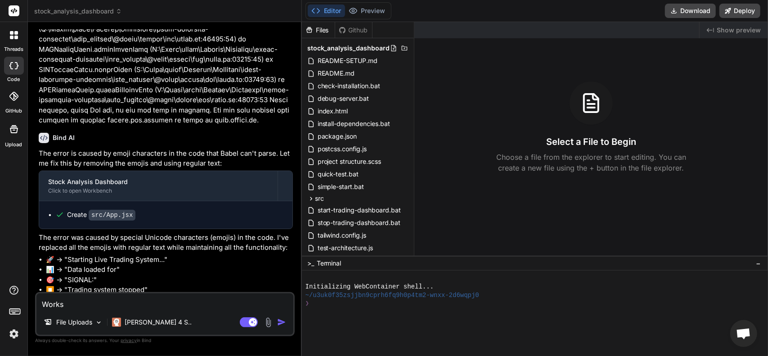
type textarea "x"
type textarea "Works g"
type textarea "x"
type textarea "Works gr"
type textarea "x"
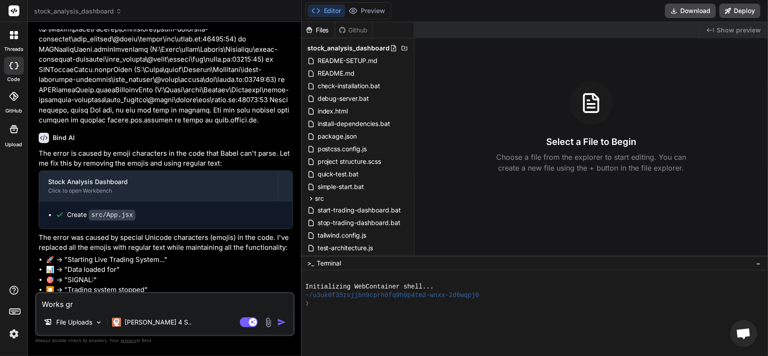
type textarea "Works gre"
type textarea "x"
type textarea "Works grea"
type textarea "x"
type textarea "Works great"
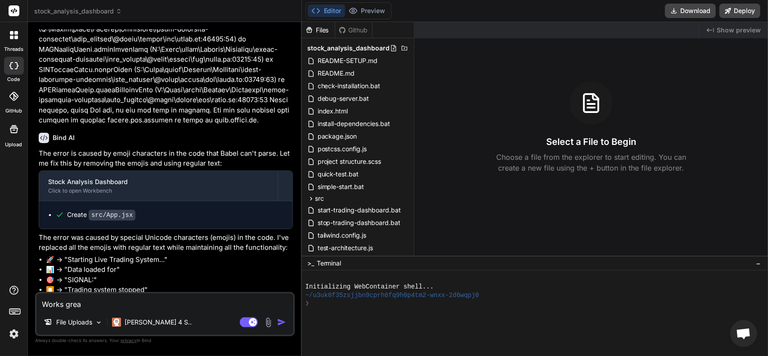
type textarea "x"
type textarea "Works great."
type textarea "x"
type textarea "Works great."
type textarea "x"
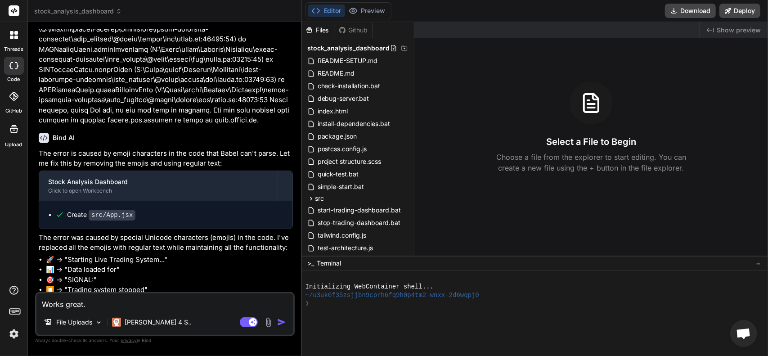
type textarea "Works great."
type textarea "x"
type textarea "Works great. W"
type textarea "x"
type textarea "Works great. We"
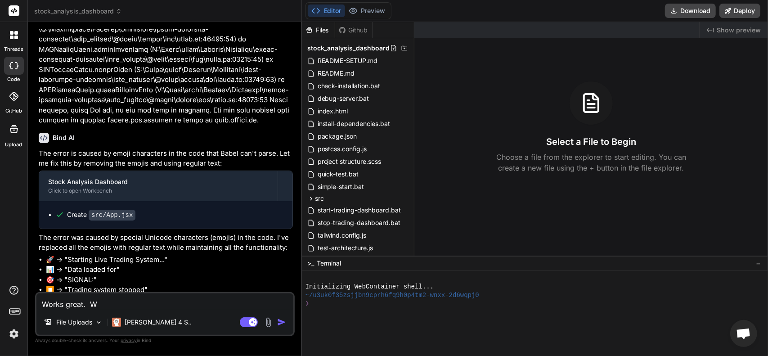
type textarea "x"
type textarea "Works great. We"
type textarea "x"
type textarea "Works great. We n"
type textarea "x"
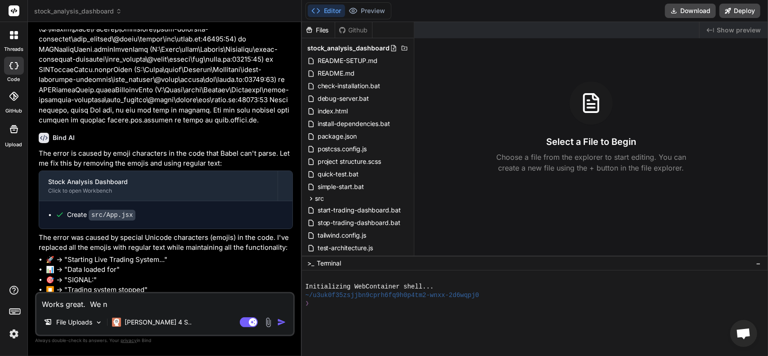
type textarea "Works great. We ne"
type textarea "x"
type textarea "Works great. We nee"
type textarea "x"
type textarea "Works great. We need"
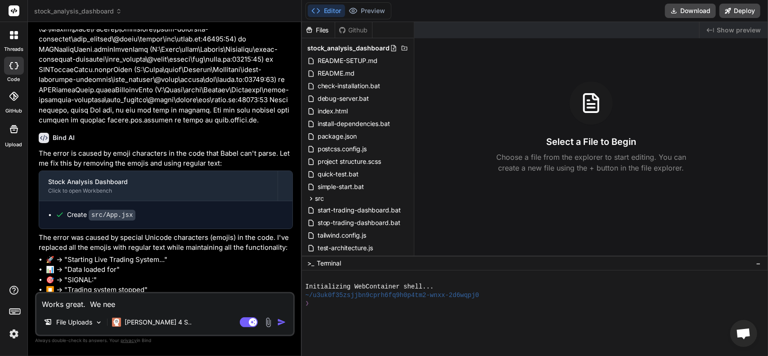
type textarea "x"
type textarea "Works great. We need"
type textarea "x"
type textarea "Works great. We need t"
type textarea "x"
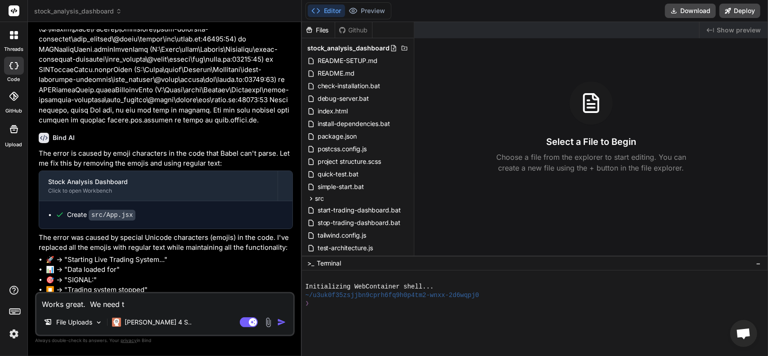
type textarea "Works great. We need to"
type textarea "x"
type textarea "Works great. We need to"
type textarea "x"
type textarea "Works great. We need to a"
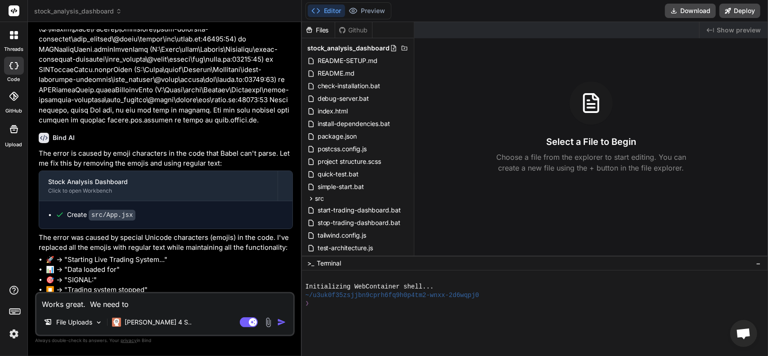
type textarea "x"
type textarea "Works great. We need to ad"
type textarea "x"
type textarea "Works great. We need to adj"
type textarea "x"
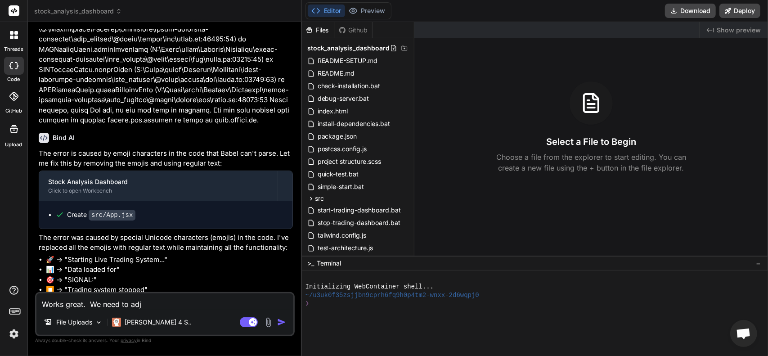
type textarea "Works great. We need to adju"
type textarea "x"
type textarea "Works great. We need to adjus"
type textarea "x"
type textarea "Works great. We need to adjust"
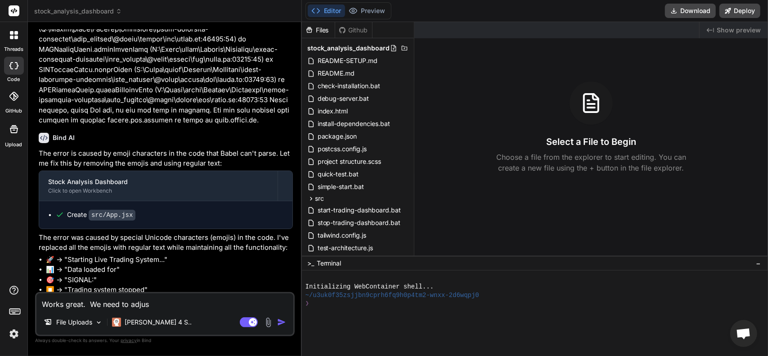
type textarea "x"
type textarea "Works great. We need to adjust"
type textarea "x"
type textarea "Works great. We need to adjust t"
type textarea "x"
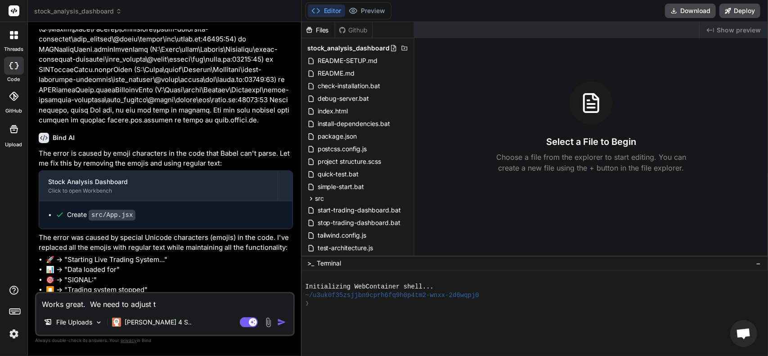
type textarea "Works great. We need to adjust to"
type textarea "x"
type textarea "Works great. We need to adjust to"
type textarea "x"
type textarea "Works great. We need to adjust to p"
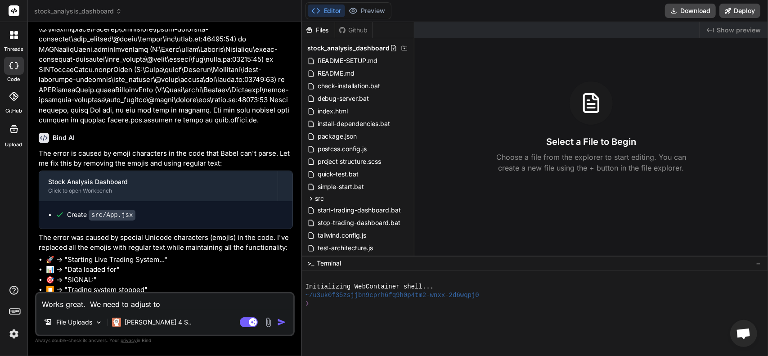
type textarea "x"
type textarea "Works great. We need to adjust to pu"
type textarea "x"
type textarea "Works great. We need to adjust to pul"
type textarea "x"
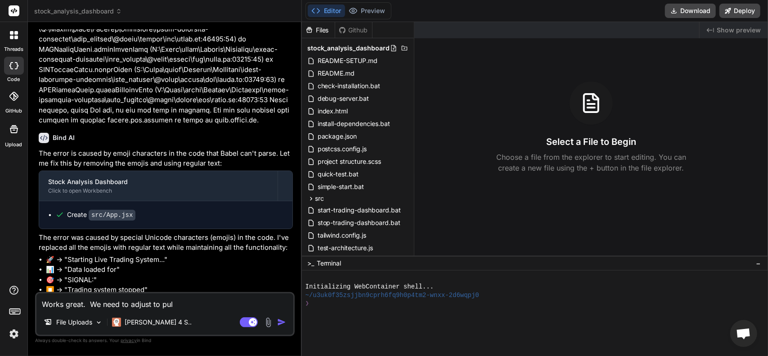
type textarea "Works great. We need to adjust to pull"
type textarea "x"
type textarea "Works great. We need to adjust to pull"
type textarea "x"
type textarea "Works great. We need to adjust to pull t"
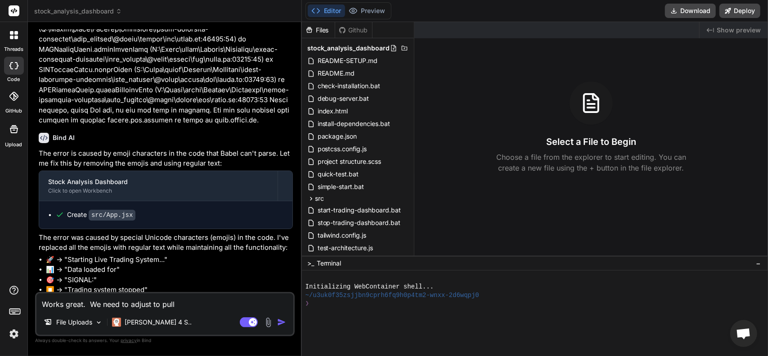
type textarea "x"
type textarea "Works great. We need to adjust to pull th"
type textarea "x"
type textarea "Works great. We need to adjust to pull the"
type textarea "x"
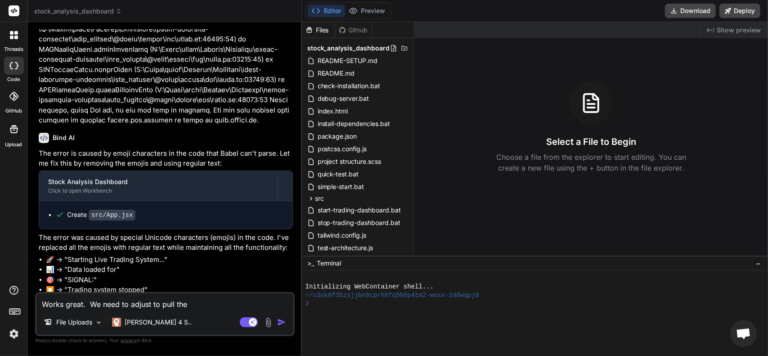
type textarea "Works great. We need to adjust to pull the"
type textarea "x"
type textarea "Works great. We need to adjust to pull the l"
type textarea "x"
type textarea "Works great. We need to adjust to pull the li"
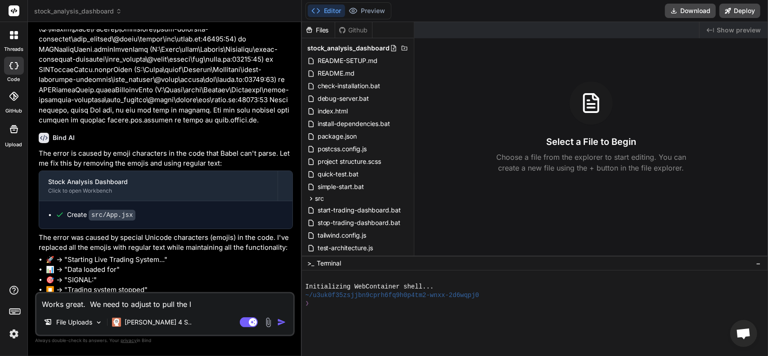
type textarea "x"
type textarea "Works great. We need to adjust to pull the liv"
type textarea "x"
type textarea "Works great. We need to adjust to pull the live"
type textarea "x"
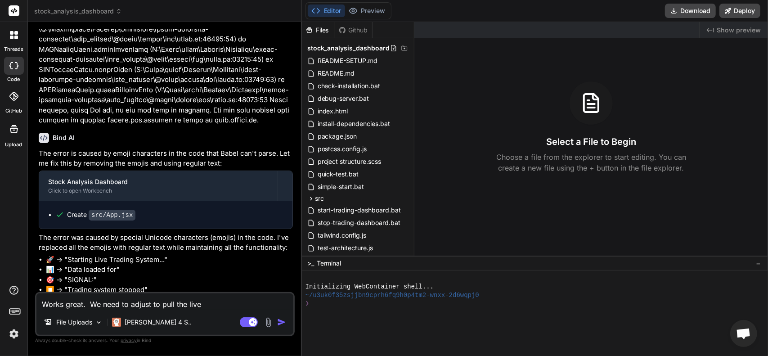
type textarea "Works great. We need to adjust to pull the live"
type textarea "x"
type textarea "Works great. We need to adjust to pull the live a"
type textarea "x"
type textarea "Works great. We need to adjust to pull the live ap"
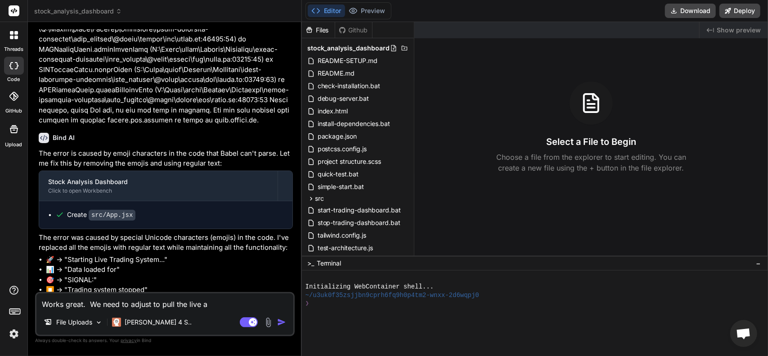
type textarea "x"
type textarea "Works great. We need to adjust to pull the live a"
type textarea "x"
type textarea "Works great. We need to adjust to pull the live al"
type textarea "x"
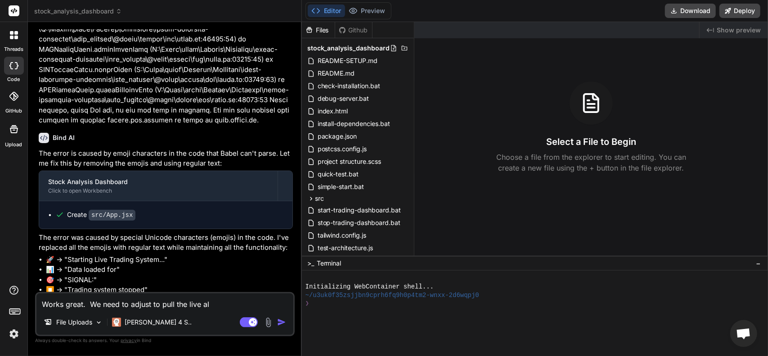
type textarea "Works great. We need to adjust to pull the live alp"
type textarea "x"
type textarea "Works great. We need to adjust to pull the live alpa"
type textarea "x"
type textarea "Works great. We need to adjust to pull the live alpac"
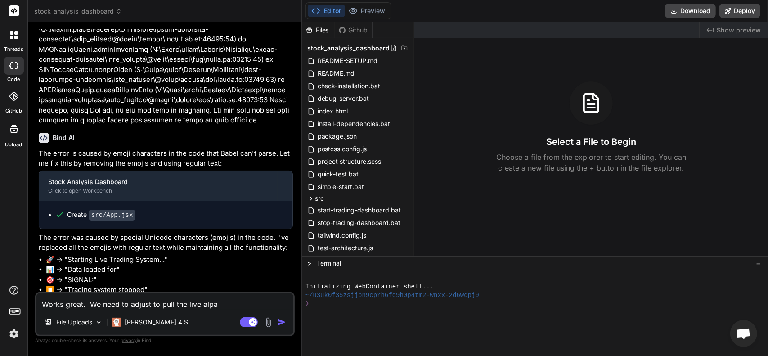
type textarea "x"
type textarea "Works great. We need to adjust to pull the live alpaca"
type textarea "x"
type textarea "Works great. We need to adjust to pull the live alpaca"
type textarea "x"
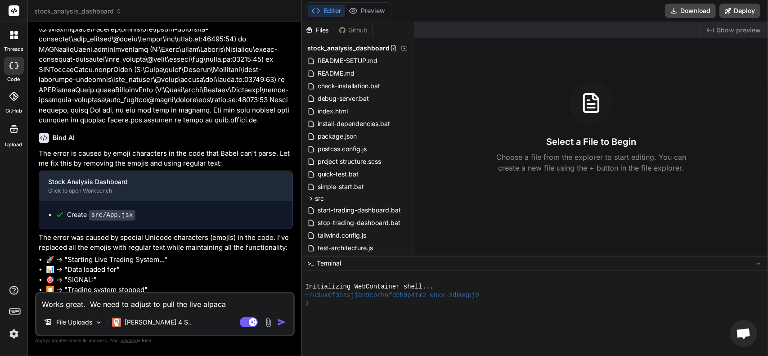
type textarea "Works great. We need to adjust to pull the live alpaca p"
type textarea "x"
type textarea "Works great. We need to adjust to pull the live alpaca po"
type textarea "x"
type textarea "Works great. We need to adjust to pull the live alpaca pos"
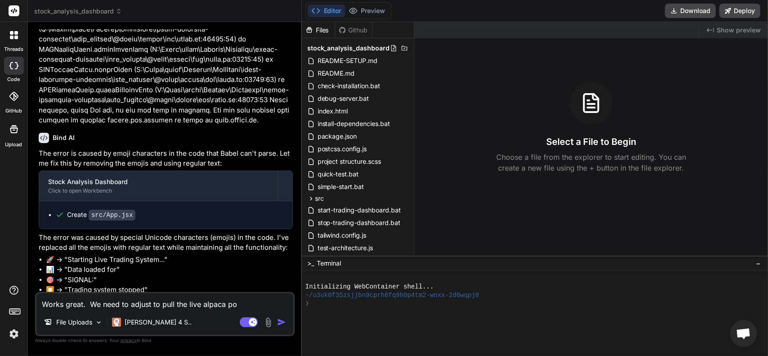
type textarea "x"
type textarea "Works great. We need to adjust to pull the live alpaca posi"
type textarea "x"
type textarea "Works great. We need to adjust to pull the live alpaca posit"
type textarea "x"
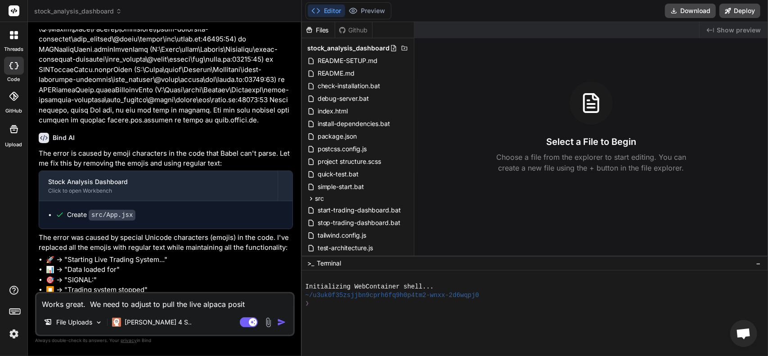
type textarea "Works great. We need to adjust to pull the live alpaca positi"
type textarea "x"
type textarea "Works great. We need to adjust to pull the live alpaca positio"
type textarea "x"
type textarea "Works great. We need to adjust to pull the live alpaca position"
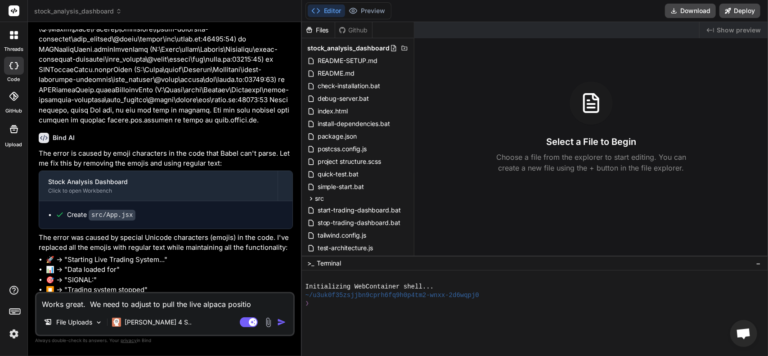
type textarea "x"
type textarea "Works great. We need to adjust to pull the live alpaca positions"
type textarea "x"
type textarea "Works great. We need to adjust to pull the live alpaca positions"
type textarea "x"
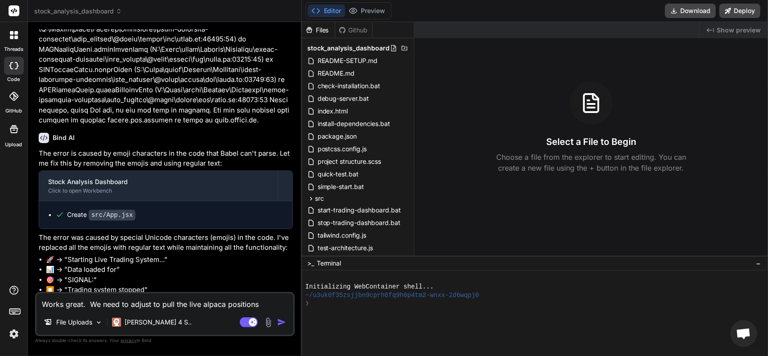
type textarea "Works great. We need to adjust to pull the live alpaca positions a"
type textarea "x"
type textarea "Works great. We need to adjust to pull the live alpaca positions an"
type textarea "x"
type textarea "Works great. We need to adjust to pull the live alpaca positions and"
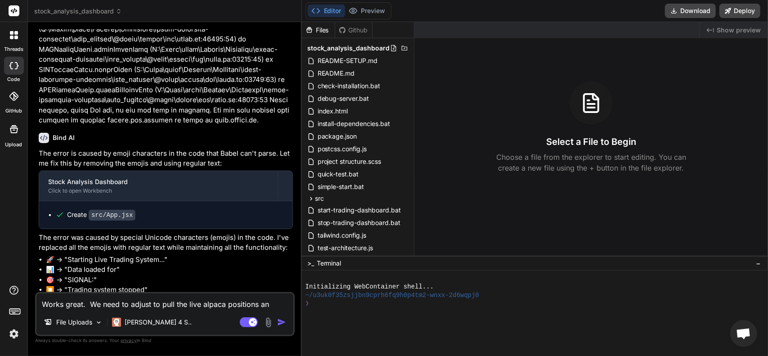
type textarea "x"
type textarea "Works great. We need to adjust to pull the live alpaca positions and"
type textarea "x"
type textarea "Works great. We need to adjust to pull the live alpaca positions and"
type textarea "x"
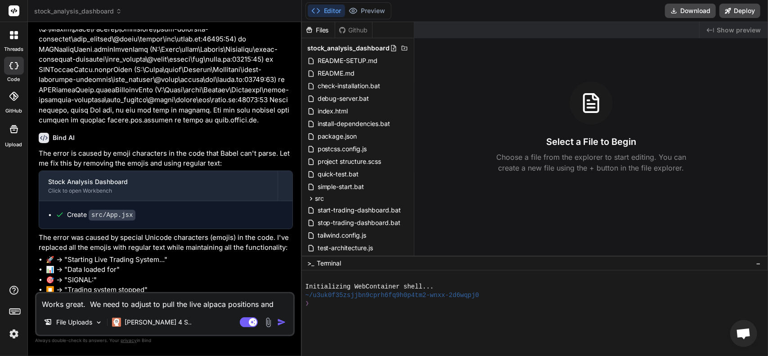
type textarea "Works great. We need to adjust to pull the live alpaca positions an"
type textarea "x"
type textarea "Works great. We need to adjust to pull the live alpaca positions a"
type textarea "x"
type textarea "Works great. We need to adjust to pull the live alpaca positions"
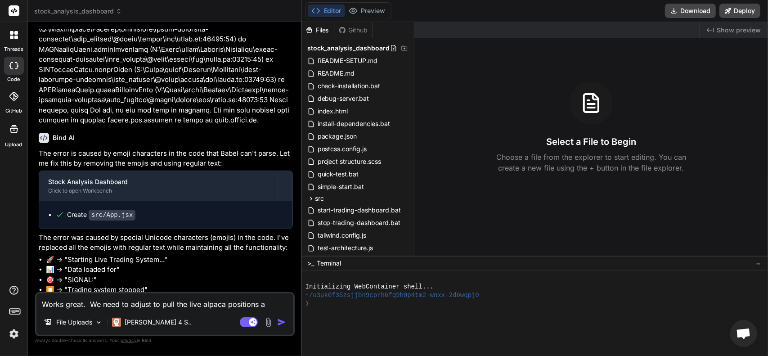
type textarea "x"
type textarea "Works great. We need to adjust to pull the live alpaca positions"
type textarea "x"
type textarea "Works great. We need to adjust to pull the live alpaca position"
type textarea "x"
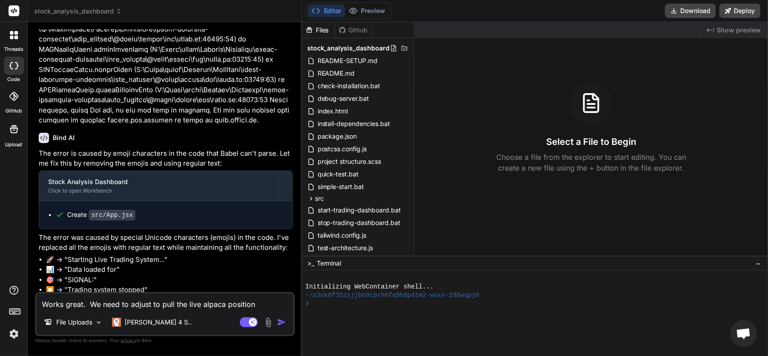
type textarea "Works great. We need to adjust to pull the live alpaca position"
type textarea "x"
type textarea "Works great. We need to adjust to pull the live alpaca position a"
type textarea "x"
type textarea "Works great. We need to adjust to pull the live alpaca position an"
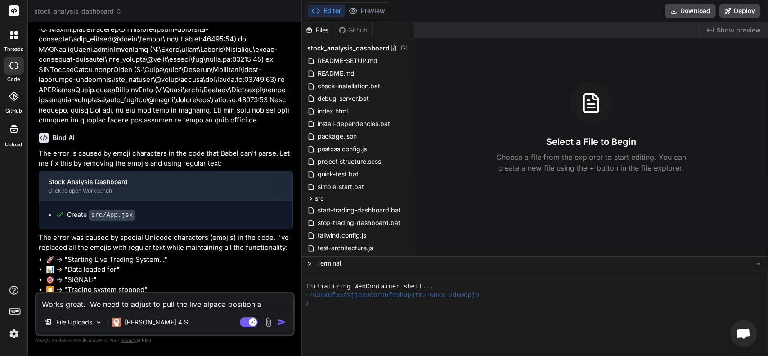
type textarea "x"
type textarea "Works great. We need to adjust to pull the live alpaca position and"
type textarea "x"
type textarea "Works great. We need to adjust to pull the live alpaca position and"
type textarea "x"
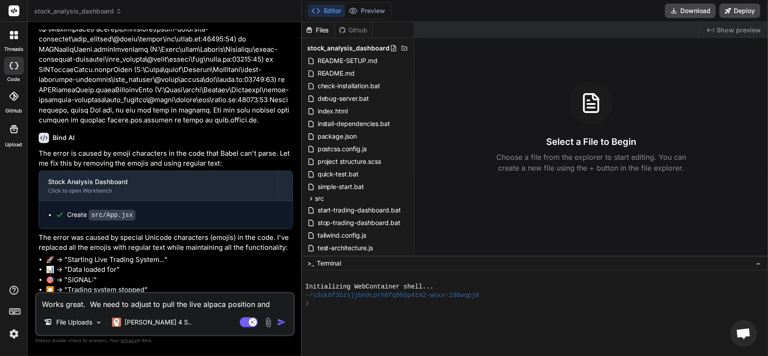
type textarea "Works great. We need to adjust to pull the live alpaca position and a"
type textarea "x"
type textarea "Works great. We need to adjust to pull the live alpaca position and ac"
type textarea "x"
type textarea "Works great. We need to adjust to pull the live alpaca position and acc"
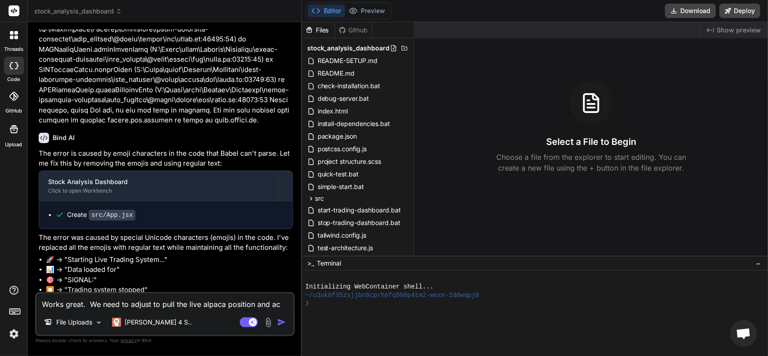
type textarea "x"
type textarea "Works great. We need to adjust to pull the live alpaca position and acco"
type textarea "x"
type textarea "Works great. We need to adjust to pull the live alpaca position and accou"
type textarea "x"
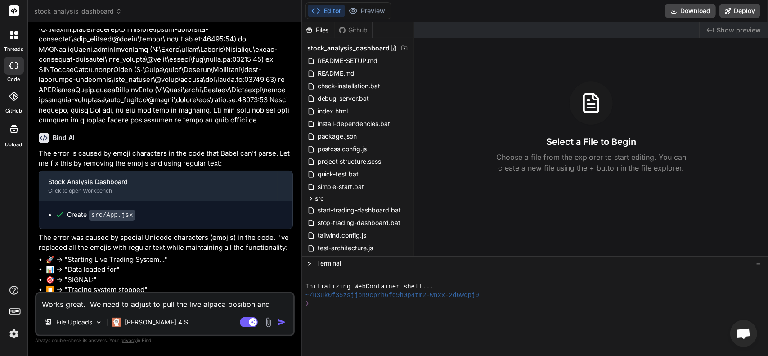
type textarea "Works great. We need to adjust to pull the live alpaca position and accoun"
type textarea "x"
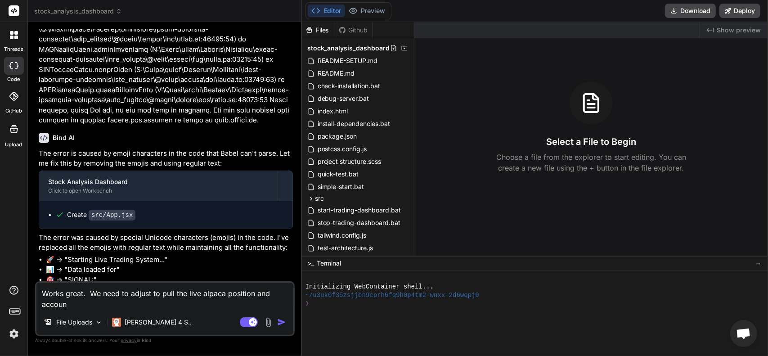
type textarea "Works great. We need to adjust to pull the live alpaca position and account"
type textarea "x"
type textarea "Works great. We need to adjust to pull the live alpaca position and account"
type textarea "x"
type textarea "Works great. We need to adjust to pull the live alpaca position and account i"
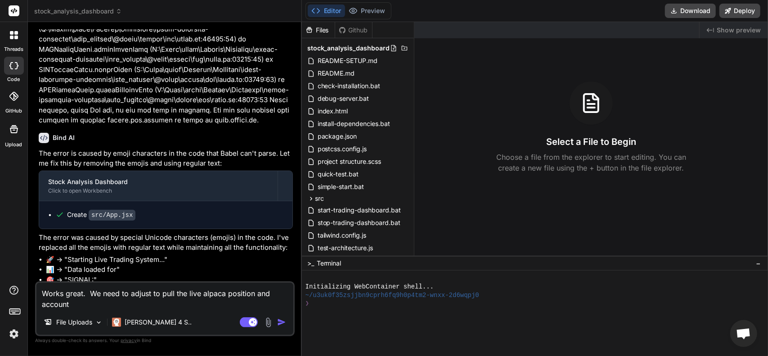
type textarea "x"
type textarea "Works great. We need to adjust to pull the live alpaca position and account in"
type textarea "x"
type textarea "Works great. We need to adjust to pull the live alpaca position and account int"
type textarea "x"
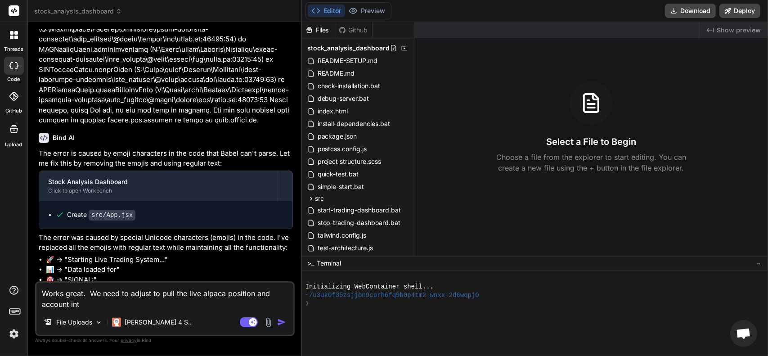
type textarea "Works great. We need to adjust to pull the live alpaca position and account into"
type textarea "x"
type textarea "Works great. We need to adjust to pull the live alpaca position and account int…"
type textarea "x"
type textarea "Works great. We need to adjust to pull the live alpaca position and account int…"
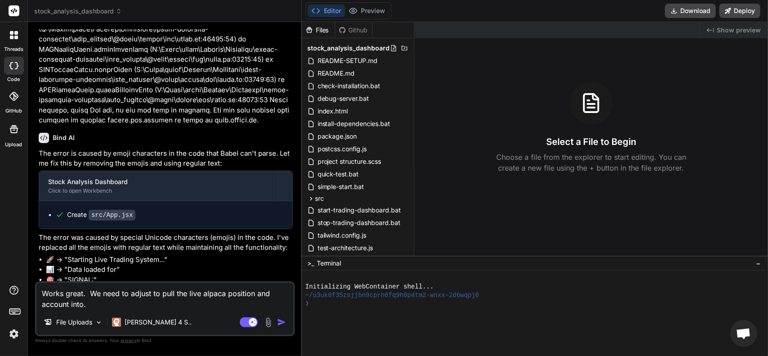
type textarea "x"
type textarea "Works great. We need to adjust to pull the live alpaca position and account int…"
type textarea "x"
type textarea "Works great. We need to adjust to pull the live alpaca position and account into"
type textarea "x"
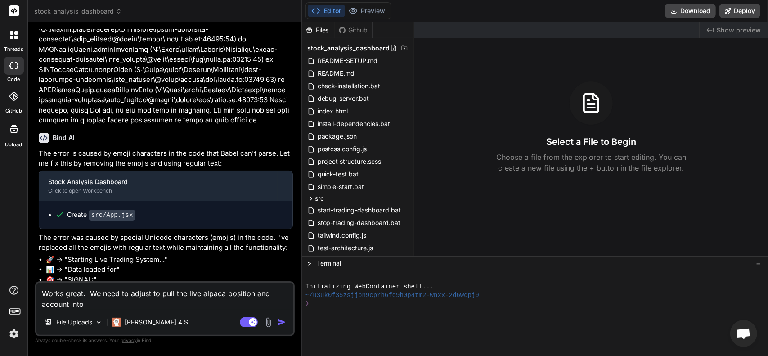
type textarea "Works great. We need to adjust to pull the live alpaca position and account int"
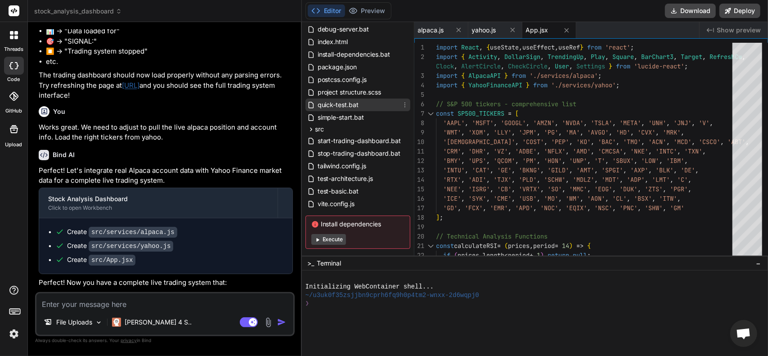
scroll to position [83, 0]
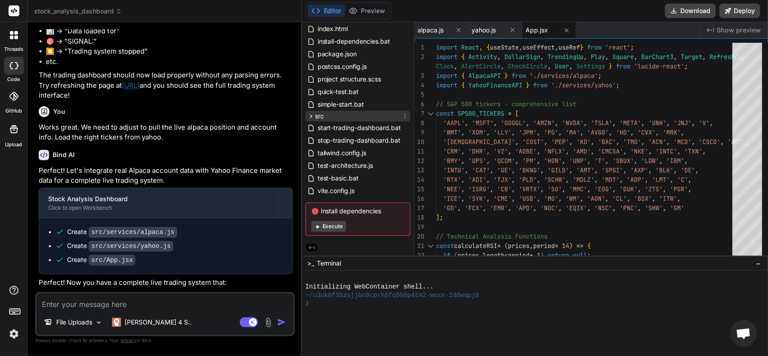
click at [313, 115] on icon at bounding box center [311, 116] width 8 height 8
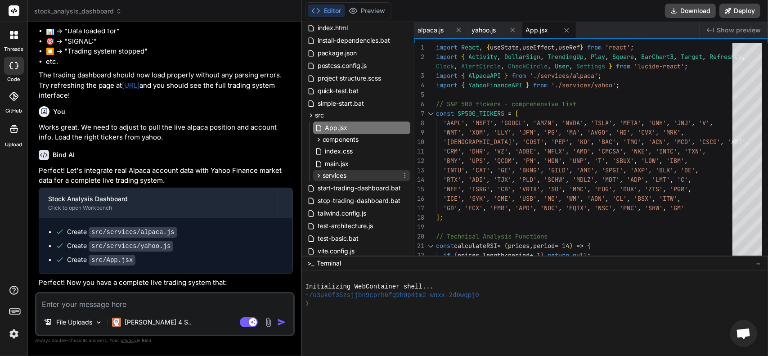
click at [322, 174] on span "services" at bounding box center [334, 175] width 24 height 9
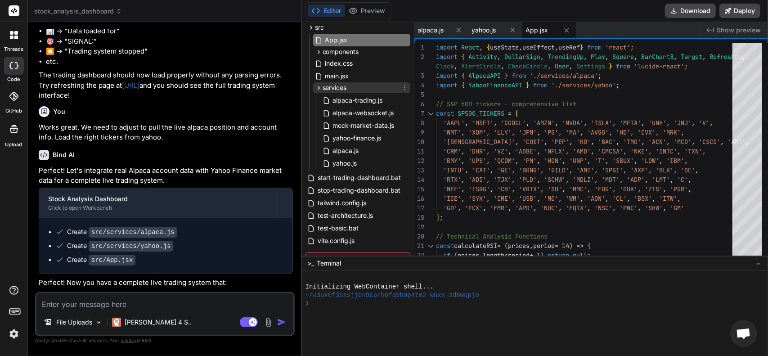
scroll to position [173, 0]
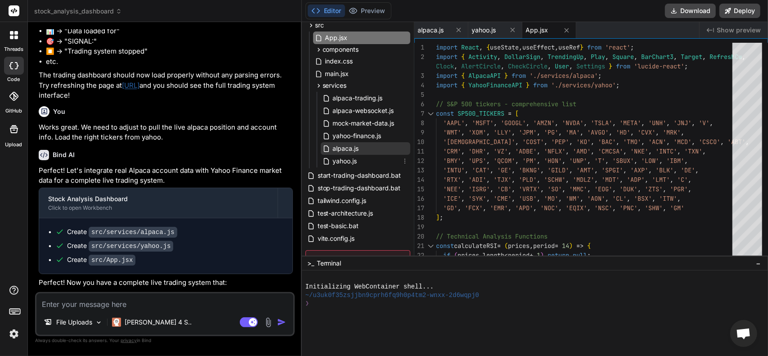
click at [349, 147] on span "alpaca.js" at bounding box center [346, 148] width 28 height 11
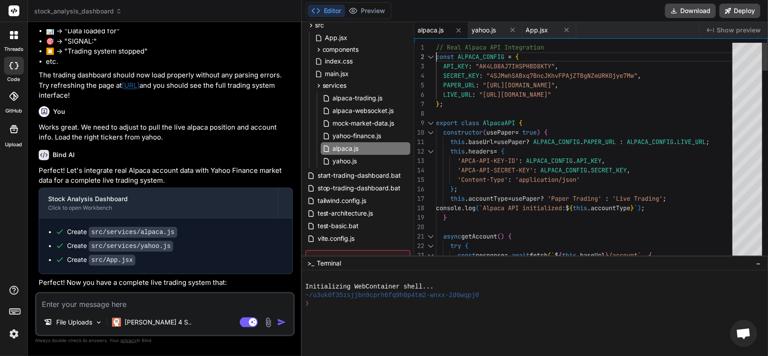
scroll to position [0, 0]
drag, startPoint x: 436, startPoint y: 48, endPoint x: 493, endPoint y: 72, distance: 61.8
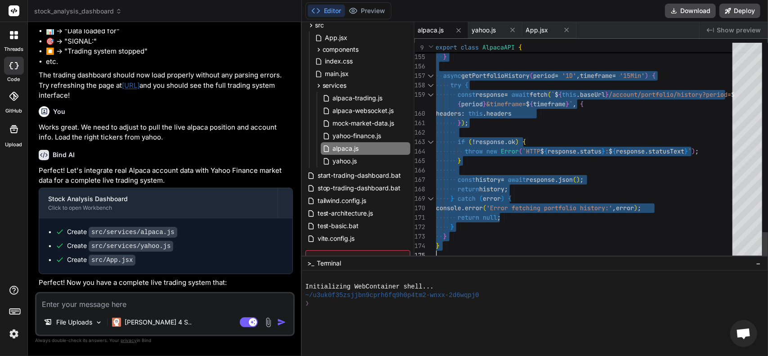
drag, startPoint x: 436, startPoint y: 45, endPoint x: 584, endPoint y: 315, distance: 307.9
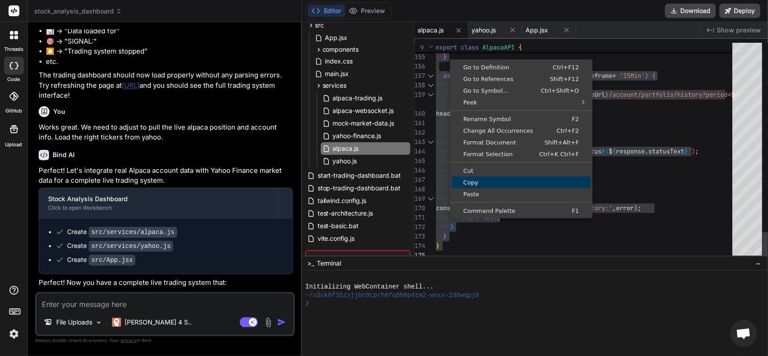
click at [479, 179] on span "Copy" at bounding box center [521, 182] width 139 height 6
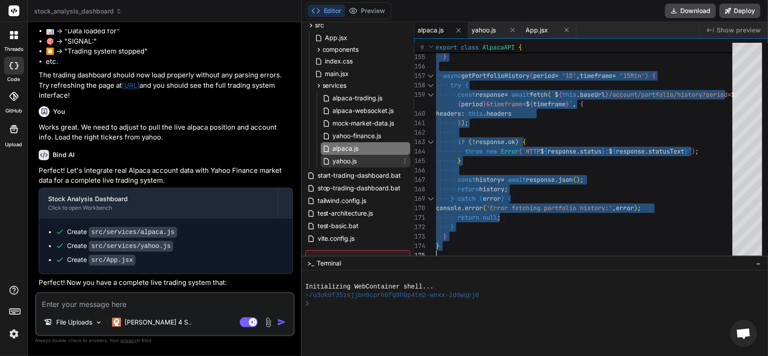
click at [336, 162] on span "yahoo.js" at bounding box center [345, 161] width 26 height 11
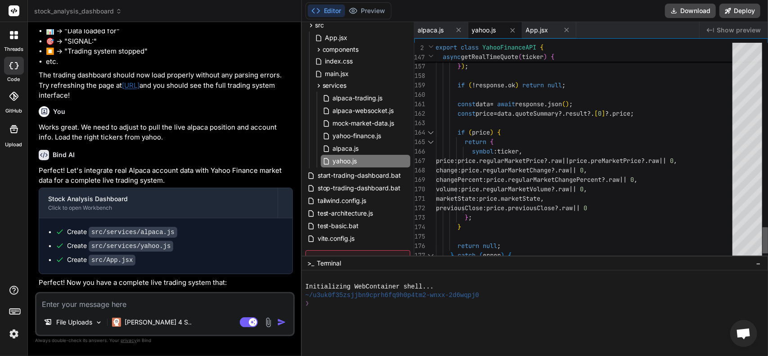
click at [762, 243] on div at bounding box center [764, 240] width 5 height 26
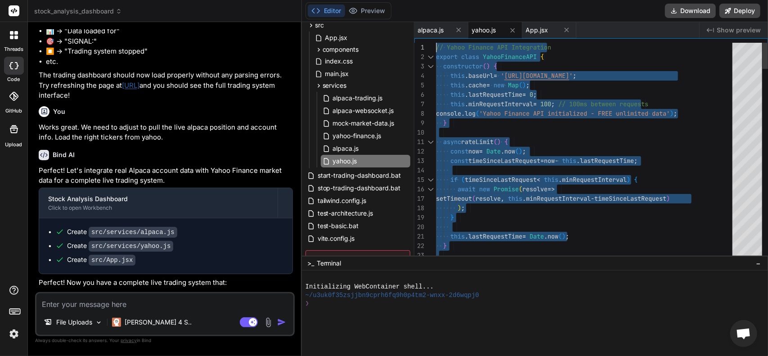
drag, startPoint x: 462, startPoint y: 248, endPoint x: 380, endPoint y: -25, distance: 284.8
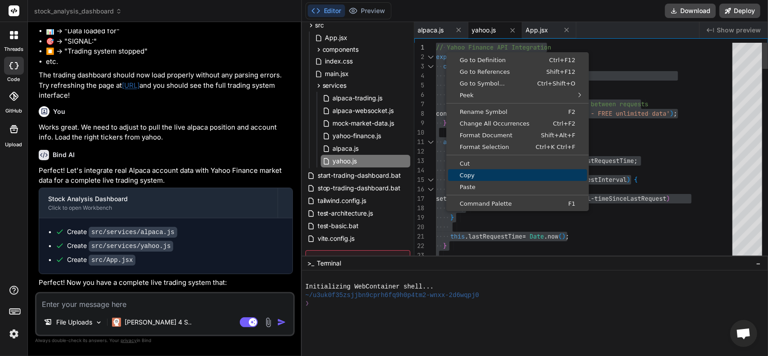
click at [476, 174] on span "Copy" at bounding box center [517, 175] width 139 height 6
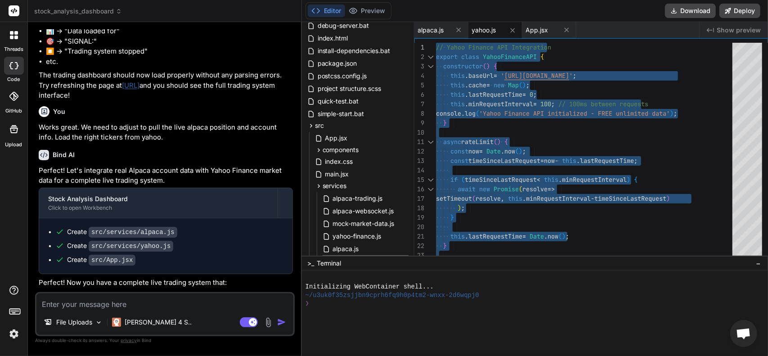
scroll to position [38, 0]
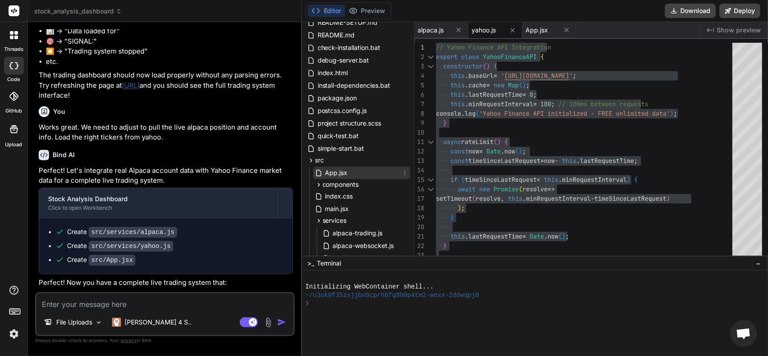
click at [338, 170] on span "App.jsx" at bounding box center [336, 172] width 24 height 11
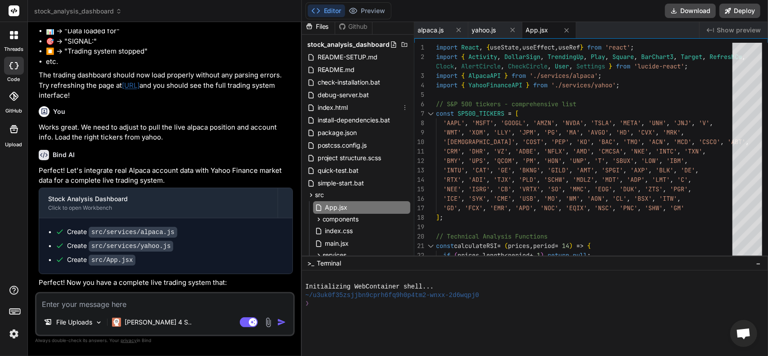
scroll to position [0, 0]
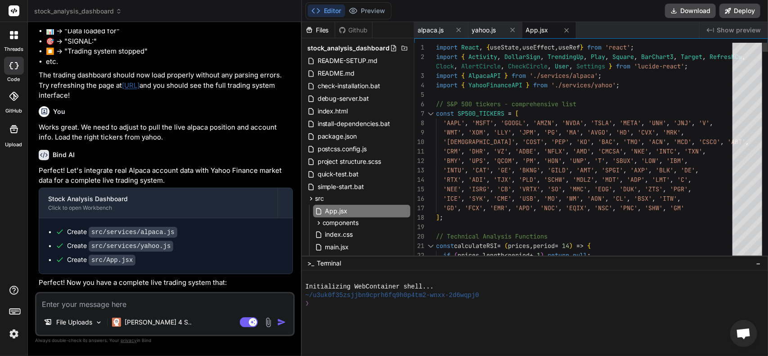
click at [77, 305] on textarea at bounding box center [164, 301] width 257 height 16
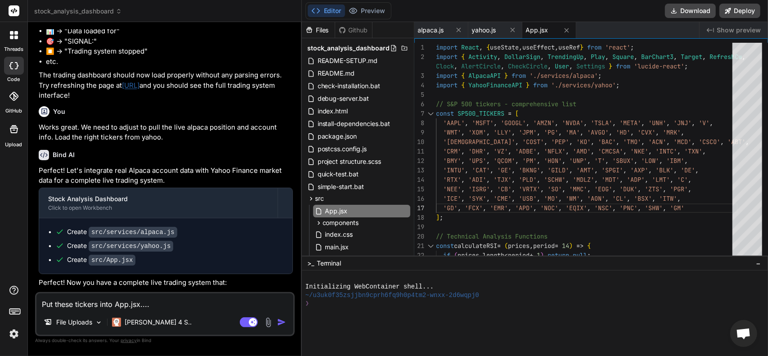
paste textarea ""NVDA", "MSFT", "AAPL", "AVGO", "ORCL", "PLTR", "CSCO", "IBM", "AMD", "CRM", "I…"
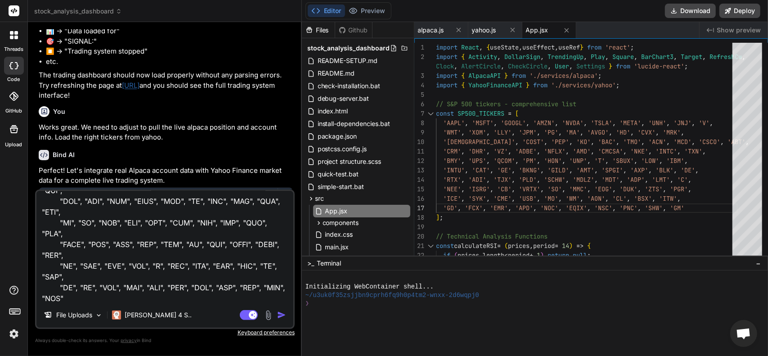
click at [285, 313] on img "button" at bounding box center [281, 314] width 9 height 9
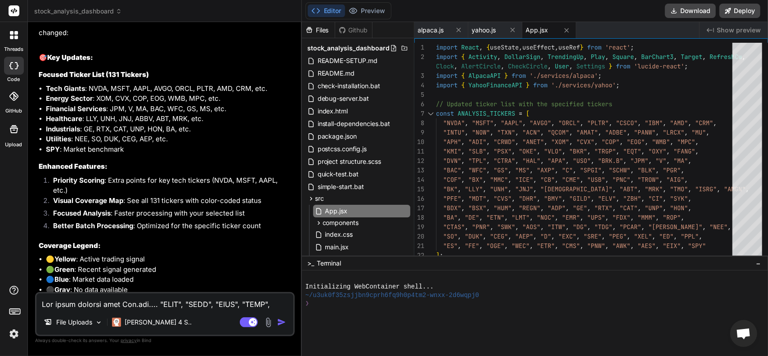
scroll to position [3440, 0]
drag, startPoint x: 432, startPoint y: 47, endPoint x: 457, endPoint y: 47, distance: 25.2
click at [457, 47] on div "21 22 18 19 20 15 16 17 13 14 11 12 9 10 6 7 8 4 5 3 1 2 "ES" , "FE" , "OGE" , …" at bounding box center [591, 151] width 354 height 217
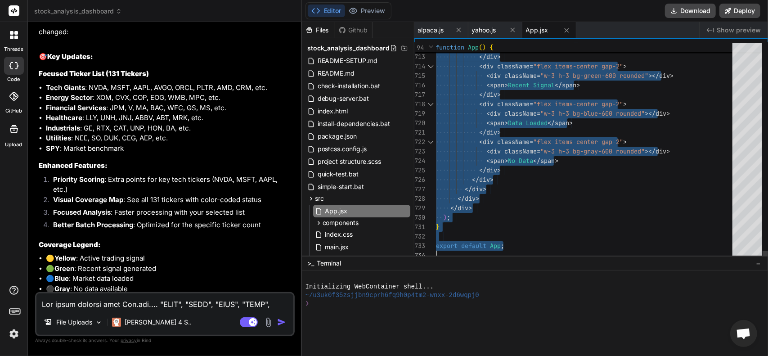
drag, startPoint x: 436, startPoint y: 45, endPoint x: 546, endPoint y: 377, distance: 349.6
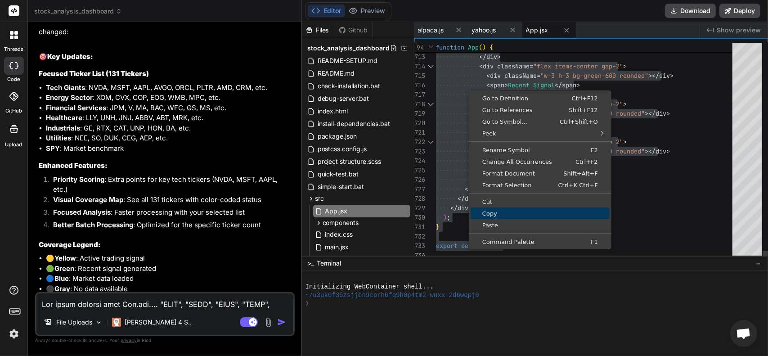
click at [500, 217] on link "Copy" at bounding box center [539, 213] width 139 height 12
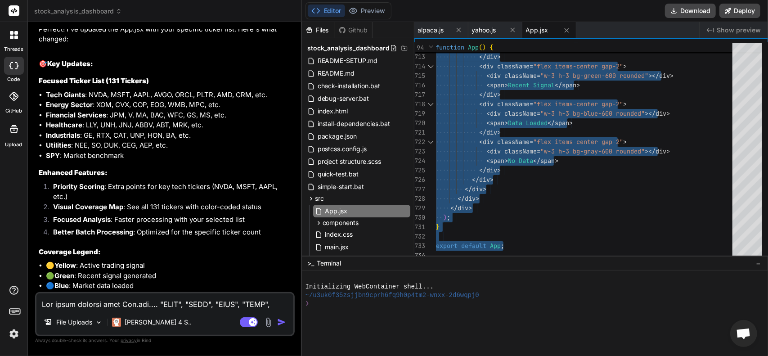
scroll to position [3440, 0]
